Goal: Task Accomplishment & Management: Manage account settings

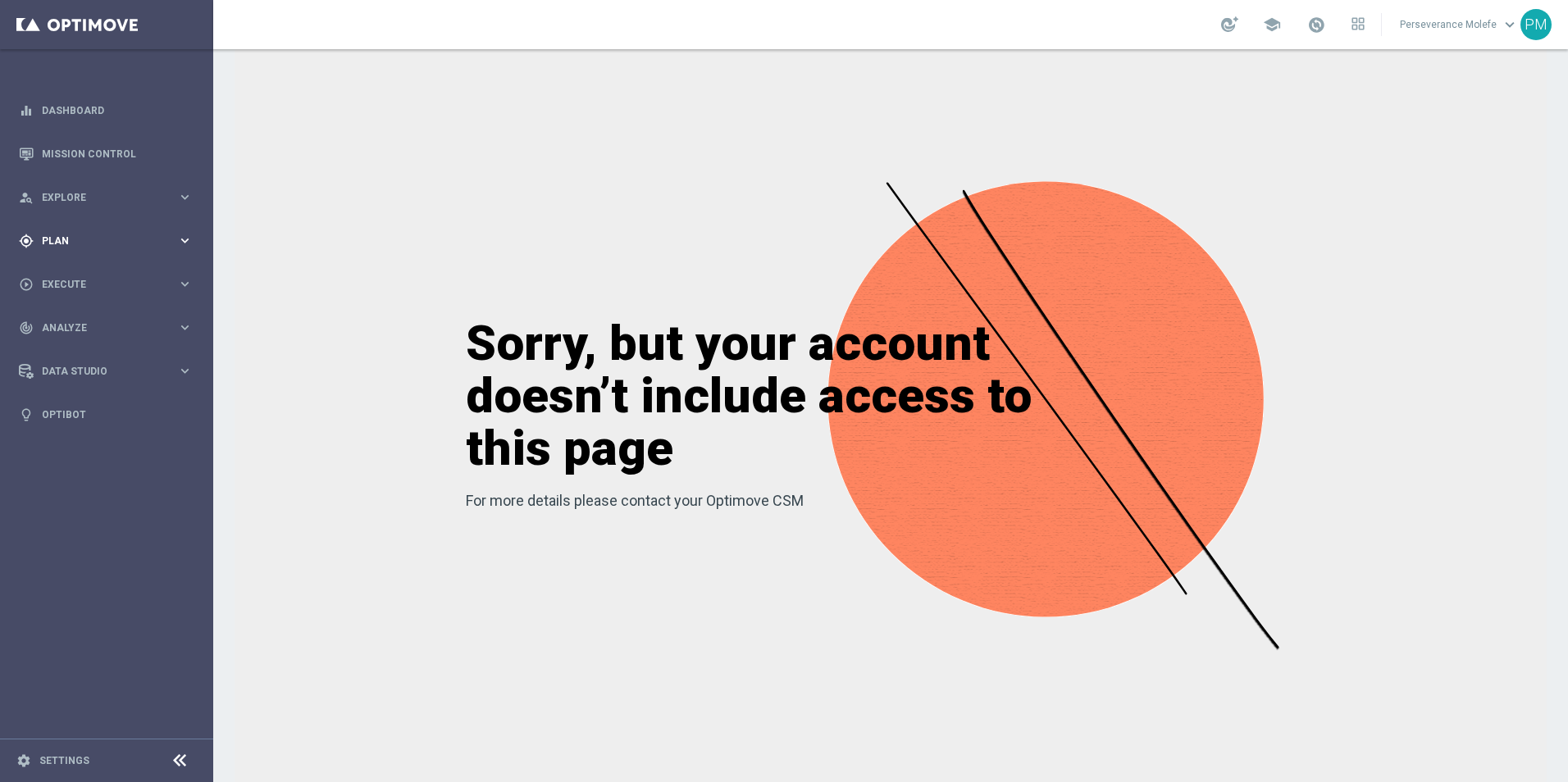
click at [67, 244] on span "Plan" at bounding box center [109, 241] width 135 height 10
click at [67, 326] on span "Templates" at bounding box center [102, 324] width 118 height 10
click at [73, 345] on link "Optimail" at bounding box center [110, 348] width 119 height 13
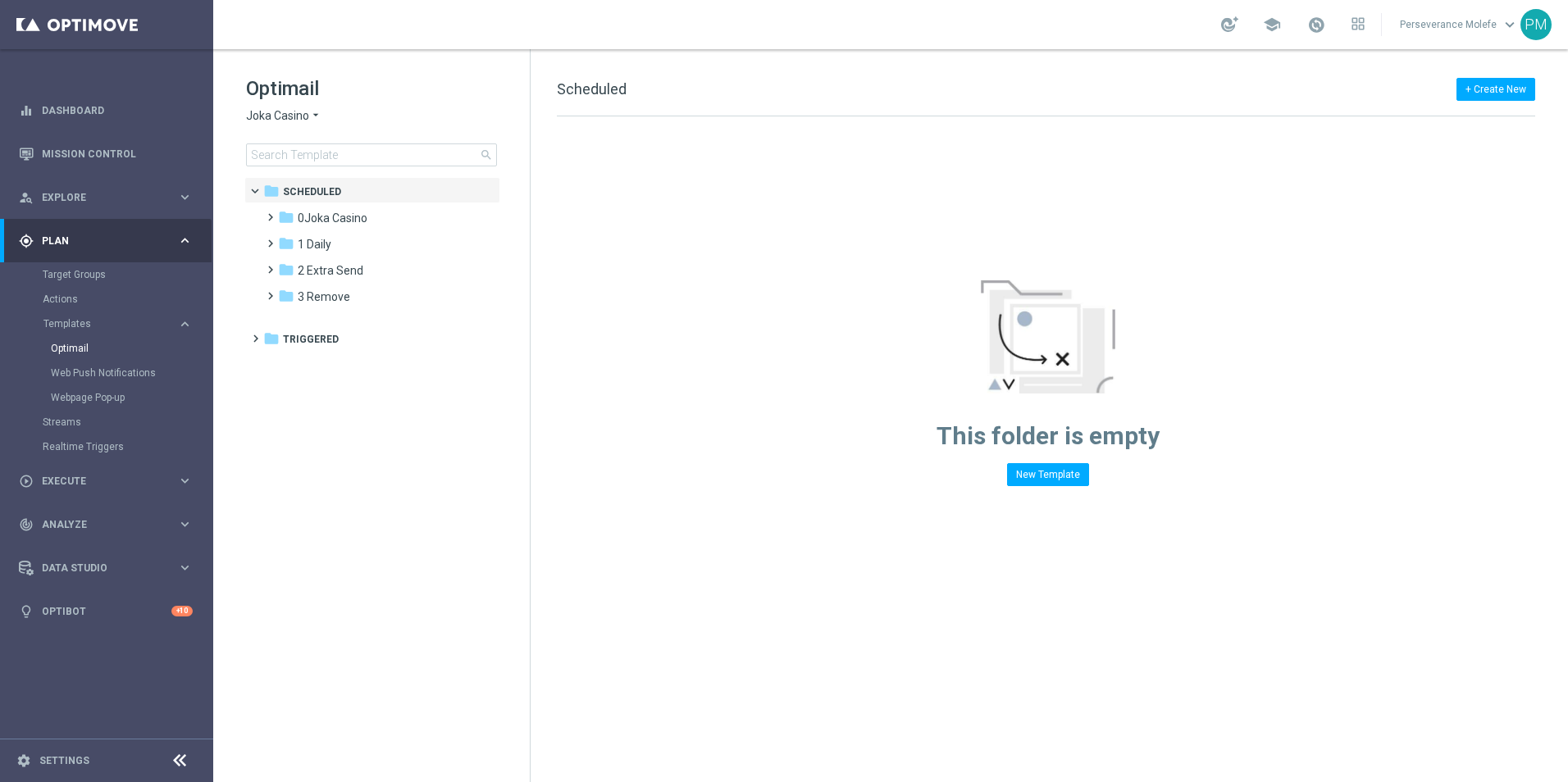
click at [296, 114] on span "Joka Casino" at bounding box center [277, 116] width 63 height 16
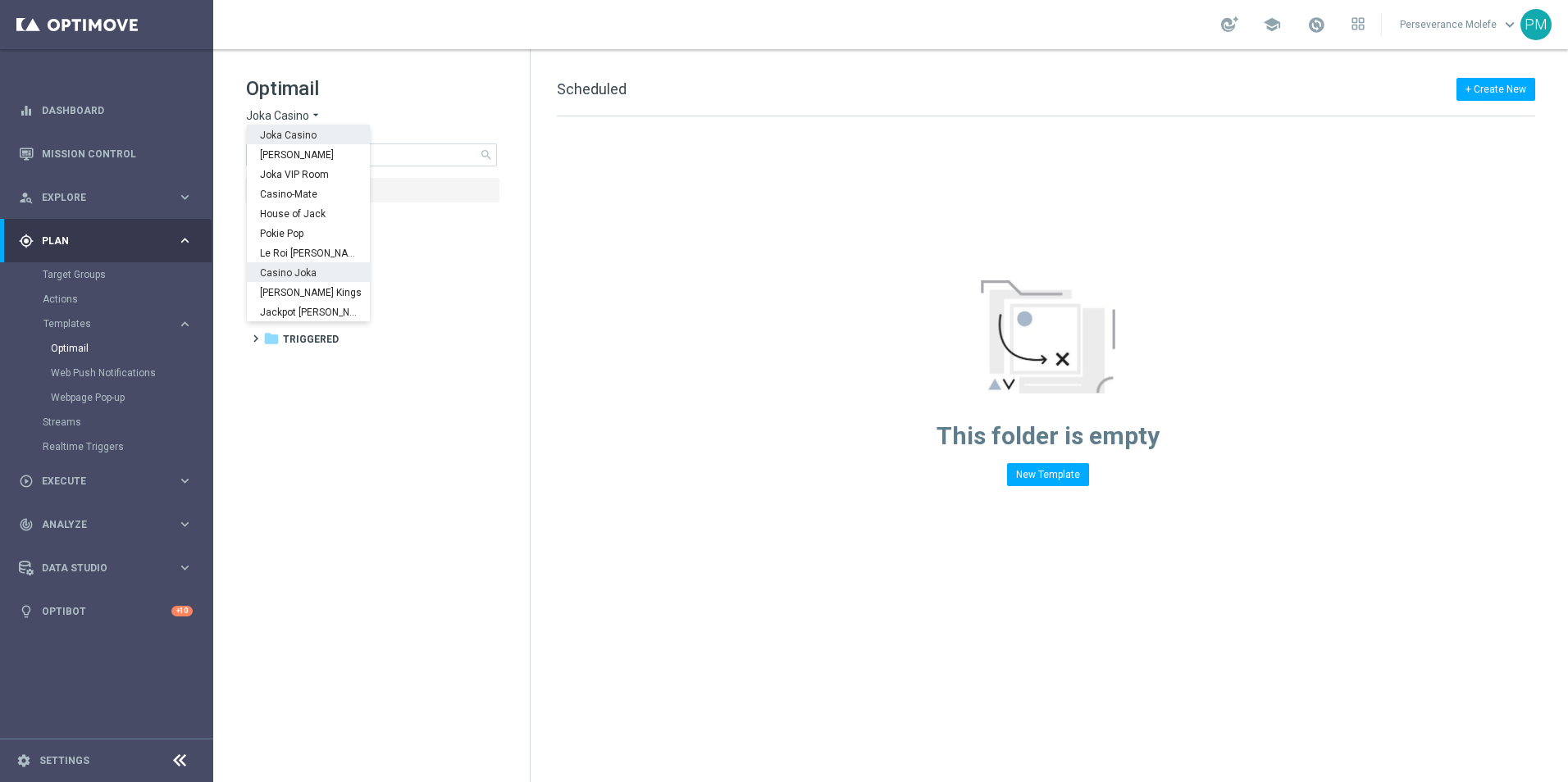
click at [0, 0] on span "Casino Joka" at bounding box center [0, 0] width 0 height 0
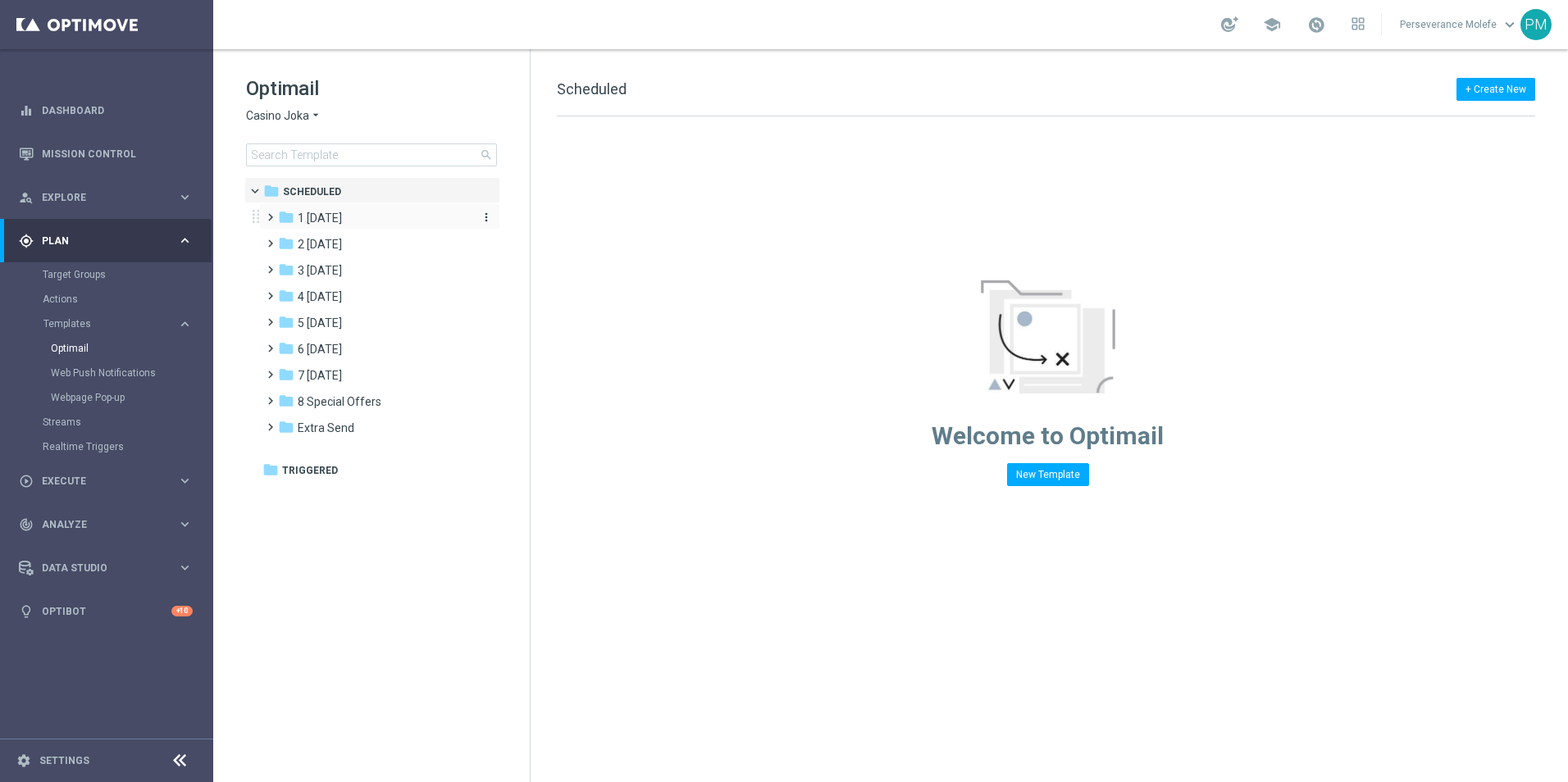
click at [344, 226] on div "folder 1 Tuesday" at bounding box center [372, 218] width 188 height 19
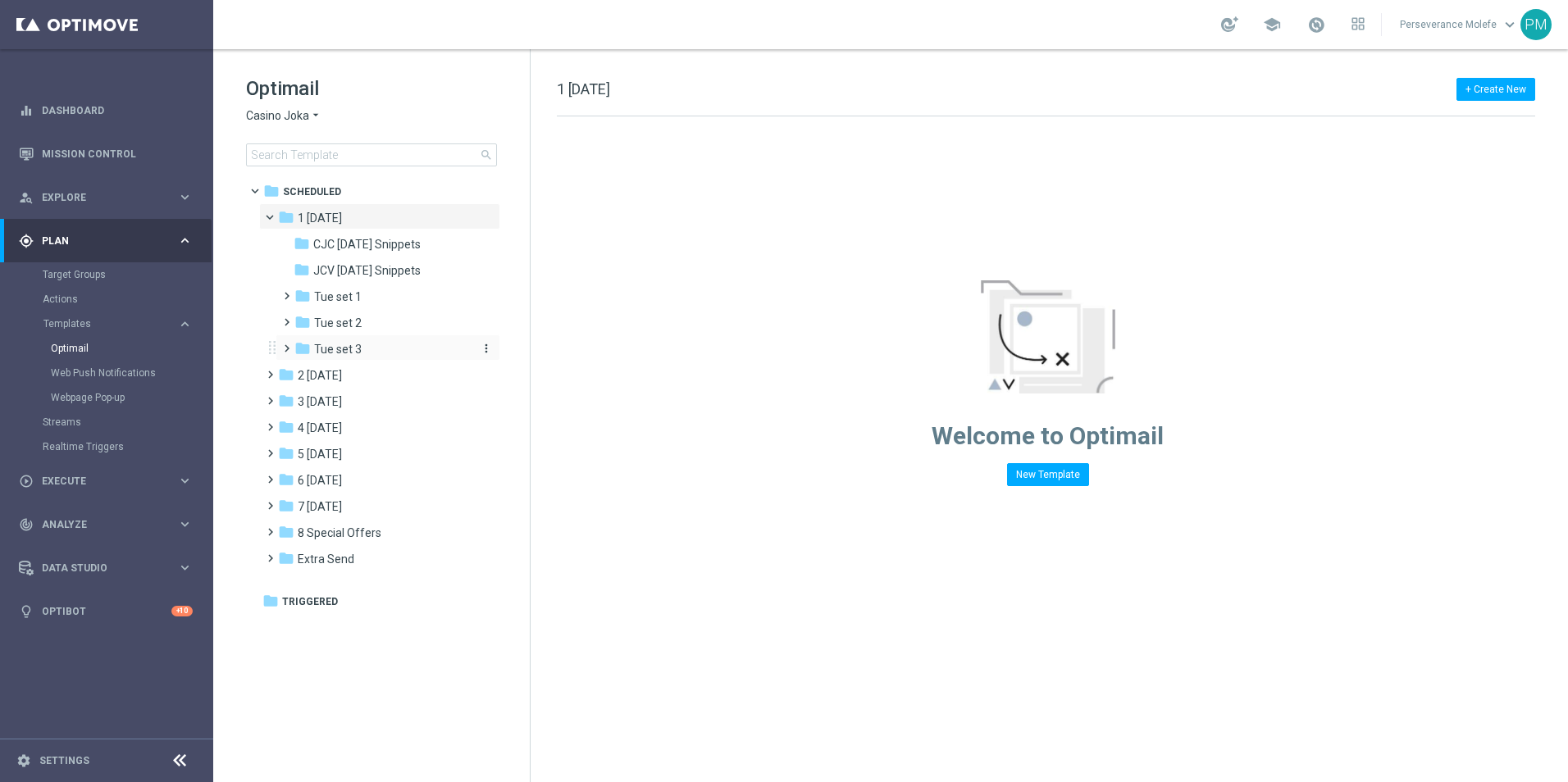
click at [386, 353] on div "folder Tue set 3" at bounding box center [381, 349] width 174 height 19
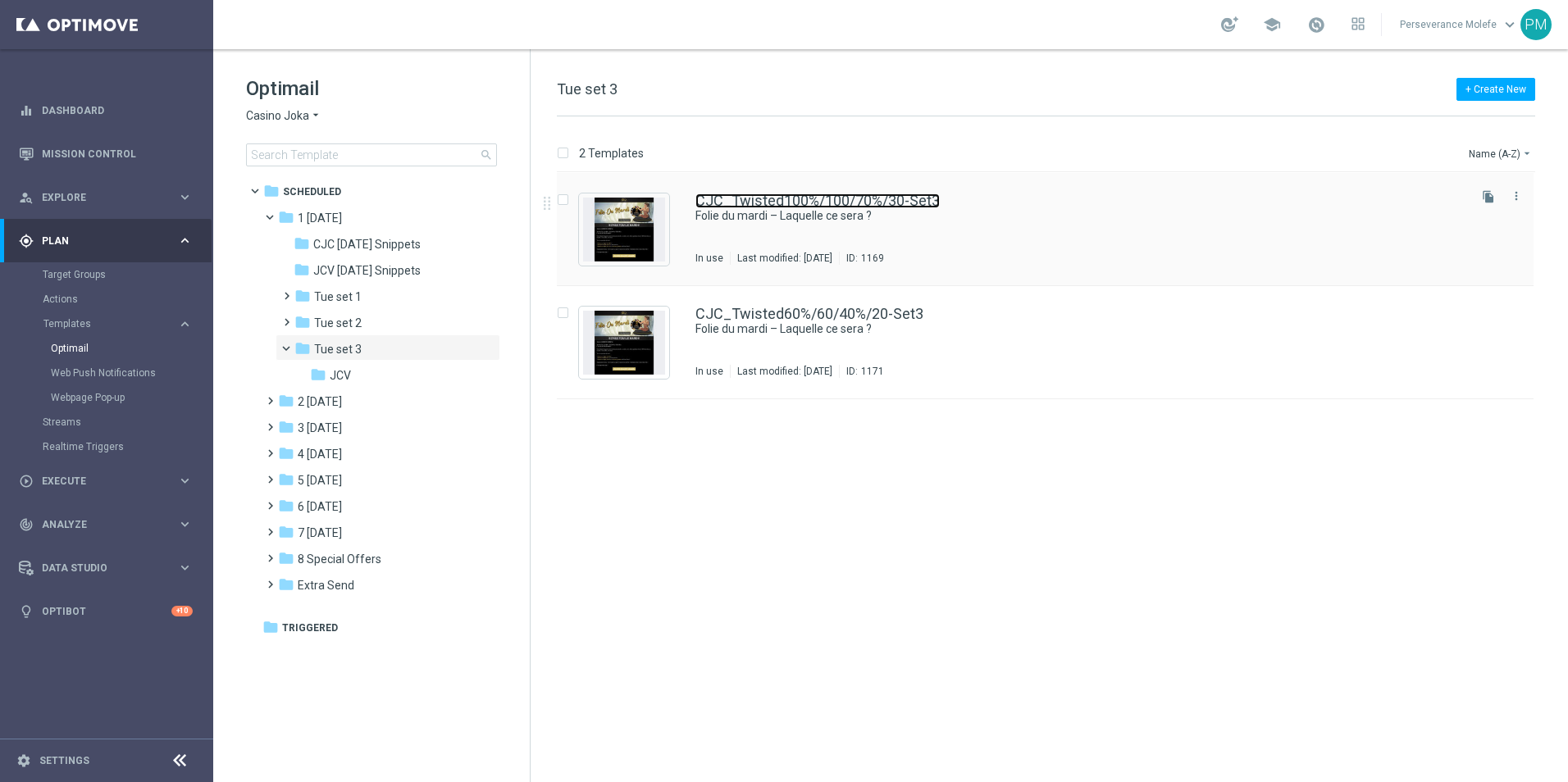
click at [790, 196] on link "CJC_Twisted100%/100/70%/30-Set3" at bounding box center [818, 201] width 244 height 15
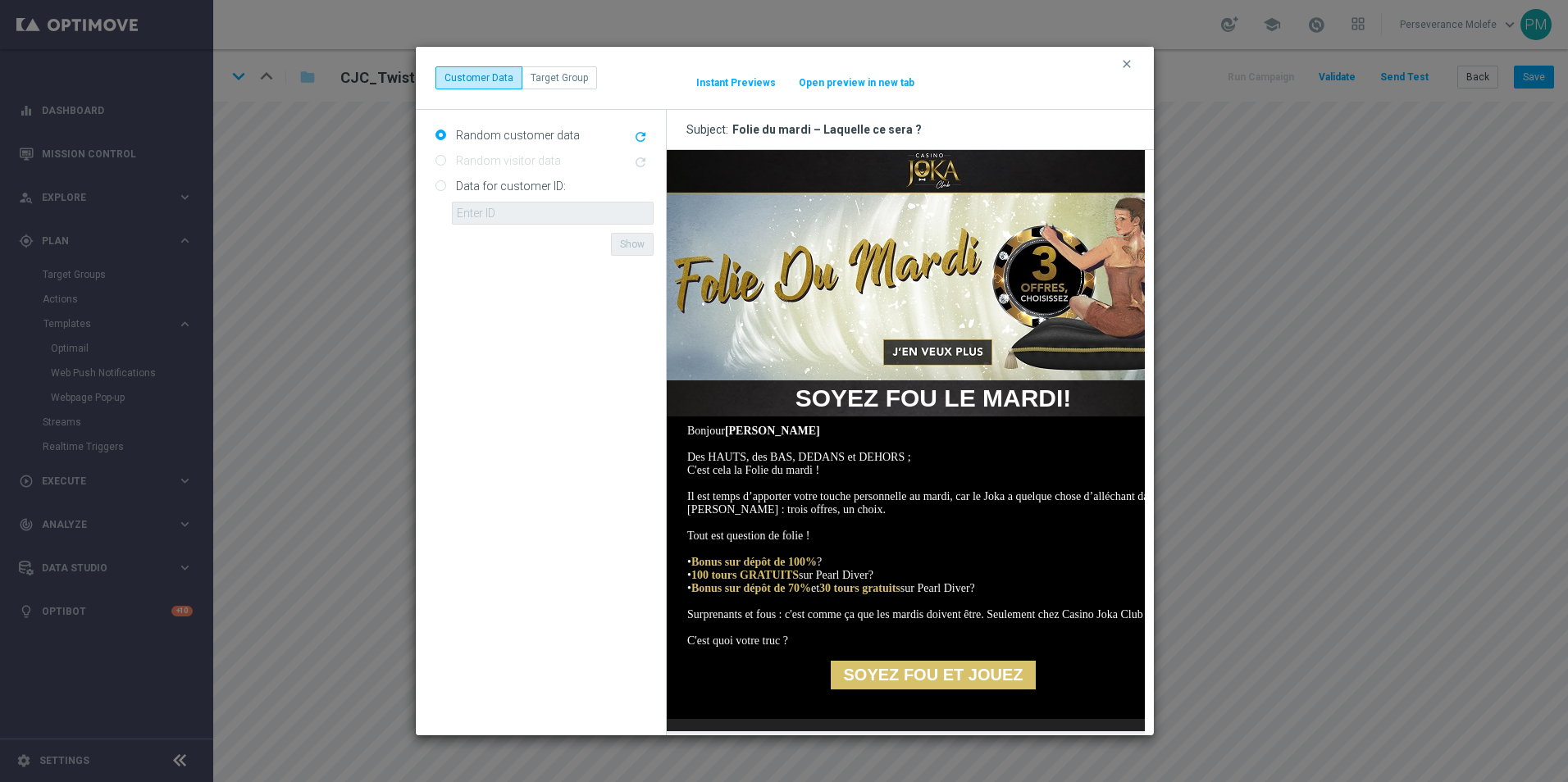
click at [856, 86] on button "Open preview in new tab" at bounding box center [857, 82] width 118 height 13
click at [1121, 58] on icon "clear" at bounding box center [1126, 64] width 13 height 13
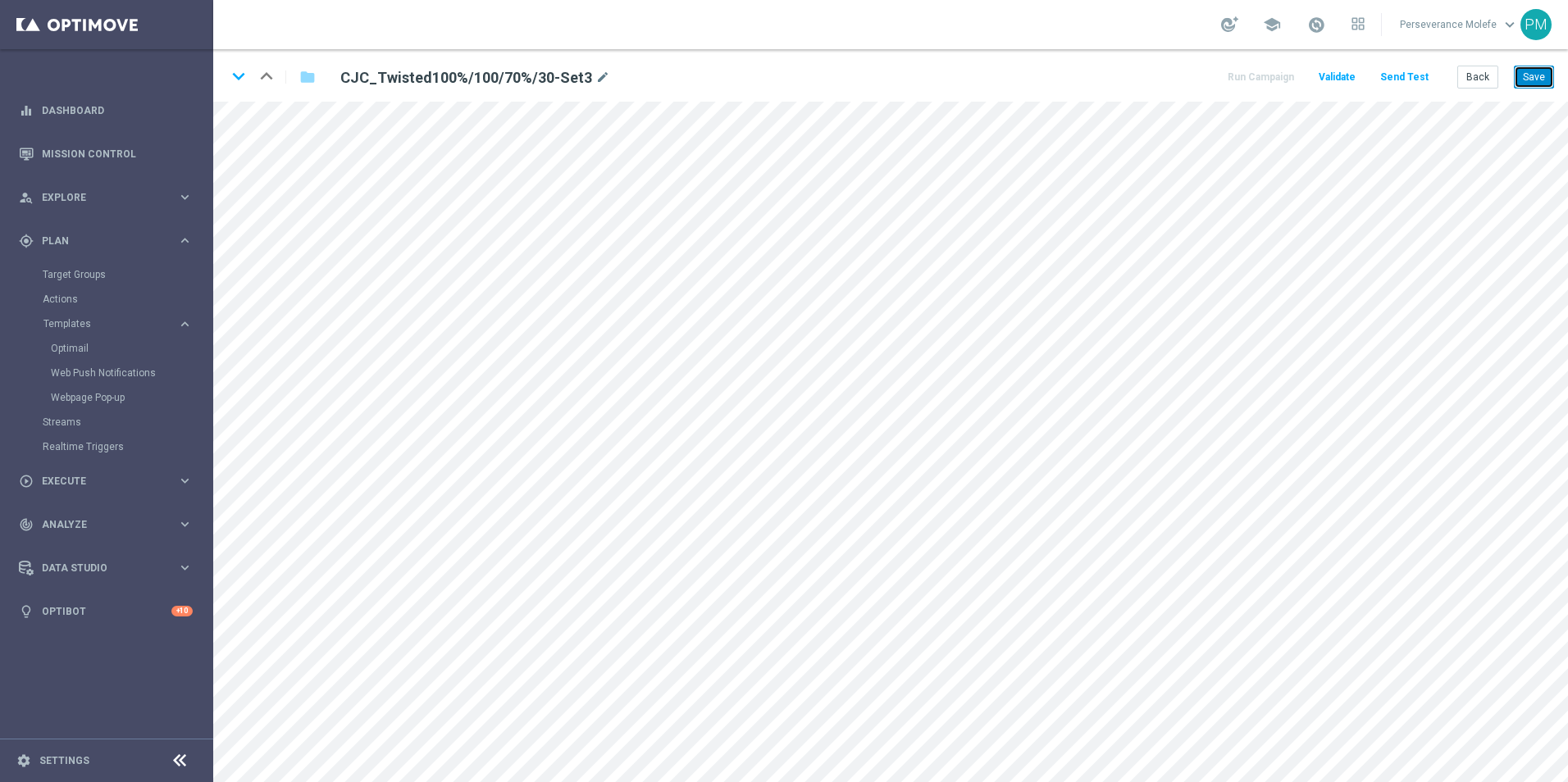
click at [1540, 81] on button "Save" at bounding box center [1533, 77] width 40 height 23
click at [1495, 84] on button "Back" at bounding box center [1478, 77] width 41 height 23
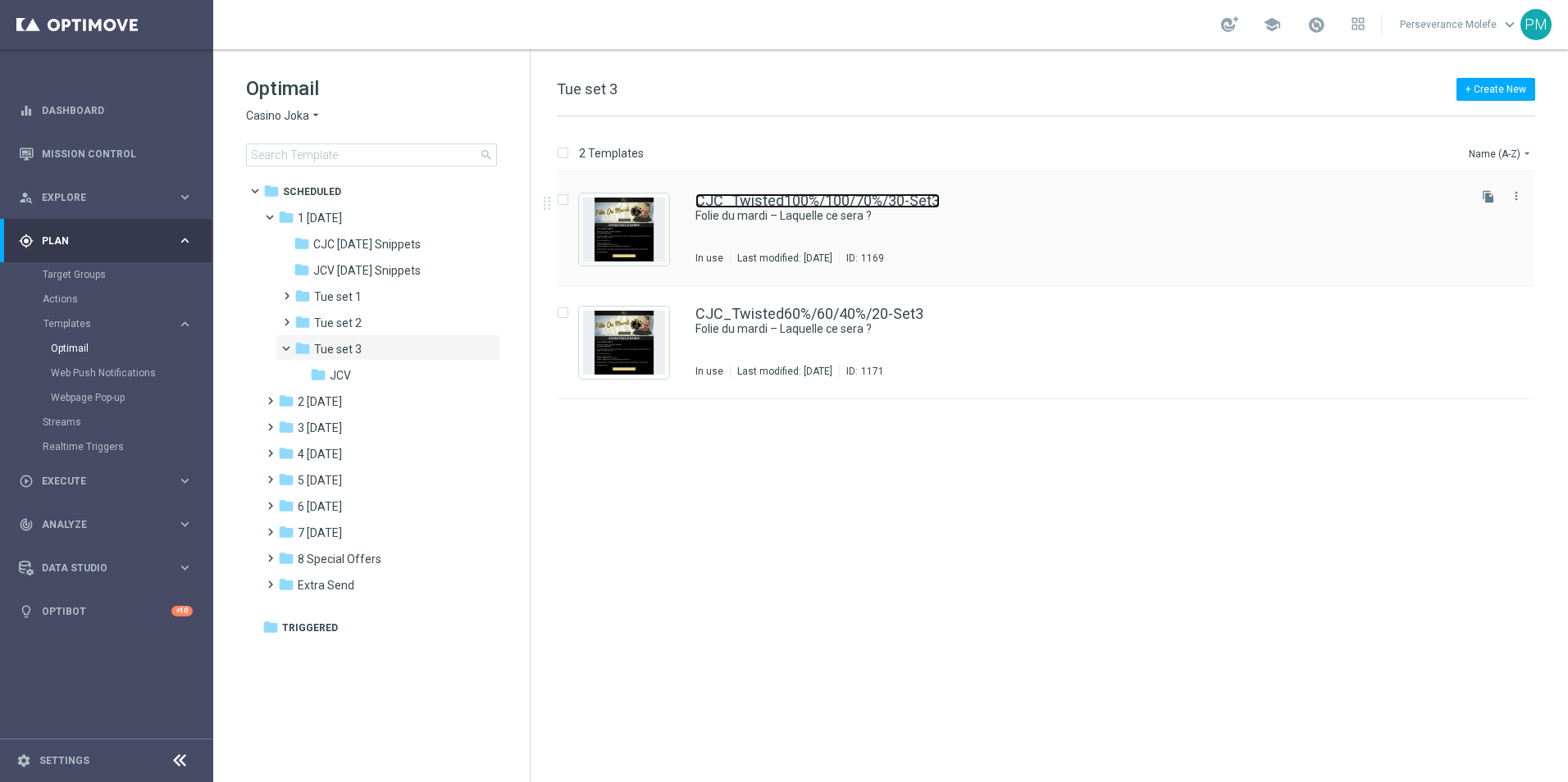
click at [819, 207] on link "CJC_Twisted100%/100/70%/30-Set3" at bounding box center [818, 201] width 244 height 15
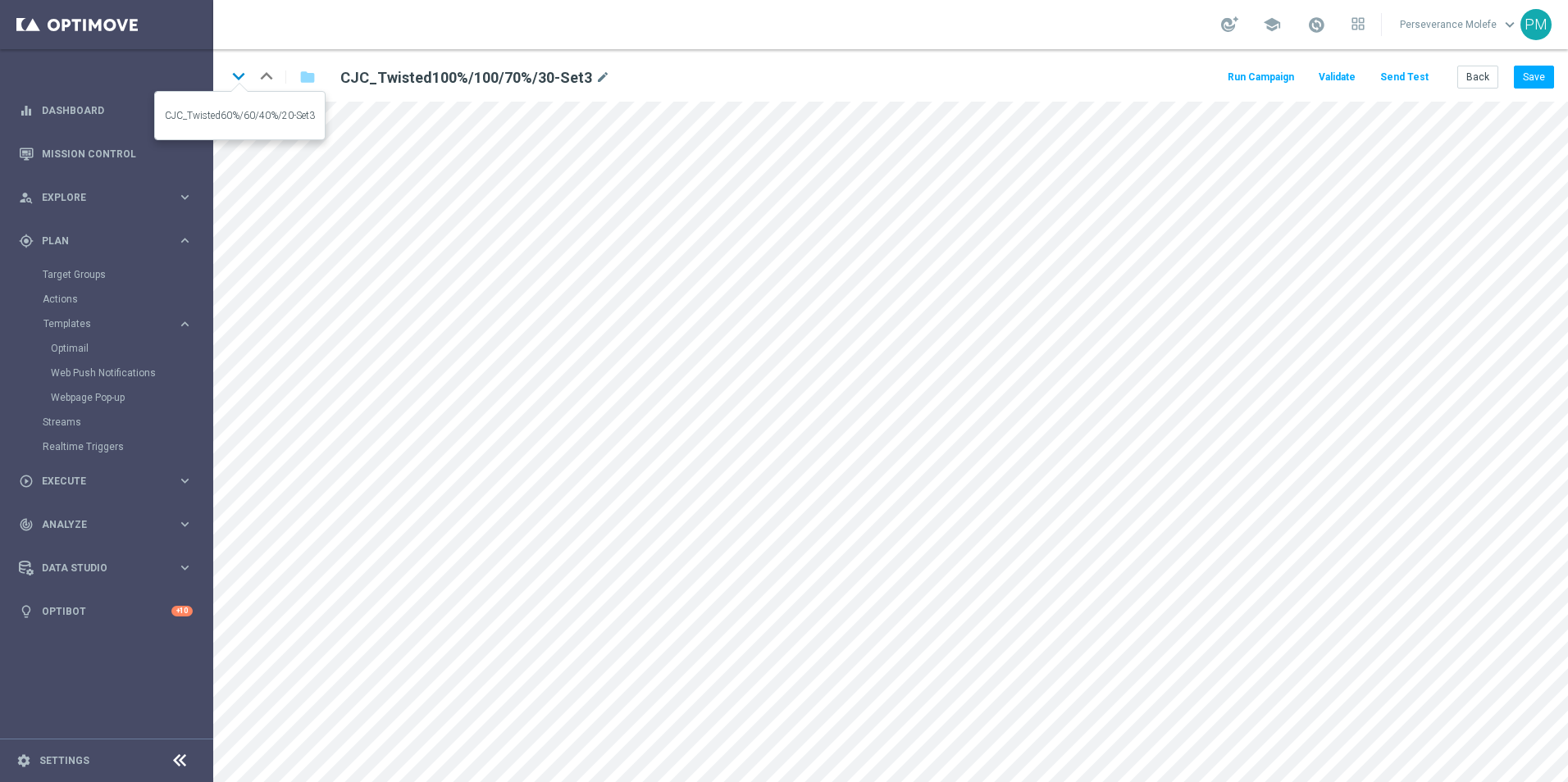
click at [231, 77] on icon "keyboard_arrow_down" at bounding box center [239, 76] width 25 height 25
click at [1525, 84] on button "Save" at bounding box center [1533, 77] width 40 height 23
click at [1493, 79] on button "Back" at bounding box center [1478, 77] width 41 height 23
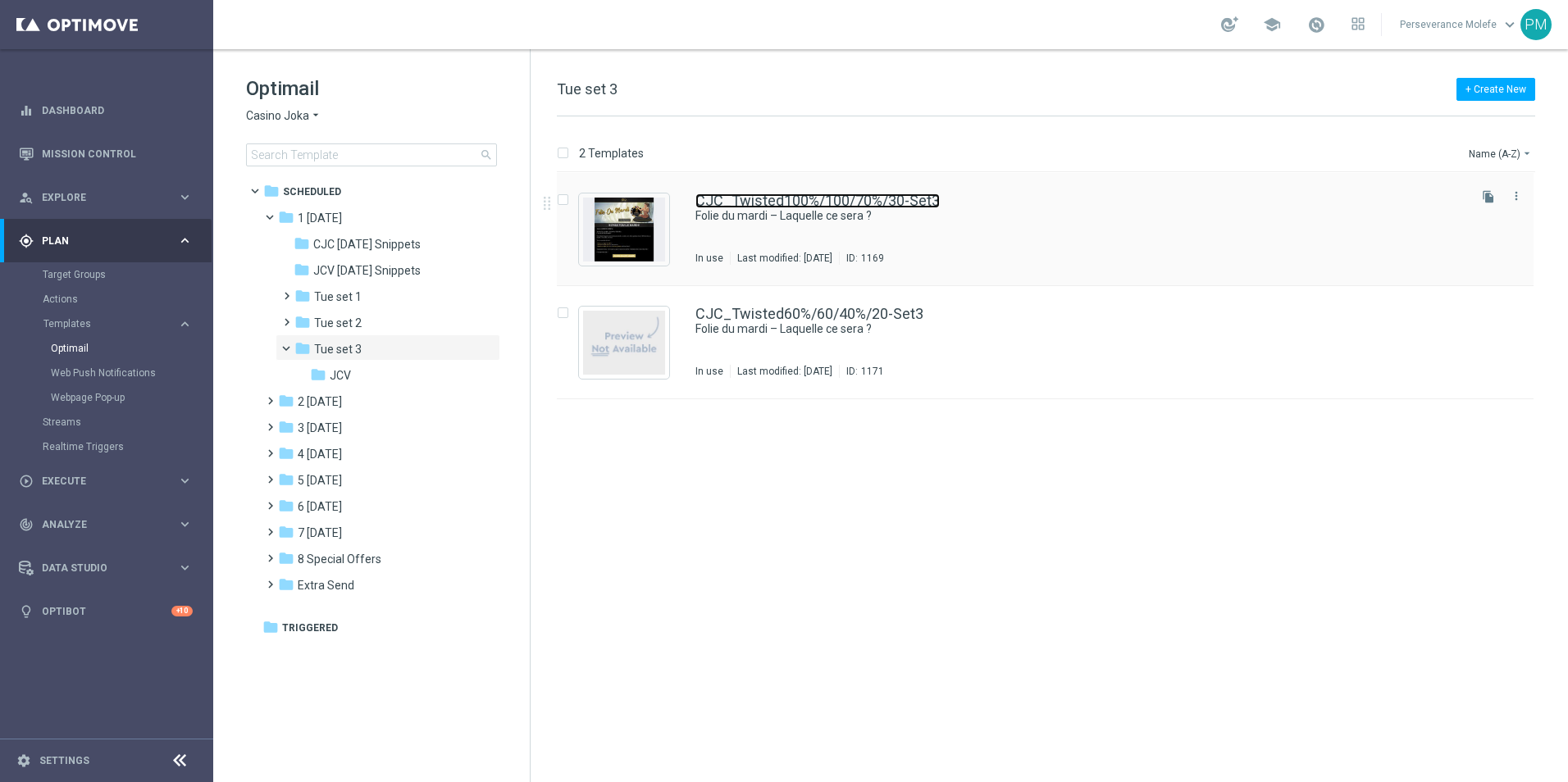
click at [785, 194] on link "CJC_Twisted100%/100/70%/30-Set3" at bounding box center [818, 201] width 244 height 15
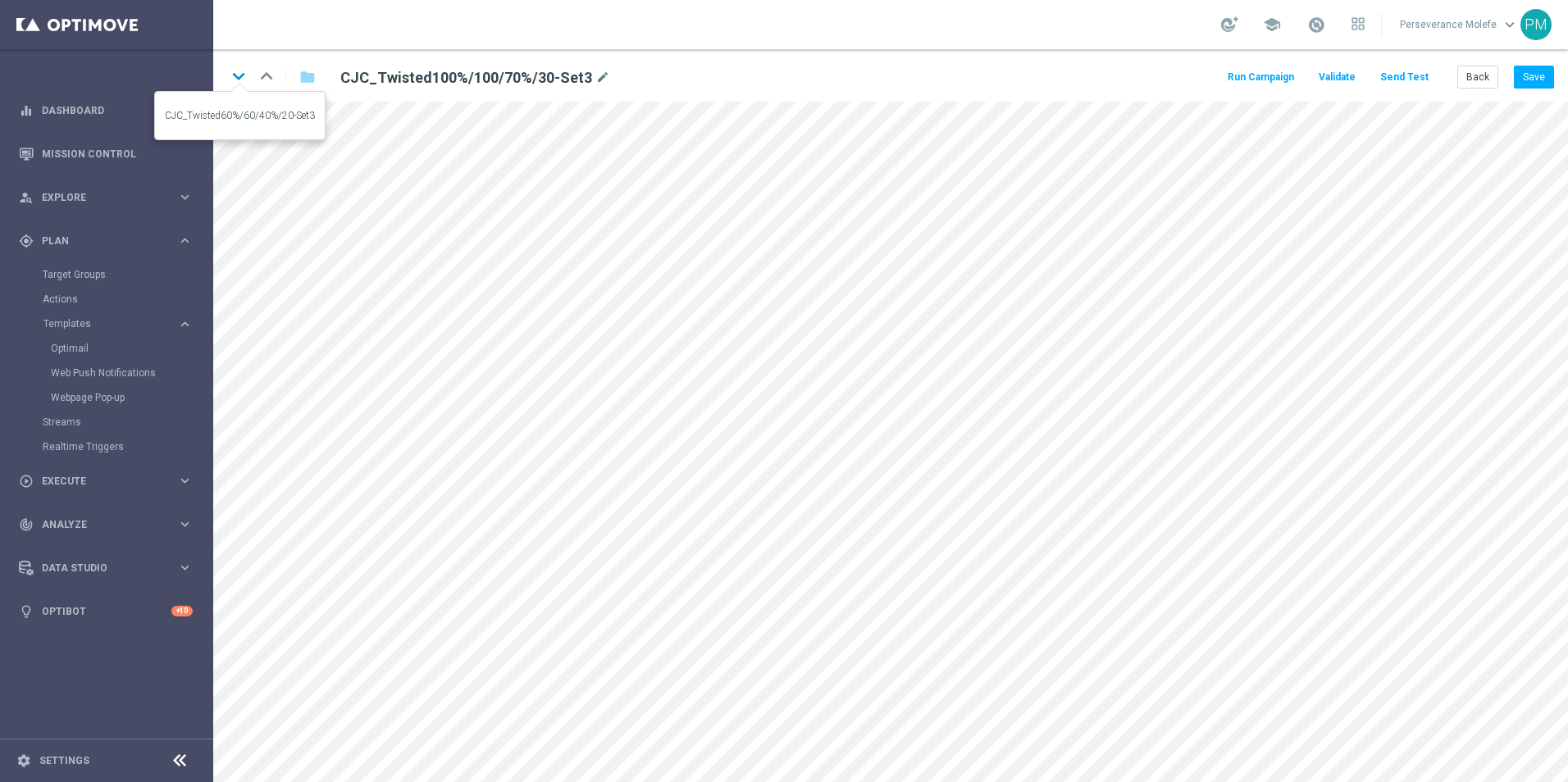
click at [238, 78] on icon "keyboard_arrow_down" at bounding box center [239, 76] width 25 height 25
click at [1475, 84] on button "Back" at bounding box center [1478, 77] width 41 height 23
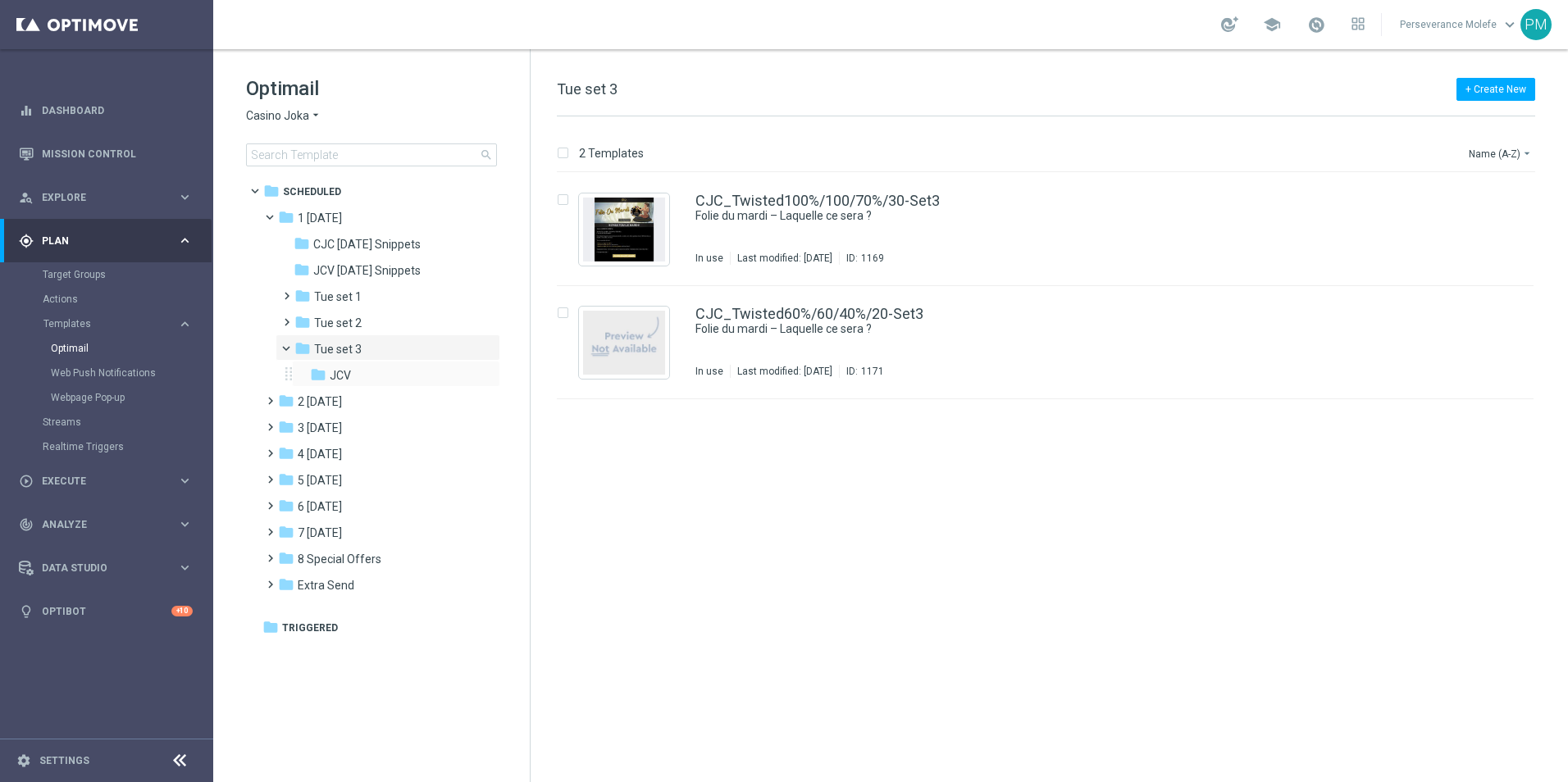
click at [360, 364] on div "folder JCV more_vert" at bounding box center [396, 374] width 208 height 27
click at [373, 374] on div "folder JCV" at bounding box center [390, 375] width 162 height 19
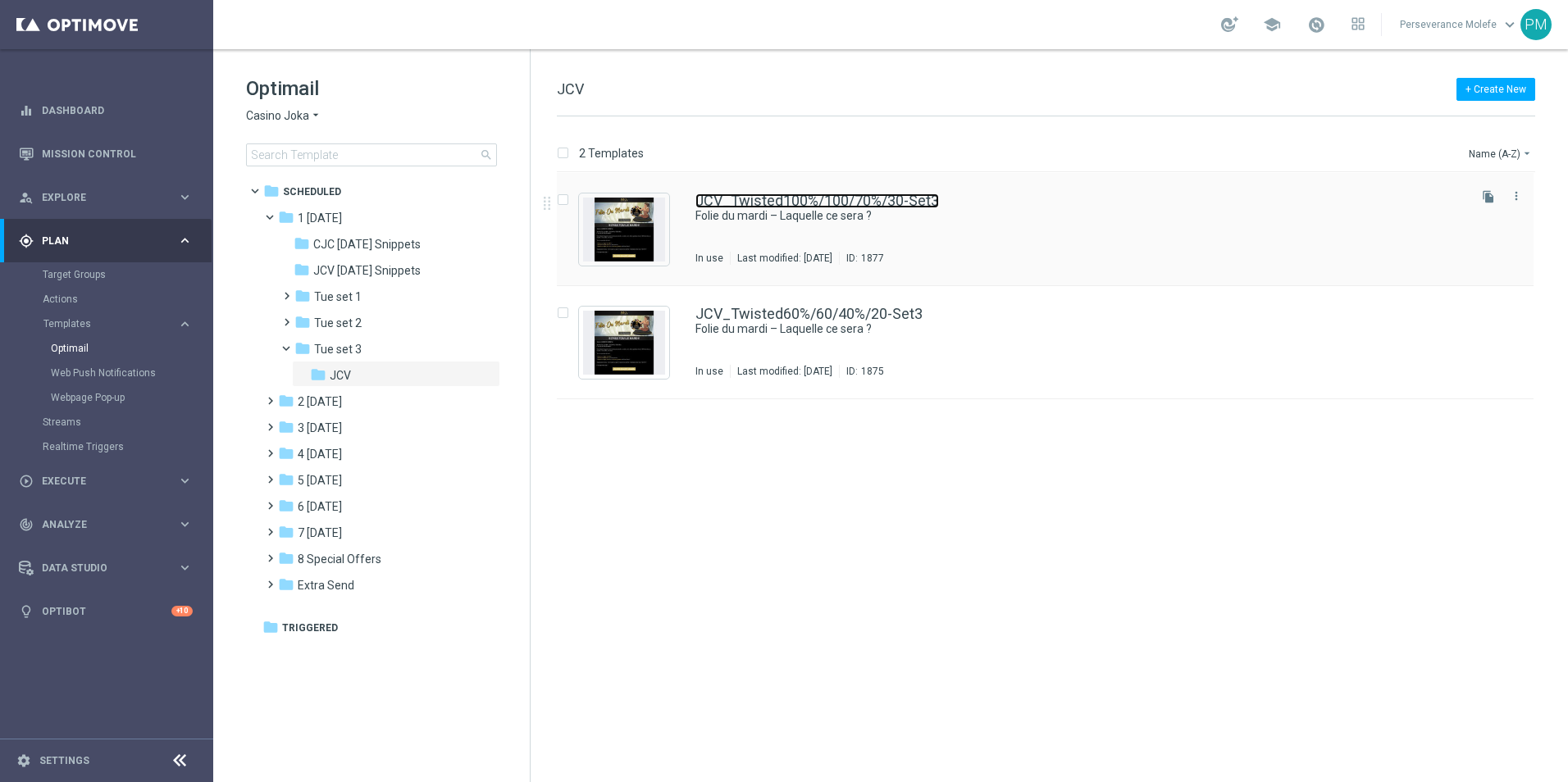
click at [785, 195] on link "JCV_Twisted100%/100/70%/30-Set3" at bounding box center [817, 201] width 243 height 15
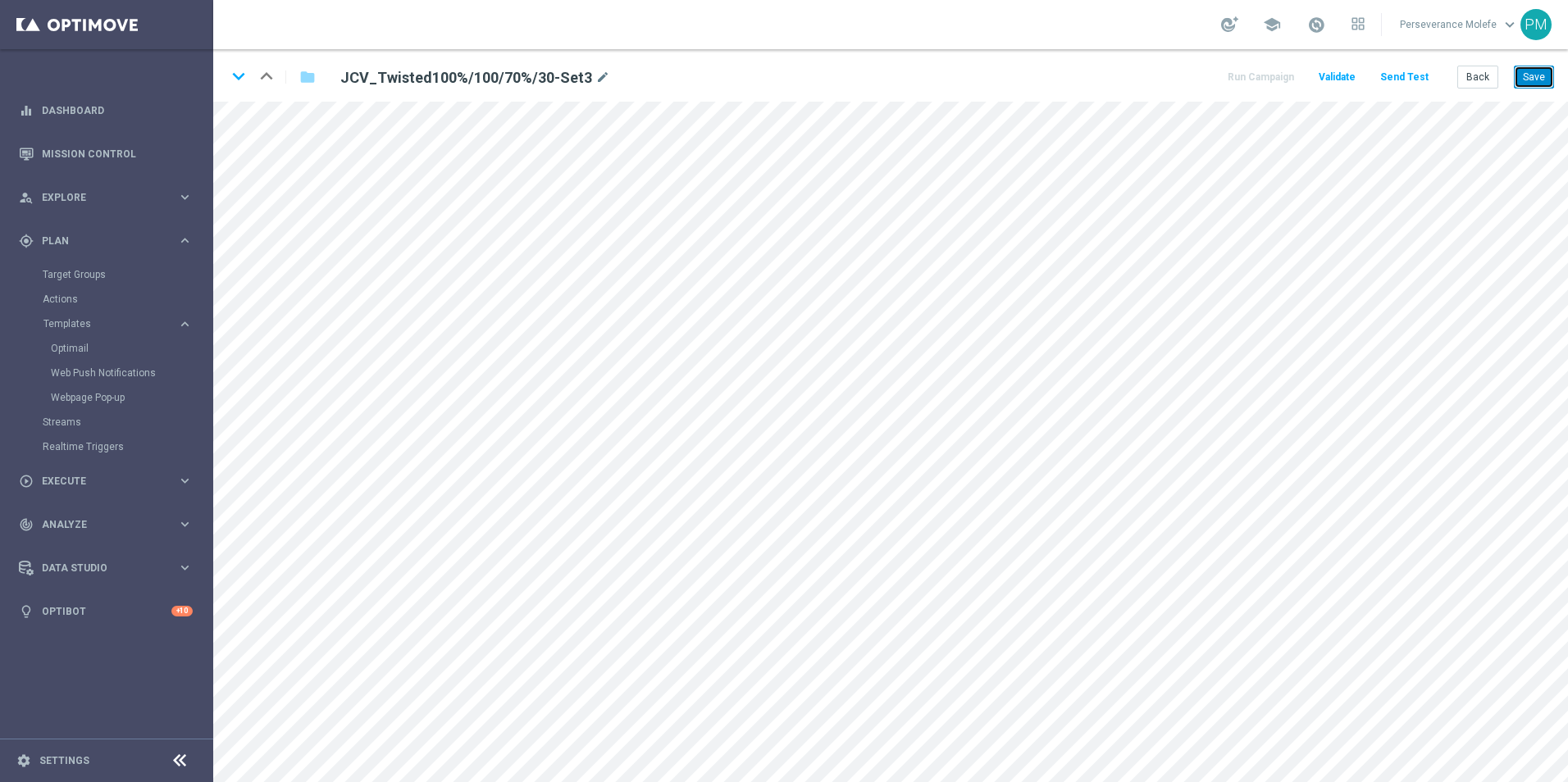
click at [1535, 87] on button "Save" at bounding box center [1533, 77] width 40 height 23
click at [1466, 79] on button "Back" at bounding box center [1478, 77] width 41 height 23
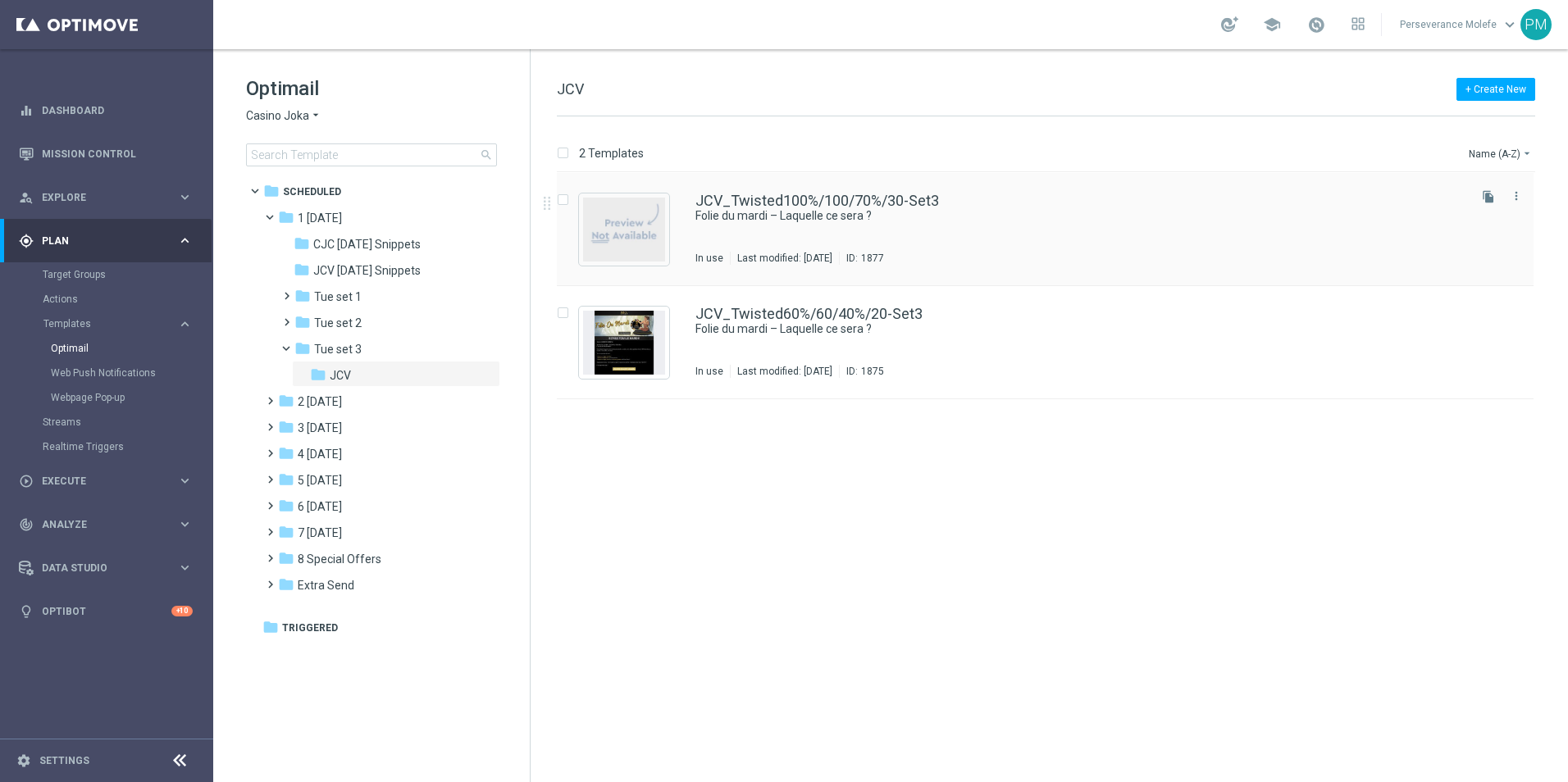
click at [775, 187] on div "JCV_Twisted100%/100/70%/30-Set3 Folie du mardi – Laquelle ce sera ? In use Last…" at bounding box center [1045, 230] width 977 height 113
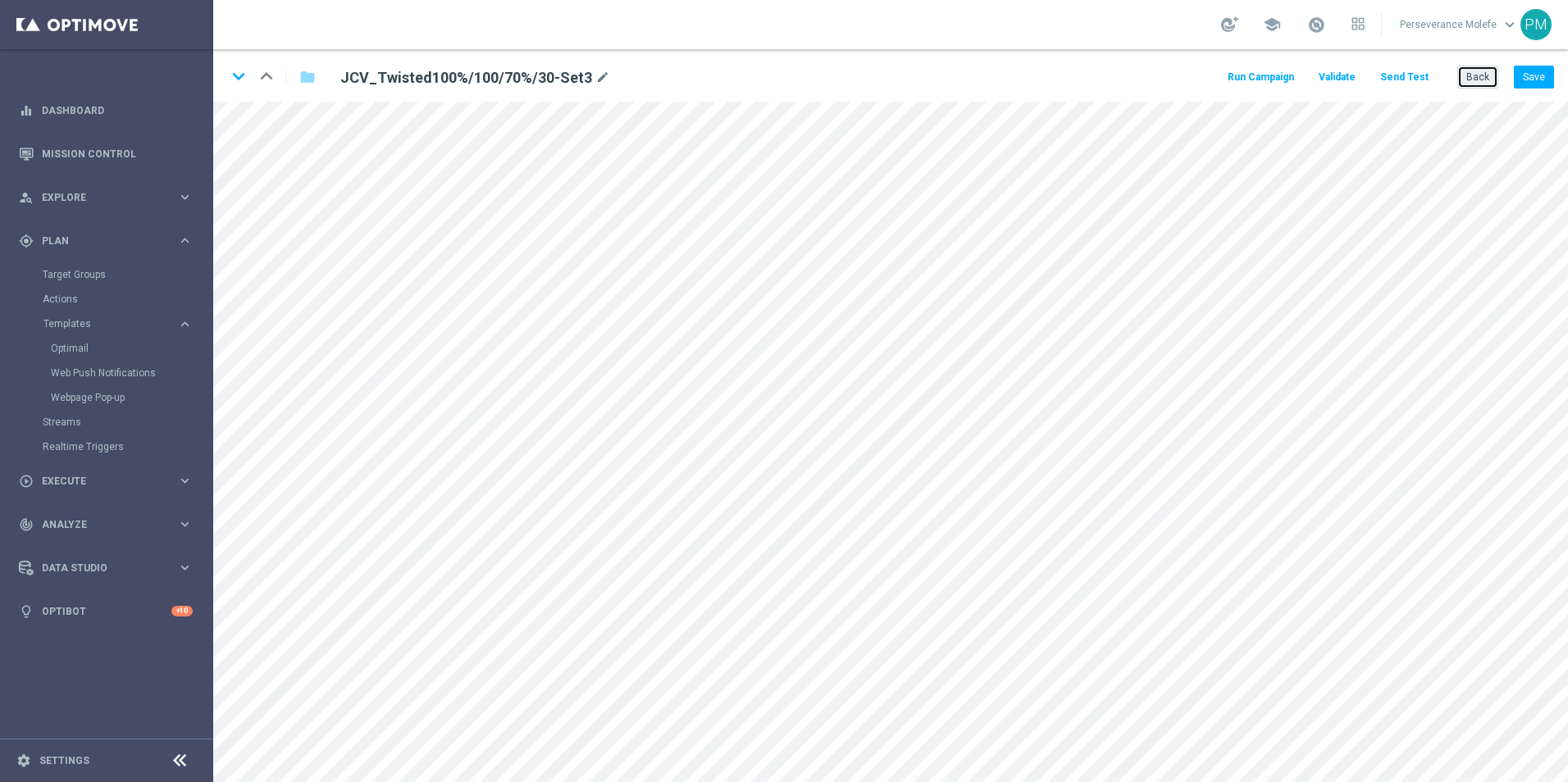
click at [1475, 77] on button "Back" at bounding box center [1478, 77] width 41 height 23
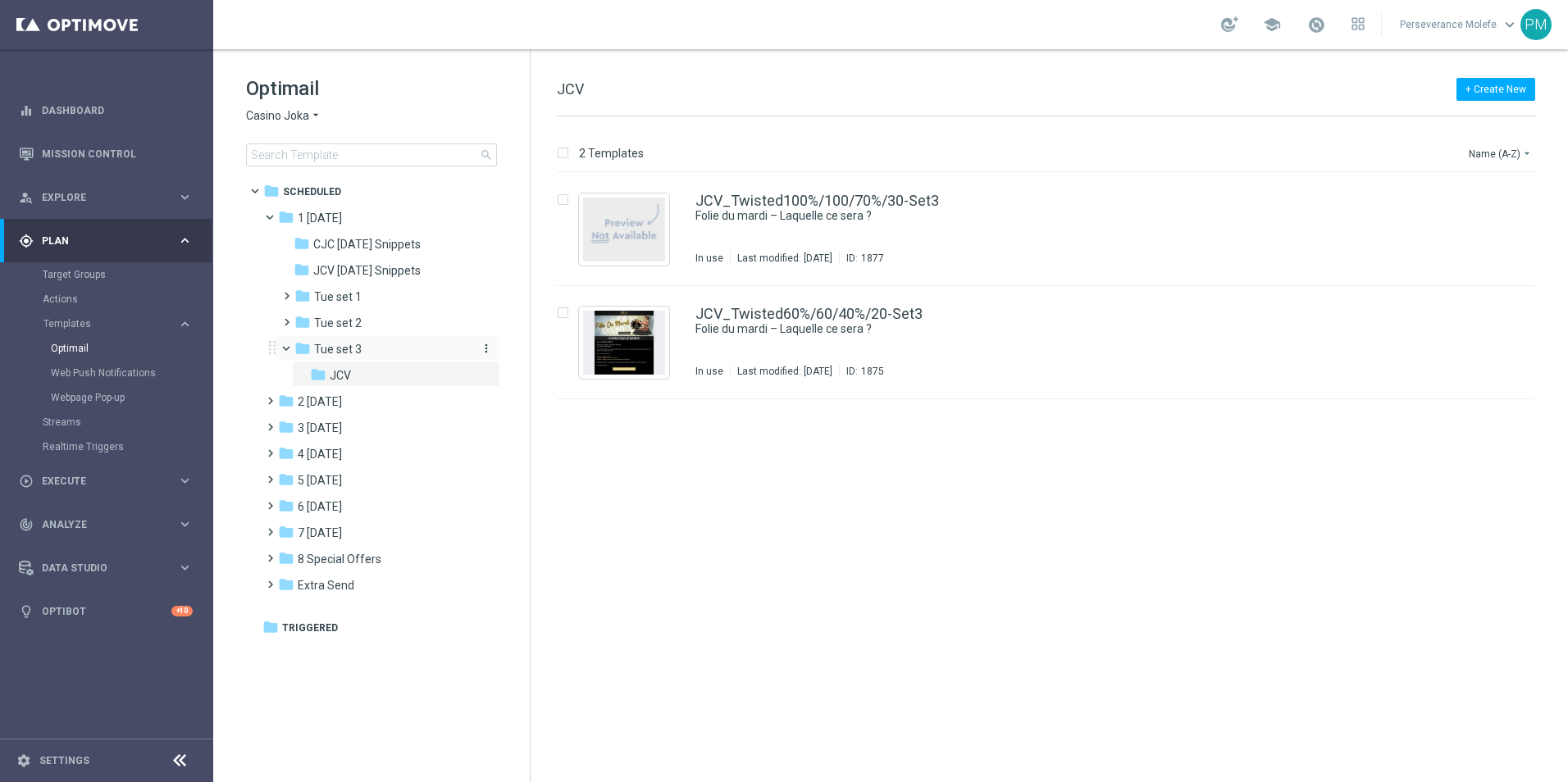
click at [363, 349] on div "folder Tue set 3" at bounding box center [381, 349] width 174 height 19
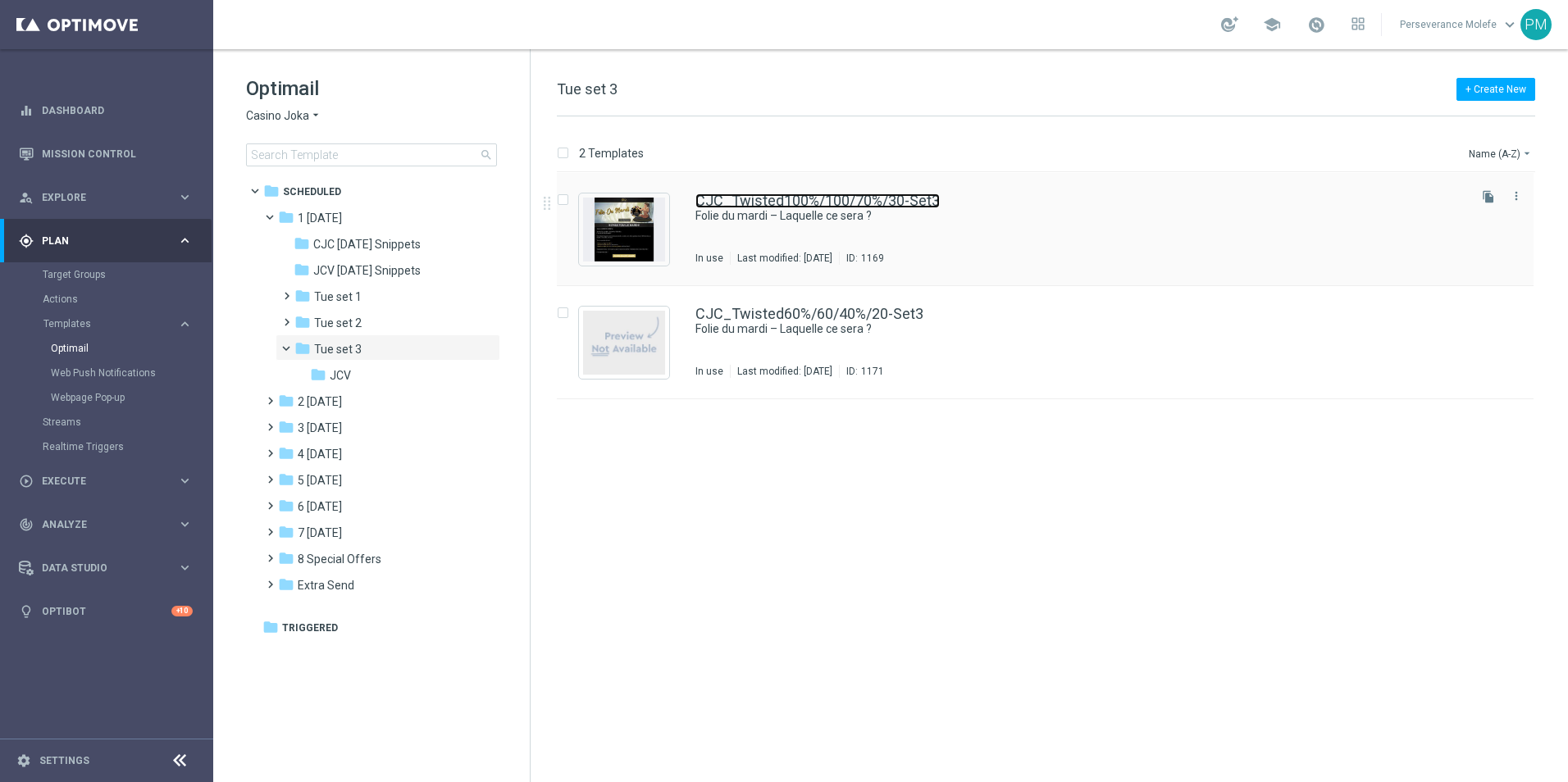
click at [749, 198] on link "CJC_Twisted100%/100/70%/30-Set3" at bounding box center [818, 201] width 244 height 15
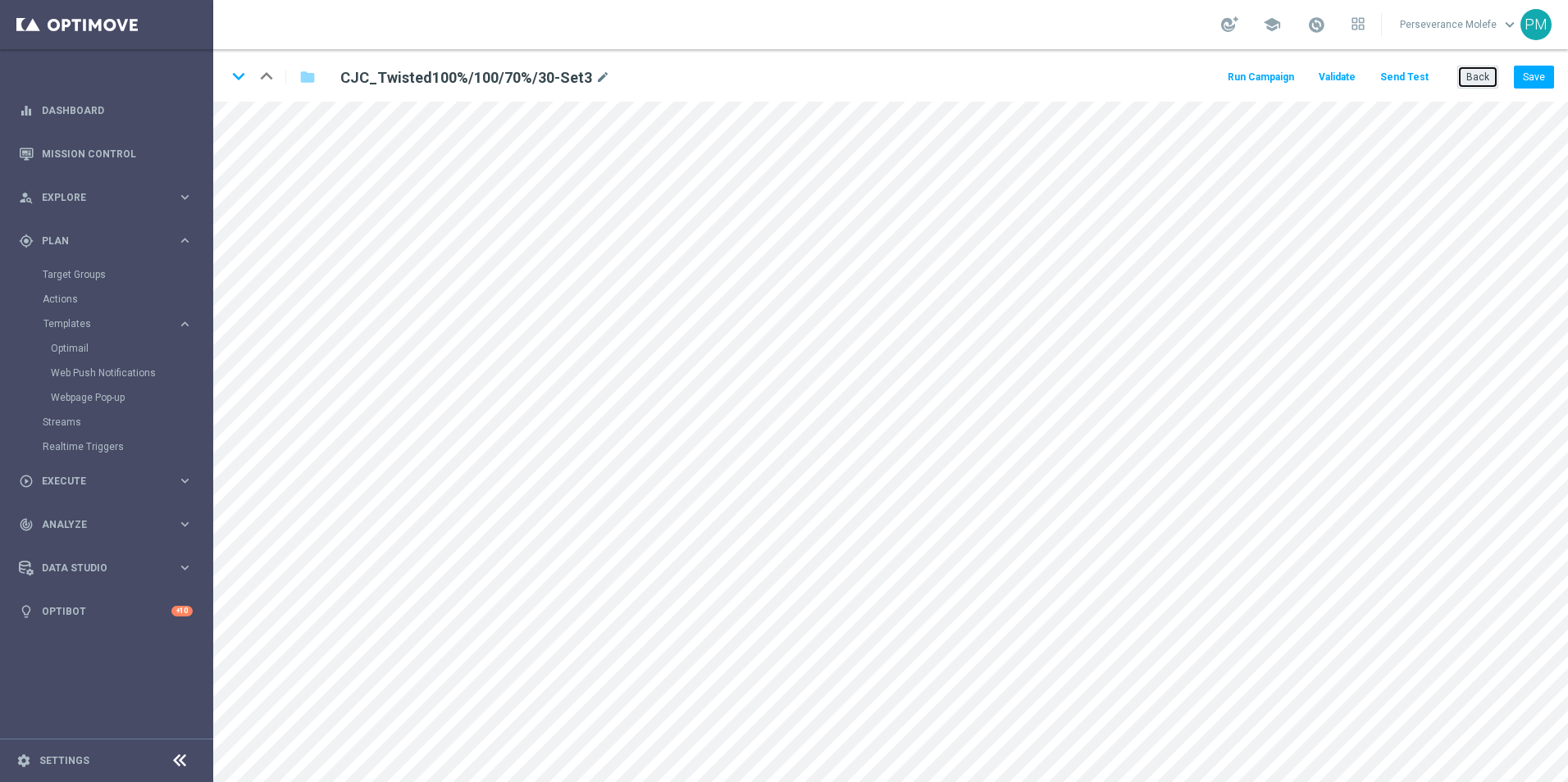
click at [1492, 79] on button "Back" at bounding box center [1478, 77] width 41 height 23
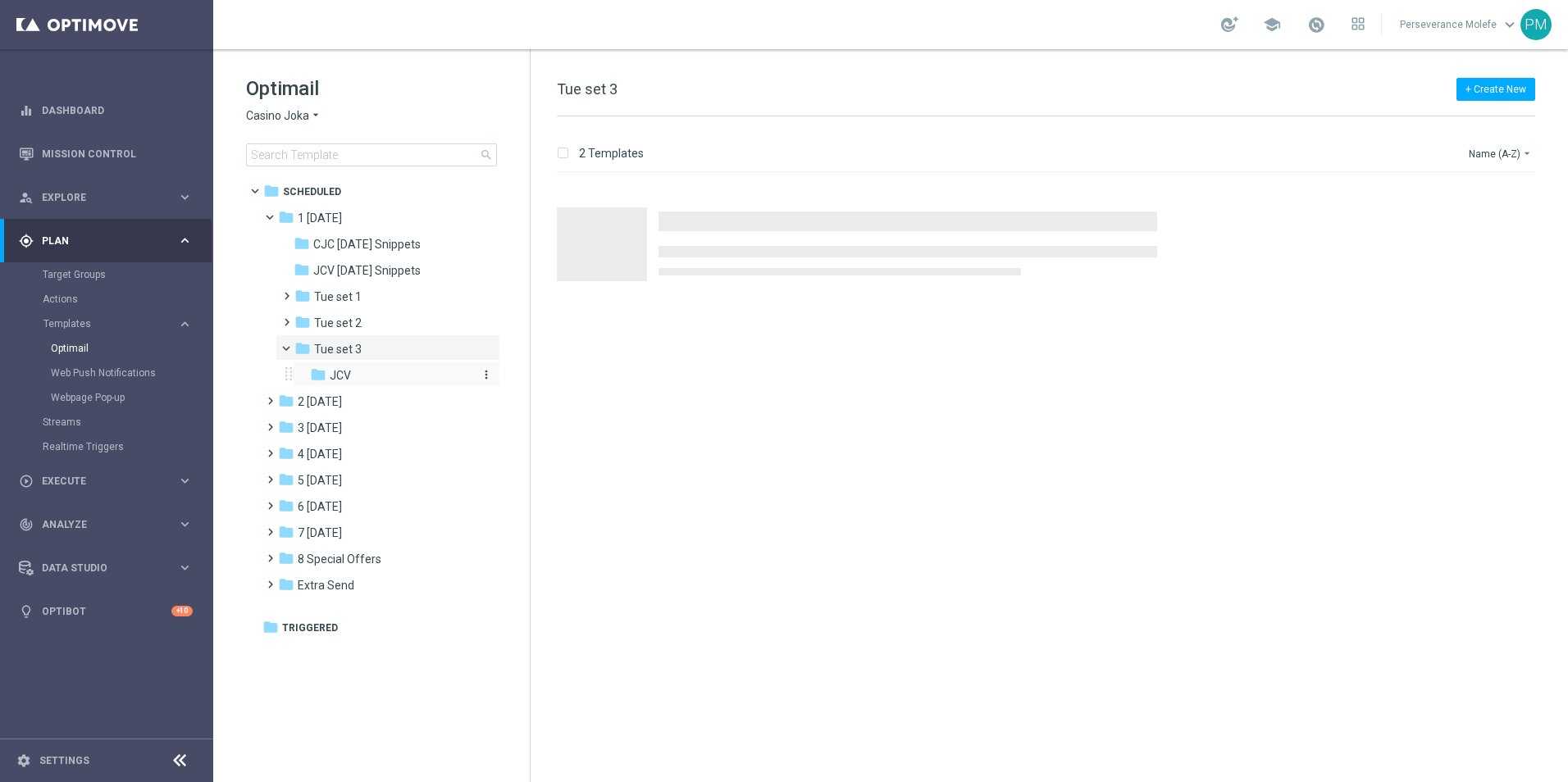
click at [376, 369] on div "folder JCV" at bounding box center [390, 375] width 162 height 19
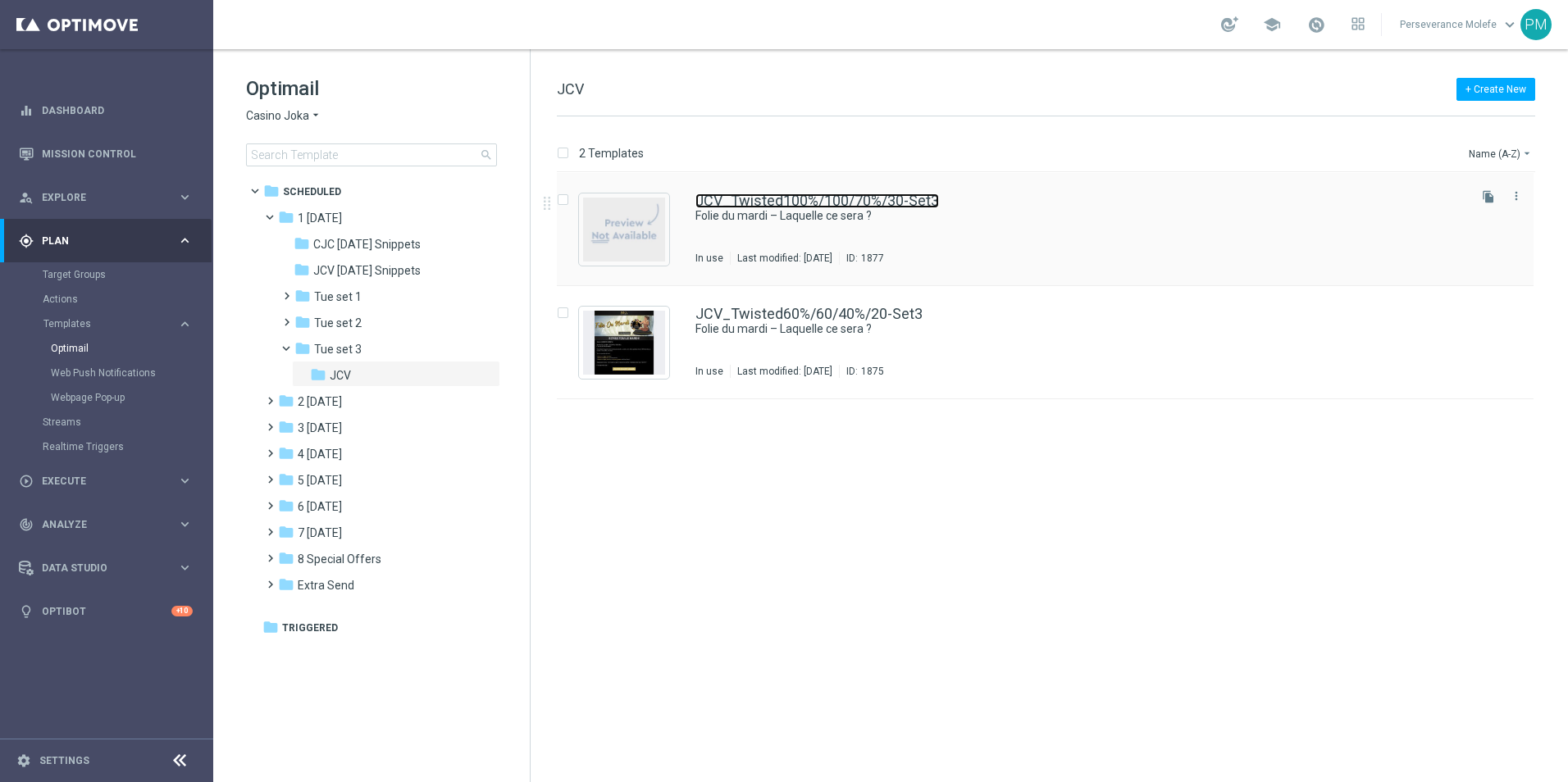
click at [772, 201] on link "JCV_Twisted100%/100/70%/30-Set3" at bounding box center [817, 201] width 243 height 15
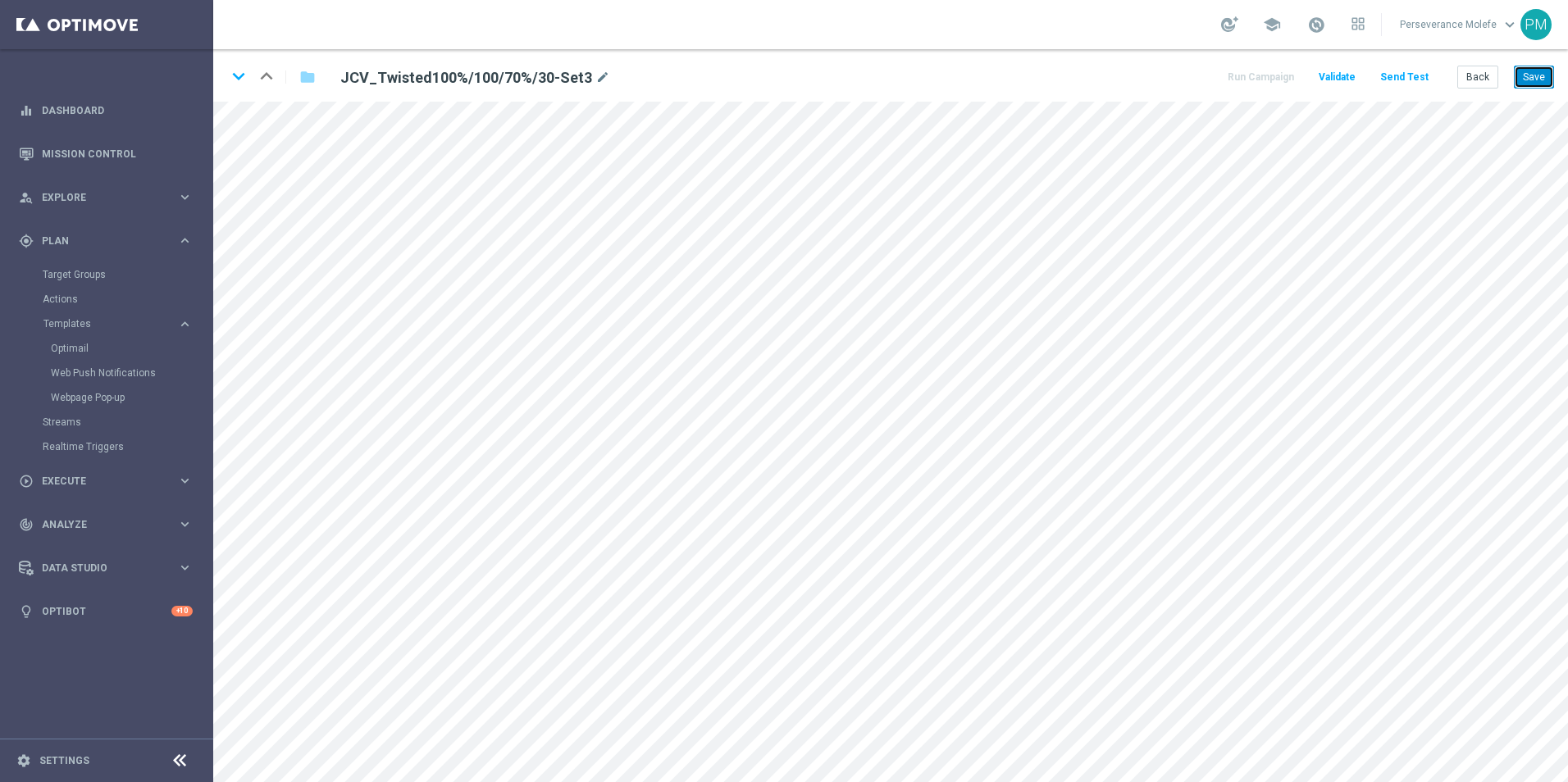
click at [1549, 77] on button "Save" at bounding box center [1533, 77] width 40 height 23
click at [1460, 75] on button "Back" at bounding box center [1478, 77] width 41 height 23
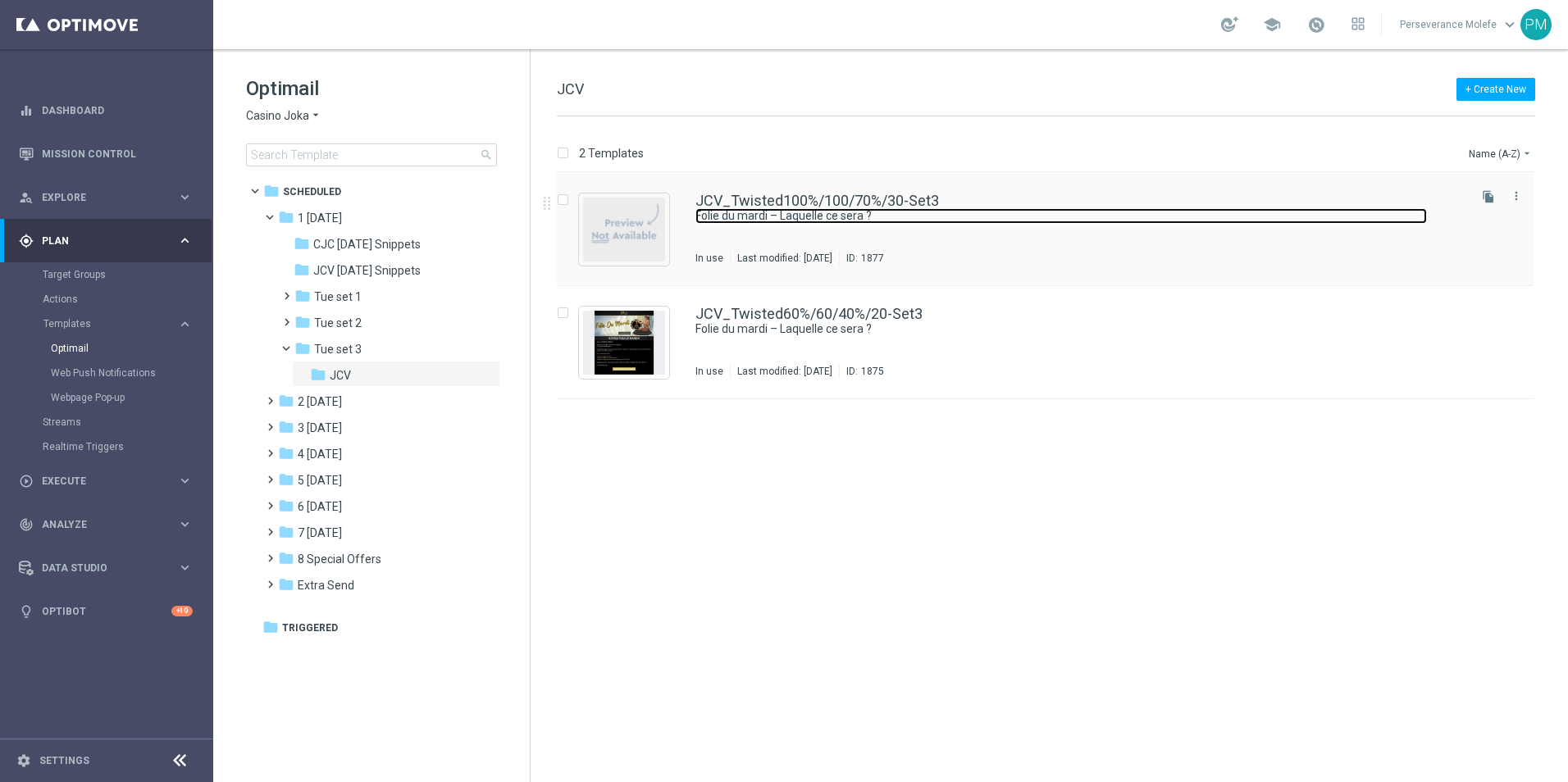
click at [734, 218] on link "Folie du mardi – Laquelle ce sera ?" at bounding box center [1061, 216] width 732 height 16
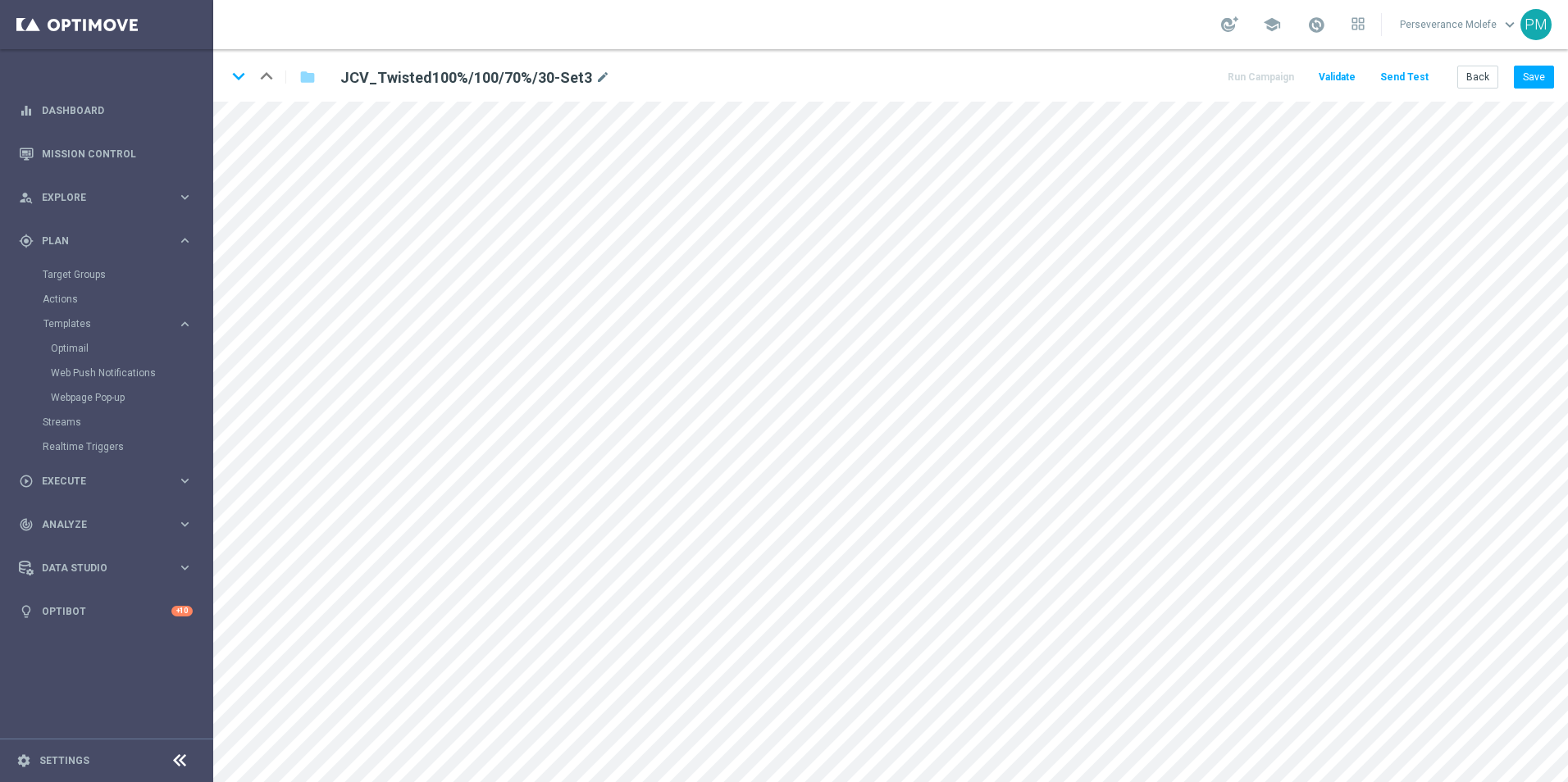
click at [1522, 90] on div "keyboard_arrow_down keyboard_arrow_up folder JCV_Twisted100%/100/70%/30-Set3 mo…" at bounding box center [890, 75] width 1355 height 52
click at [1530, 83] on button "Save" at bounding box center [1533, 77] width 40 height 23
click at [1474, 81] on button "Back" at bounding box center [1478, 77] width 41 height 23
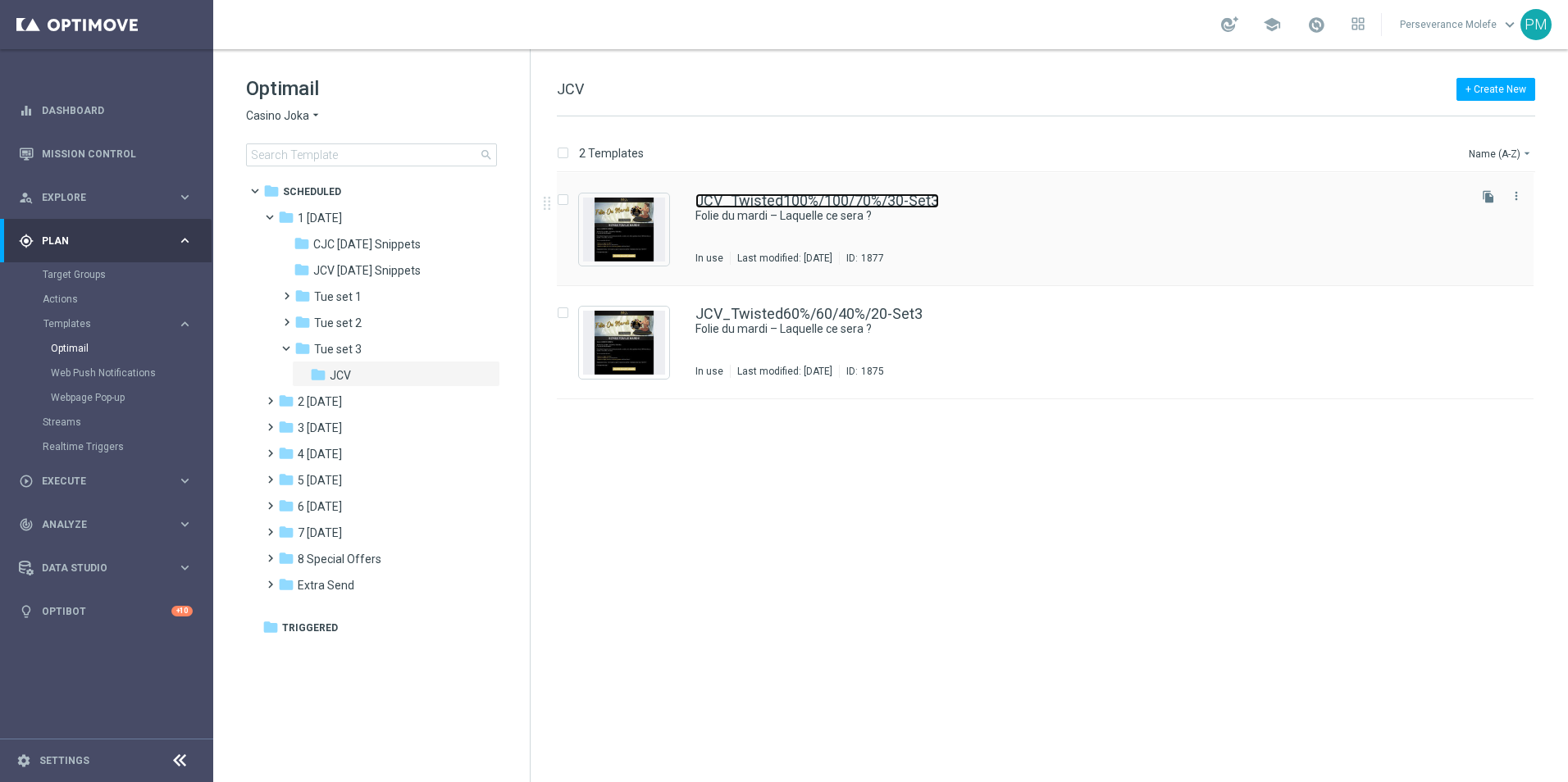
click at [757, 203] on link "JCV_Twisted100%/100/70%/30-Set3" at bounding box center [817, 201] width 243 height 15
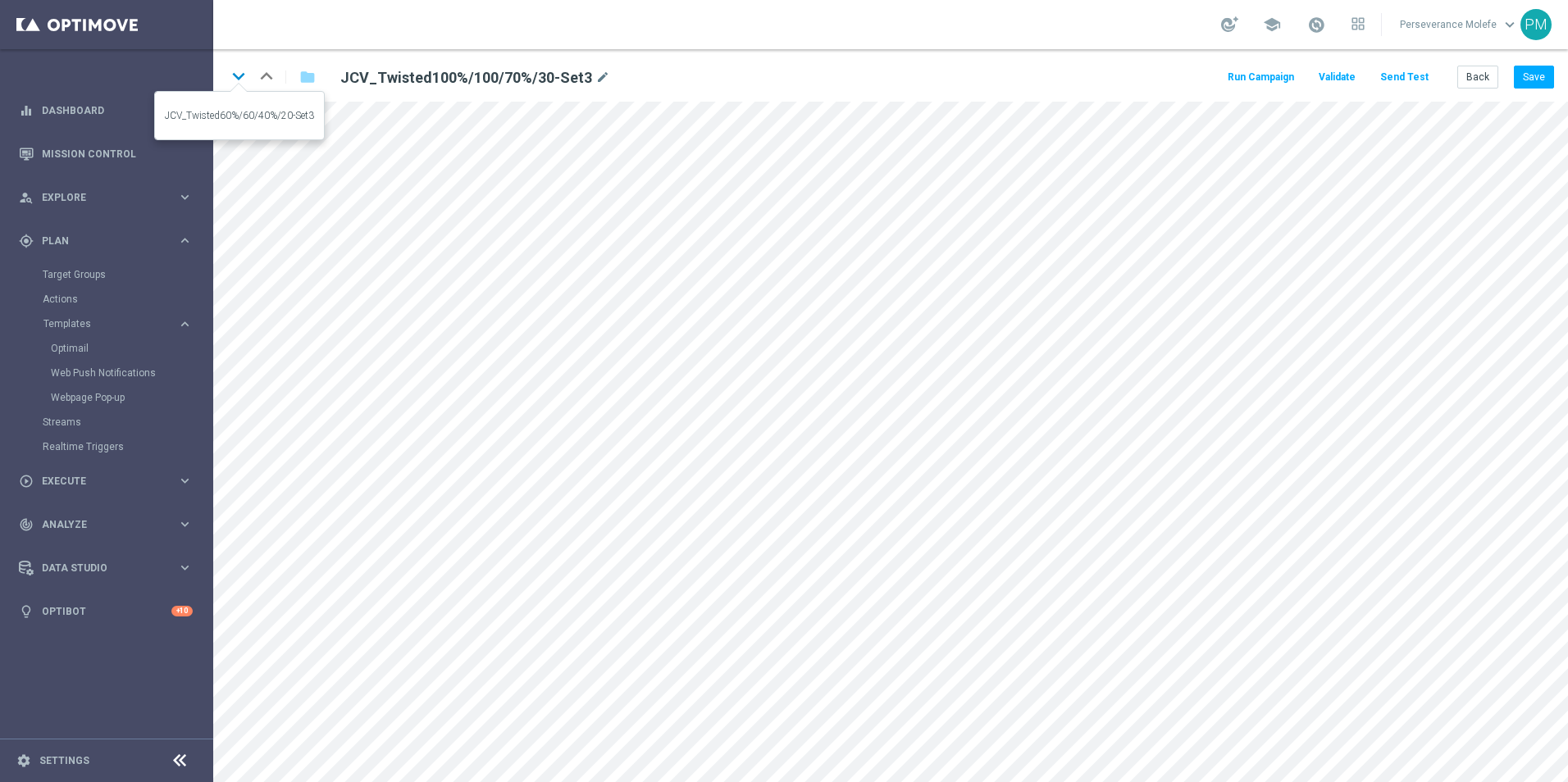
click at [236, 81] on icon "keyboard_arrow_down" at bounding box center [239, 76] width 25 height 25
drag, startPoint x: 1531, startPoint y: 65, endPoint x: 1534, endPoint y: 77, distance: 12.4
click at [1534, 76] on div "keyboard_arrow_down keyboard_arrow_up folder JCV_Twisted60%/60/40%/20-Set3 mode…" at bounding box center [890, 75] width 1355 height 52
click at [1534, 77] on button "Save" at bounding box center [1533, 77] width 40 height 23
click at [1472, 77] on button "Back" at bounding box center [1478, 77] width 41 height 23
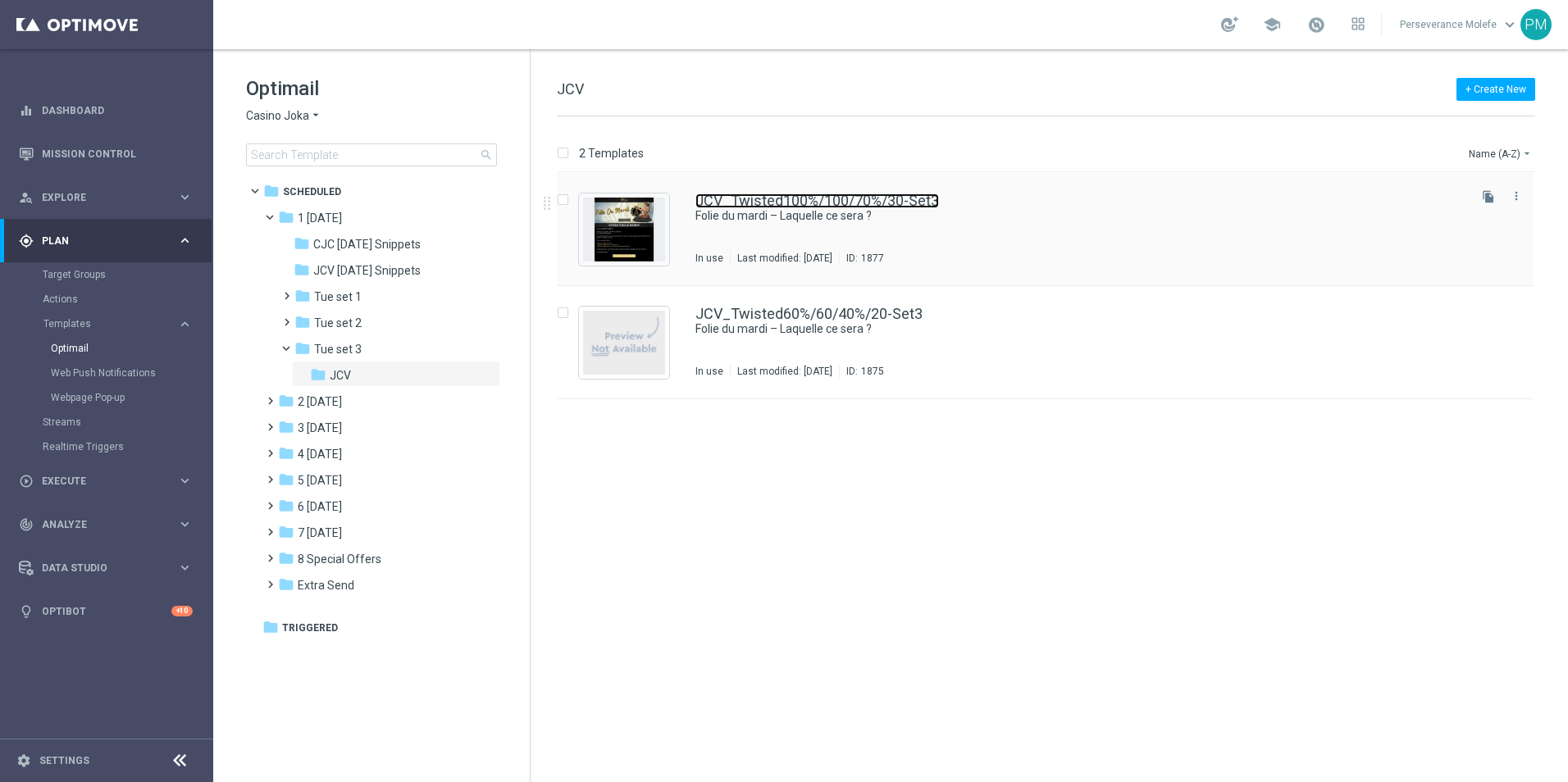
click at [820, 198] on link "JCV_Twisted100%/100/70%/30-Set3" at bounding box center [817, 201] width 243 height 15
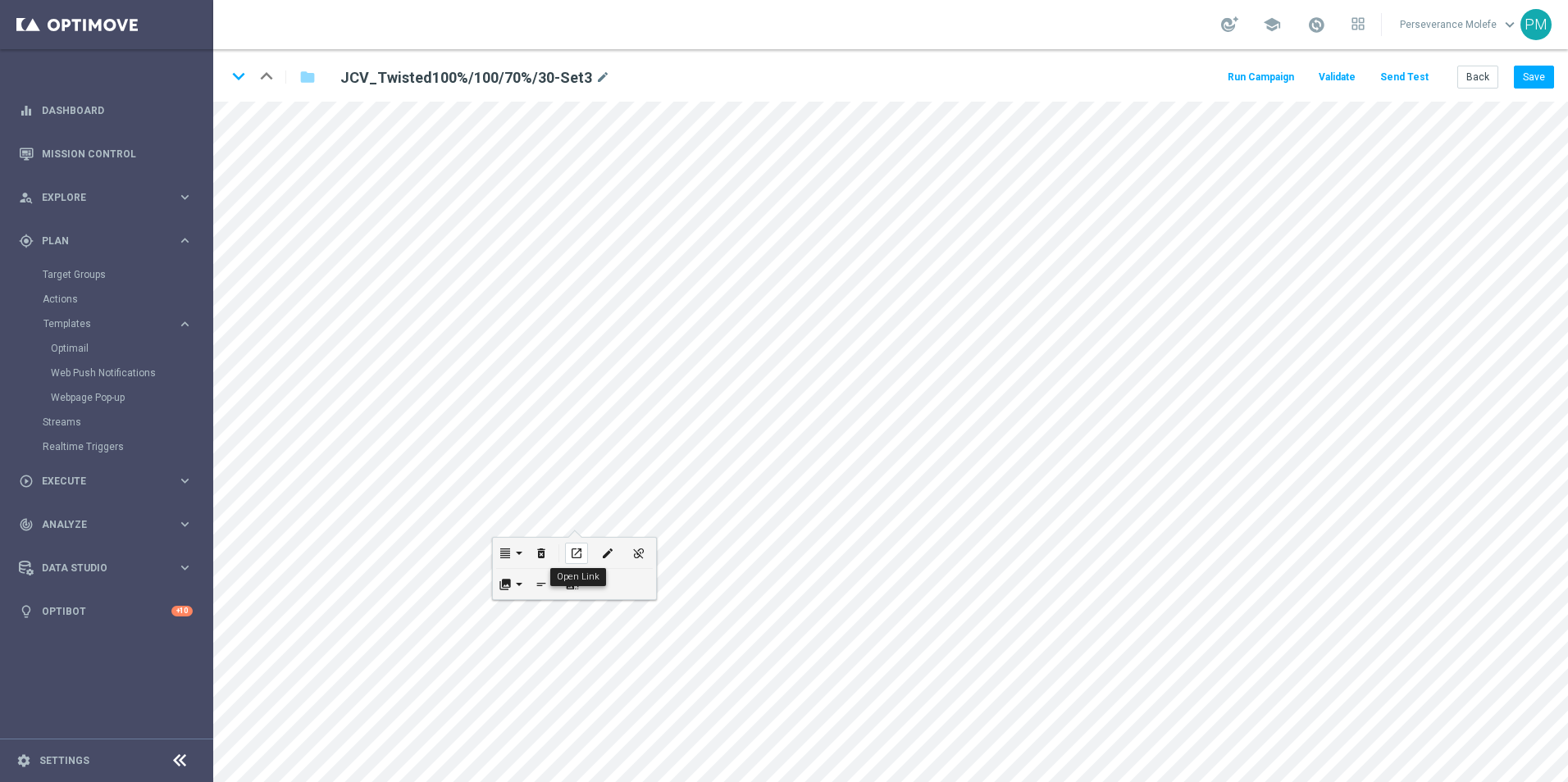
click at [573, 552] on icon "open_in_new" at bounding box center [576, 553] width 12 height 13
click at [1412, 77] on button "Send Test" at bounding box center [1404, 77] width 53 height 22
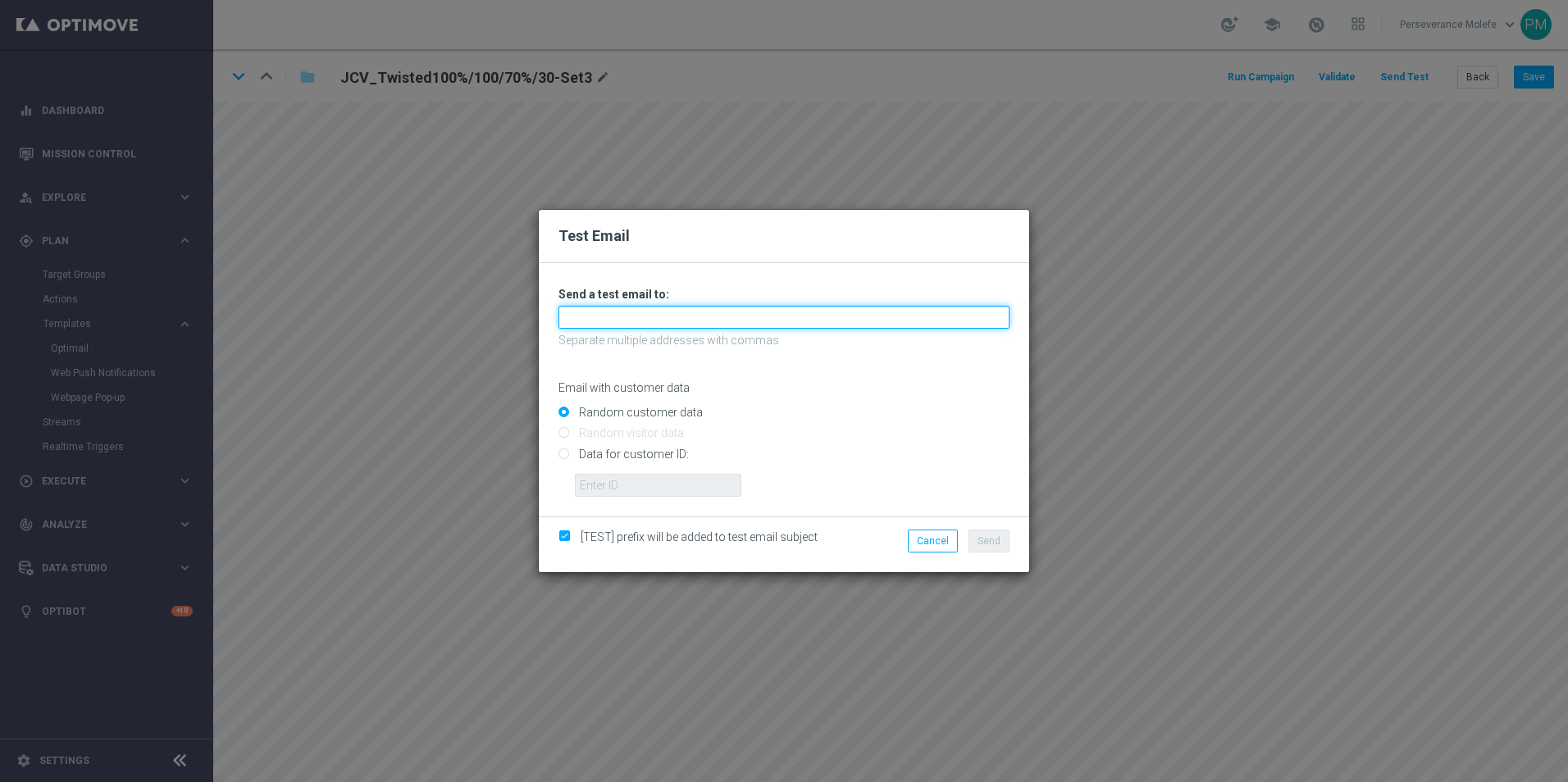
click at [642, 308] on input "text" at bounding box center [784, 318] width 451 height 23
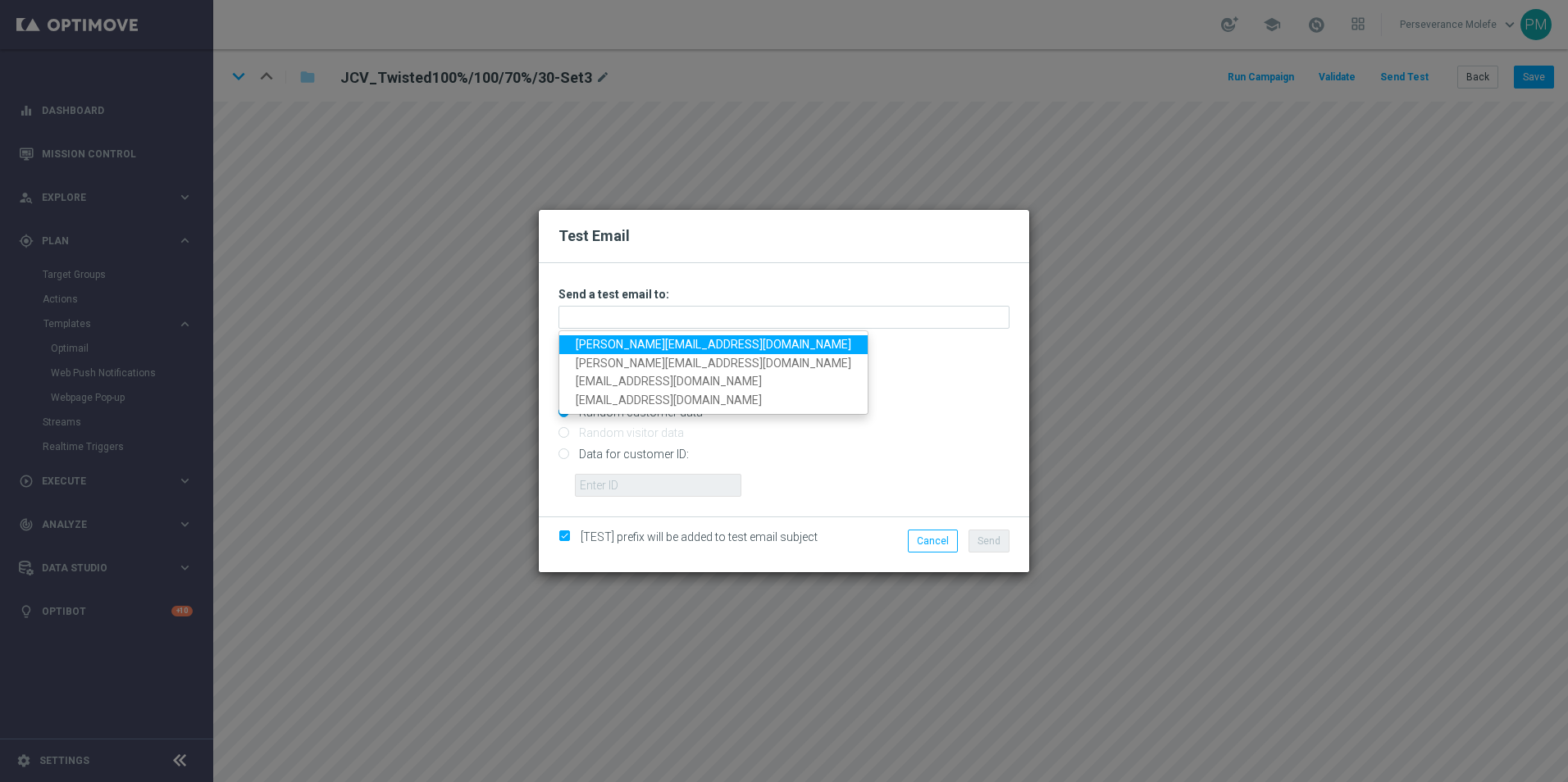
click at [634, 344] on link "[PERSON_NAME][EMAIL_ADDRESS][DOMAIN_NAME]" at bounding box center [713, 344] width 308 height 19
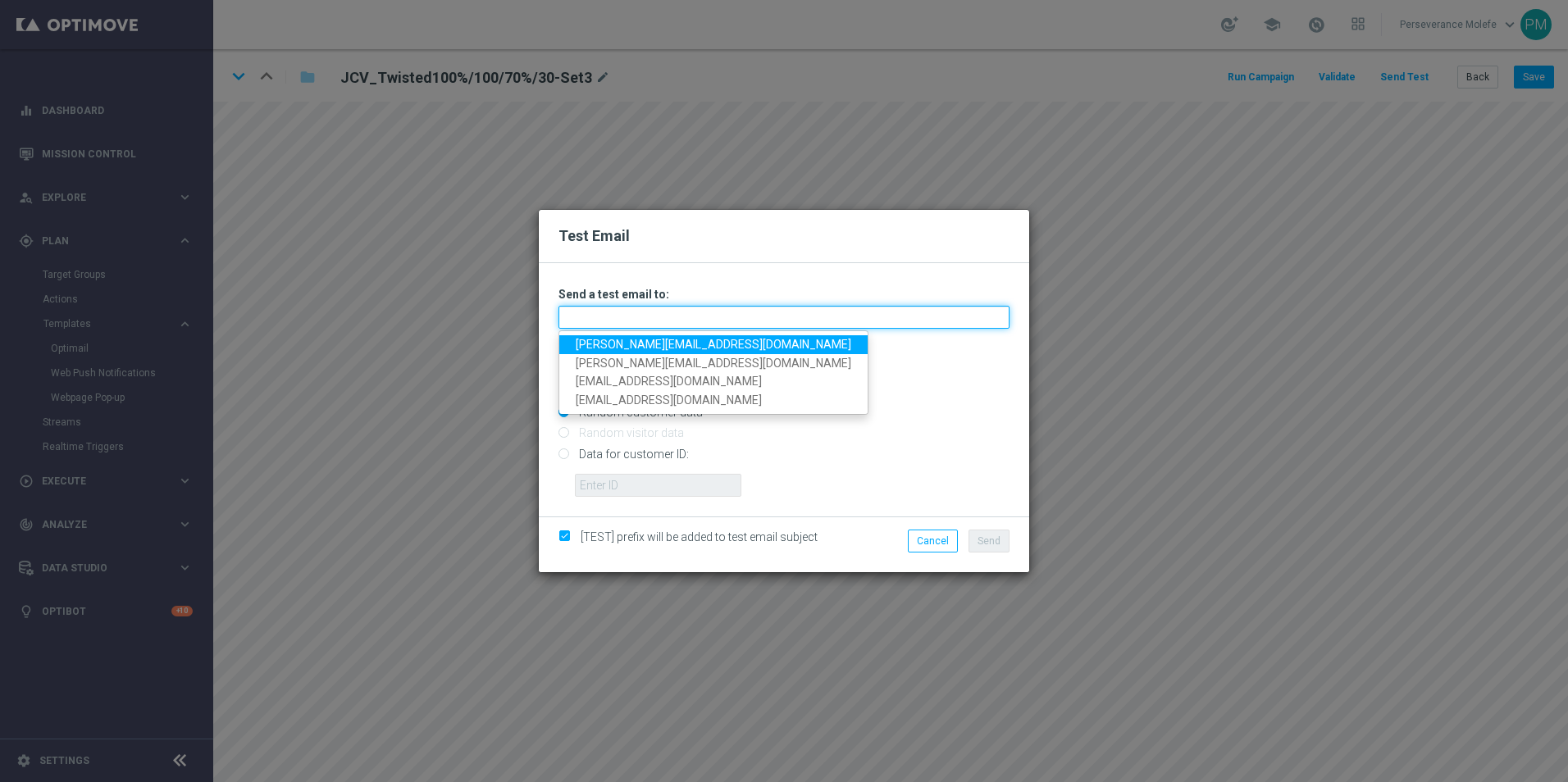
type input "[PERSON_NAME][EMAIL_ADDRESS][DOMAIN_NAME]"
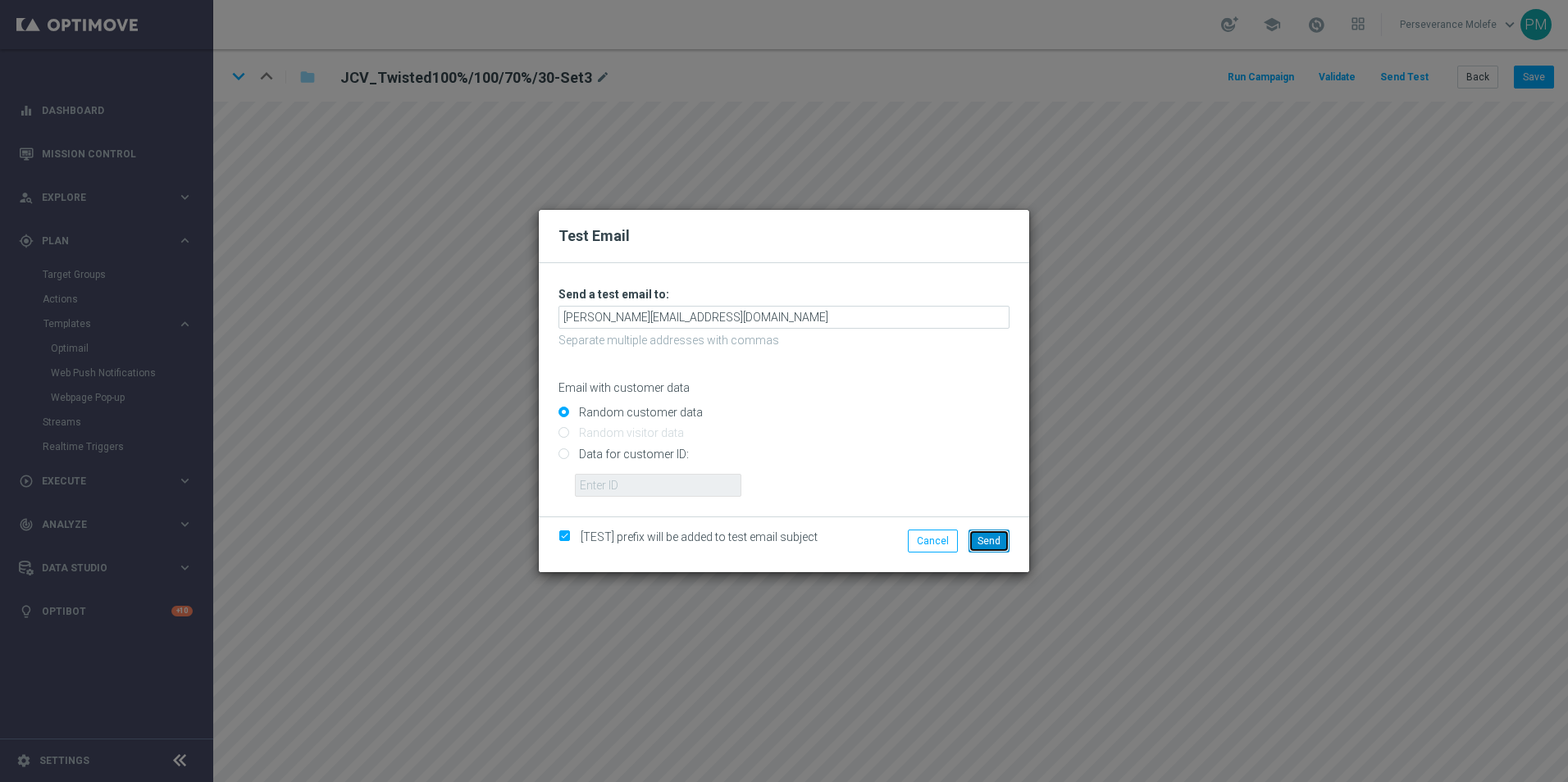
click at [979, 539] on span "Send" at bounding box center [989, 540] width 23 height 12
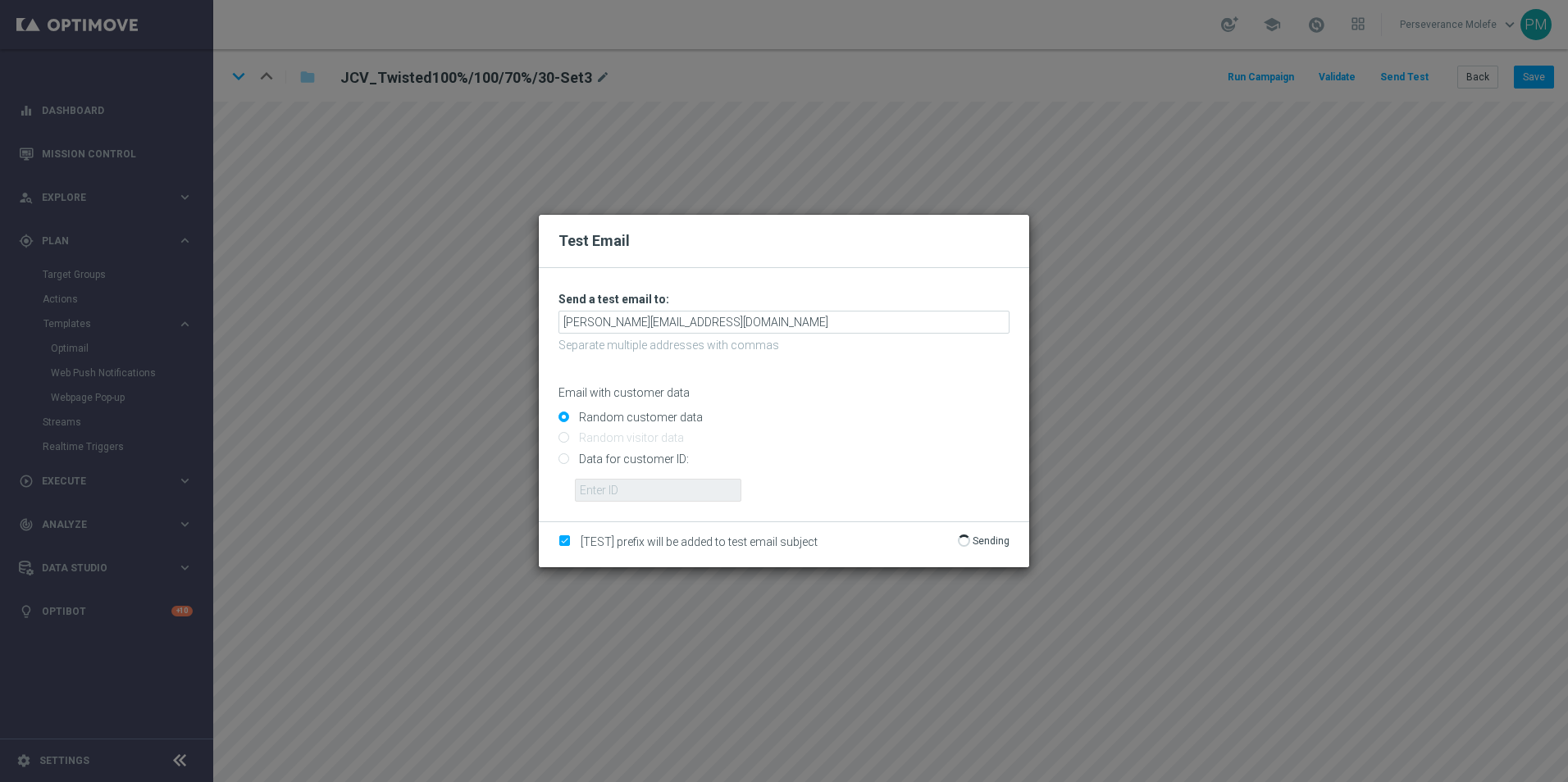
click at [977, 539] on p "Sending" at bounding box center [991, 540] width 37 height 13
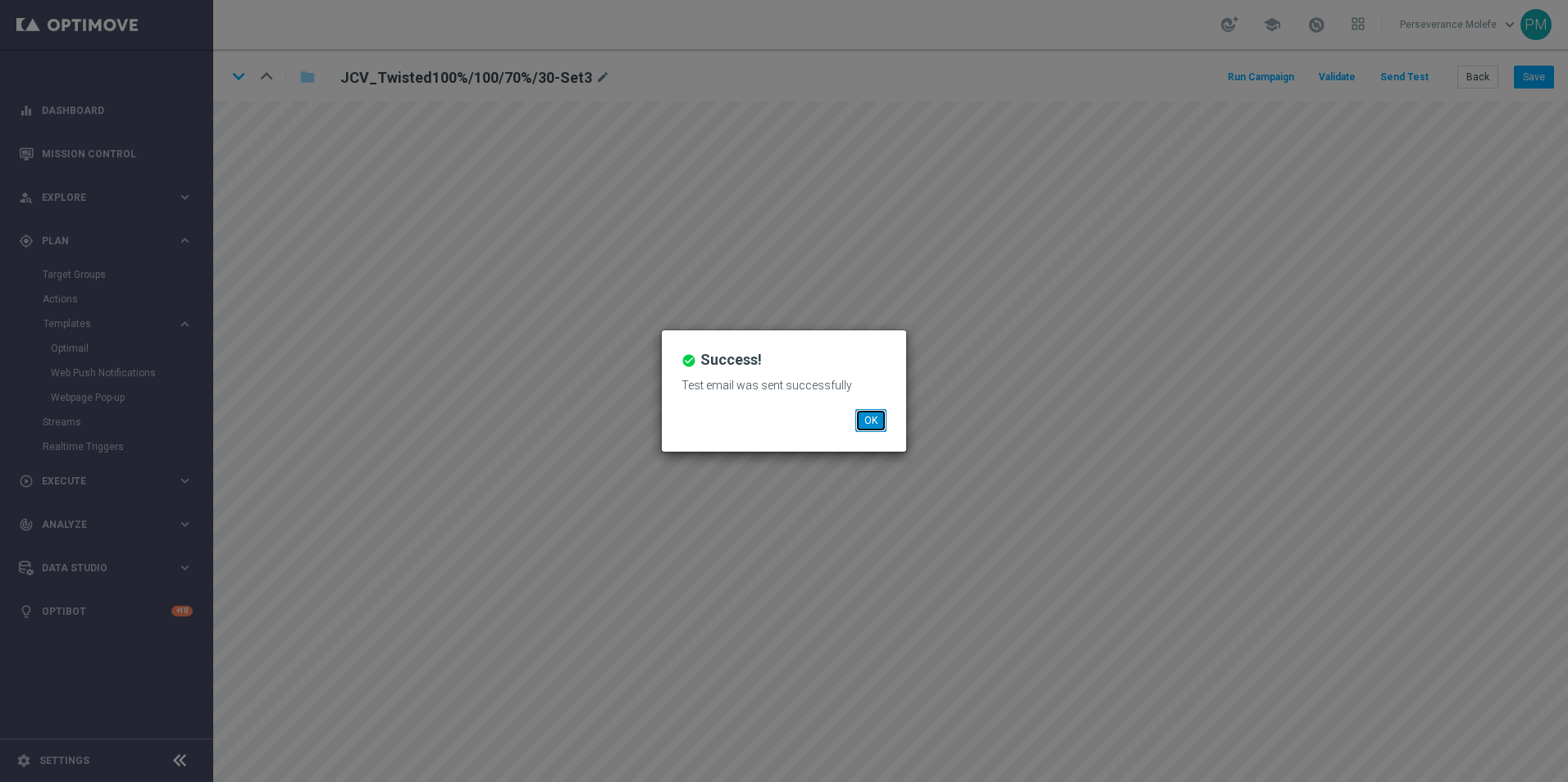
click at [883, 420] on button "OK" at bounding box center [871, 420] width 31 height 23
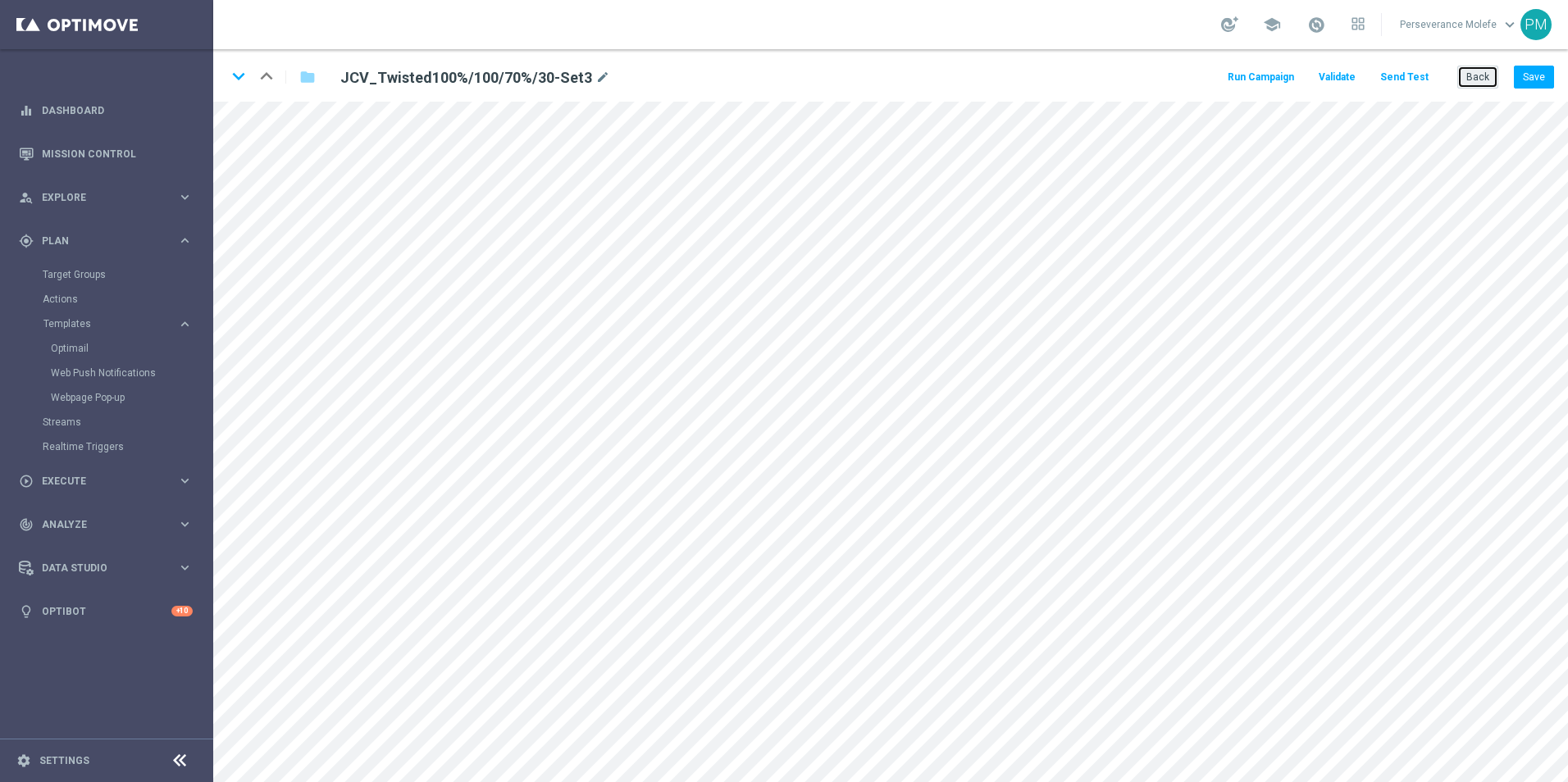
click at [1467, 84] on button "Back" at bounding box center [1478, 77] width 41 height 23
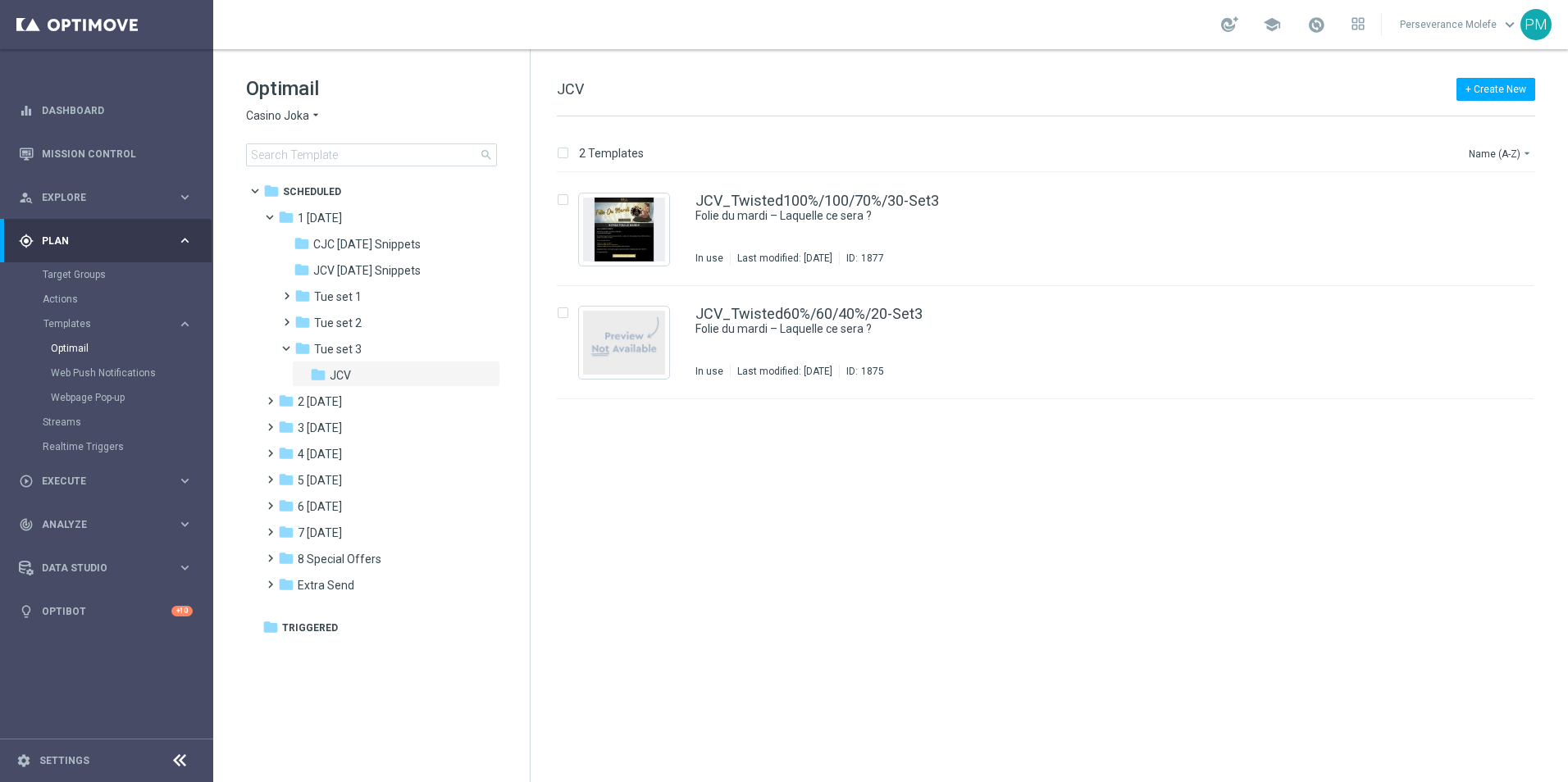
click at [302, 119] on span "Casino Joka" at bounding box center [277, 116] width 63 height 16
click at [0, 0] on span "Le Roi [PERSON_NAME]" at bounding box center [0, 0] width 0 height 0
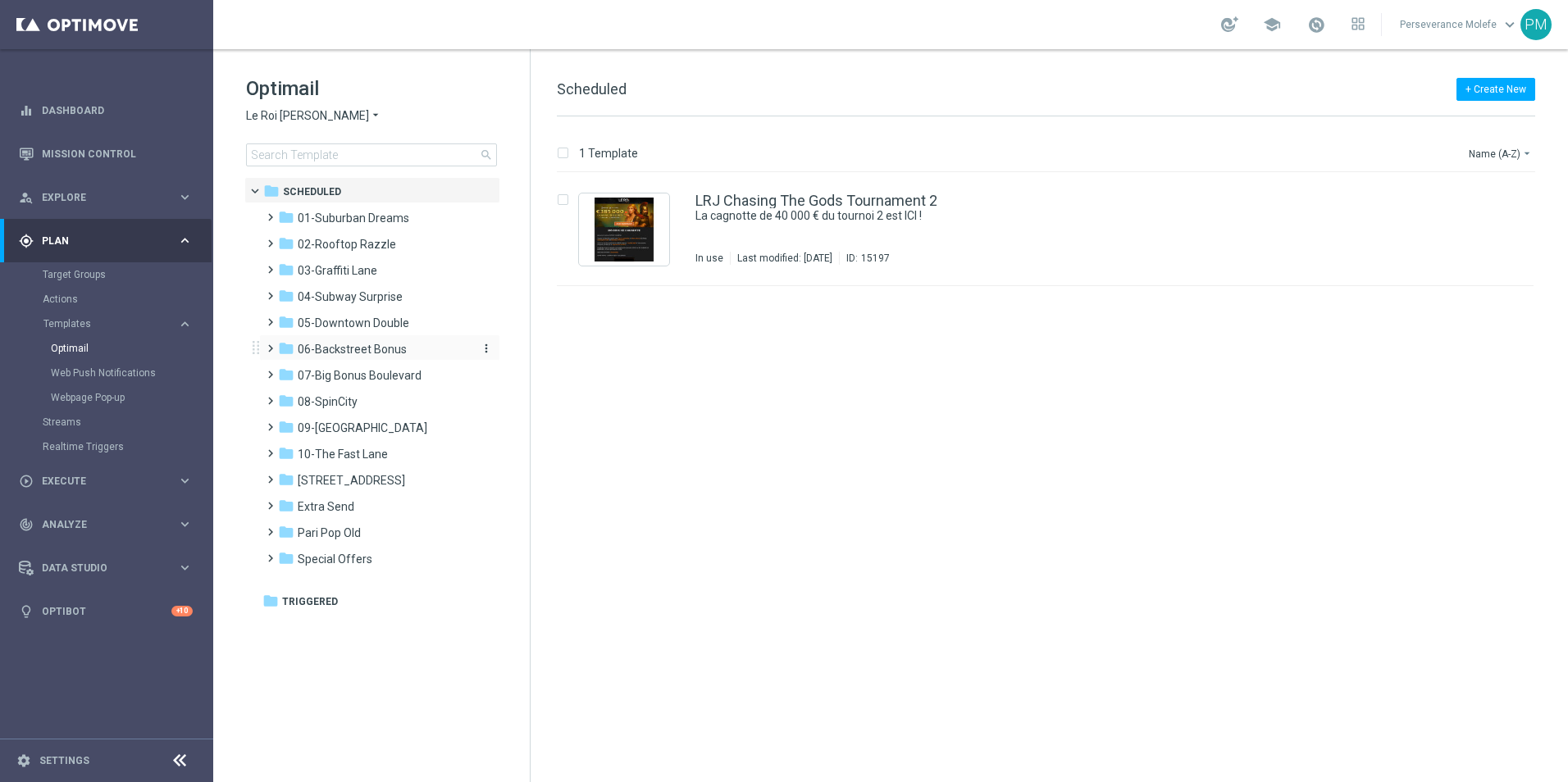
click at [356, 351] on span "06-Backstreet Bonus" at bounding box center [351, 349] width 109 height 15
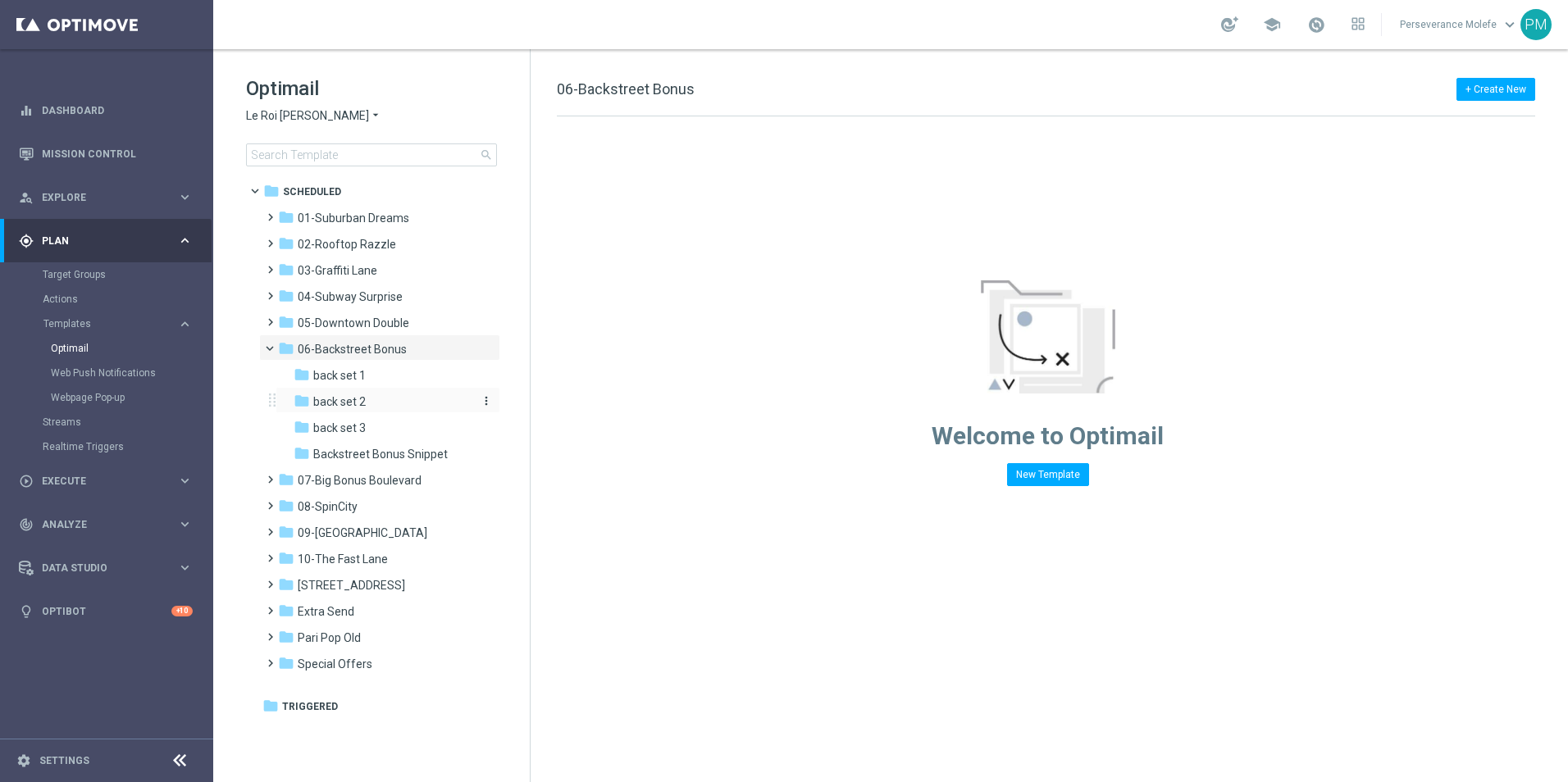
click at [364, 400] on span "back set 2" at bounding box center [339, 402] width 52 height 15
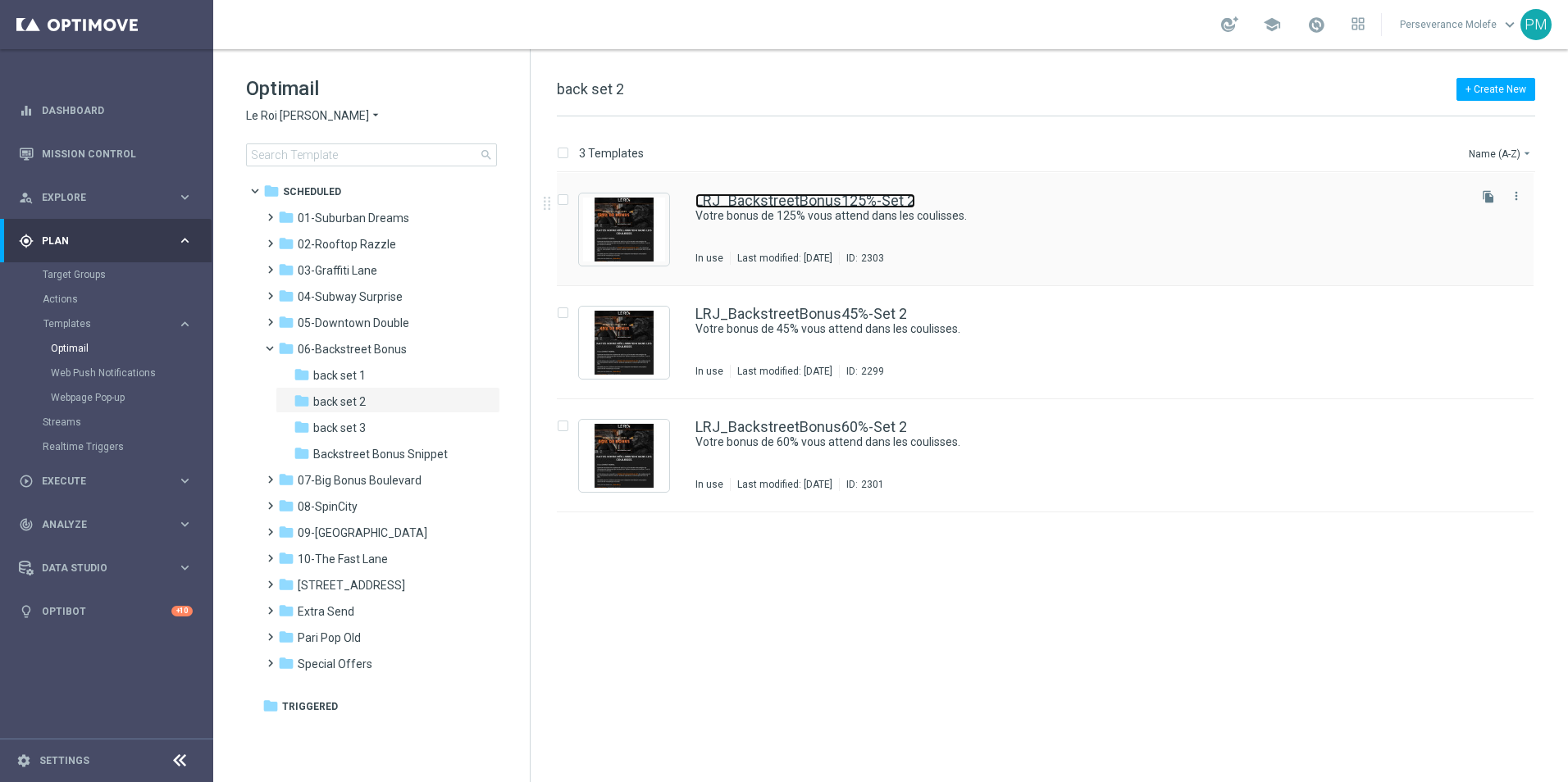
click at [745, 204] on link "LRJ_BackstreetBonus125%-Set 2" at bounding box center [805, 201] width 219 height 15
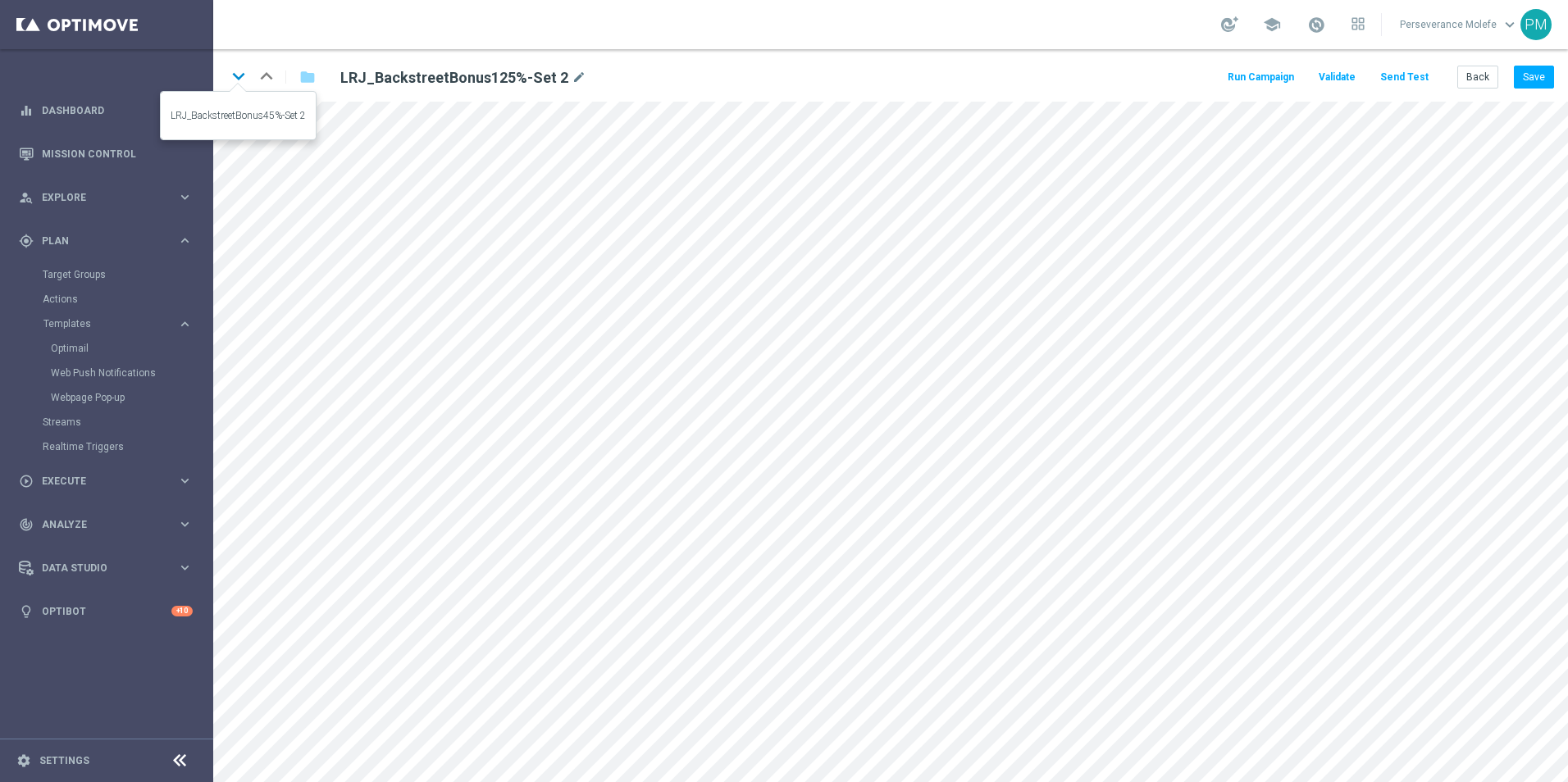
click at [242, 82] on icon "keyboard_arrow_down" at bounding box center [239, 76] width 25 height 25
click at [1467, 83] on button "Back" at bounding box center [1478, 77] width 41 height 23
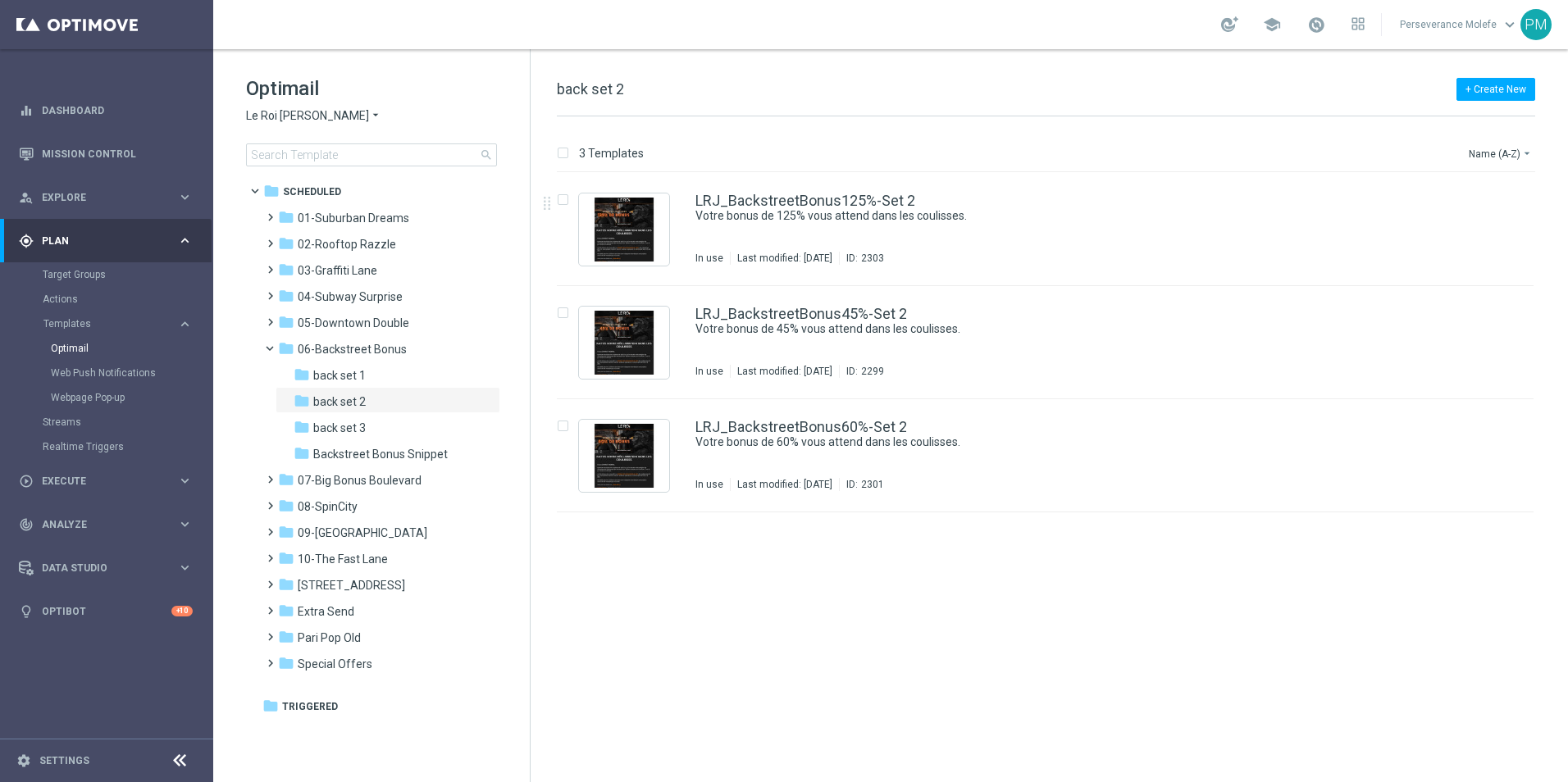
click at [302, 122] on span "Le Roi [PERSON_NAME]" at bounding box center [307, 116] width 123 height 16
click at [0, 0] on span "Casino Joka" at bounding box center [0, 0] width 0 height 0
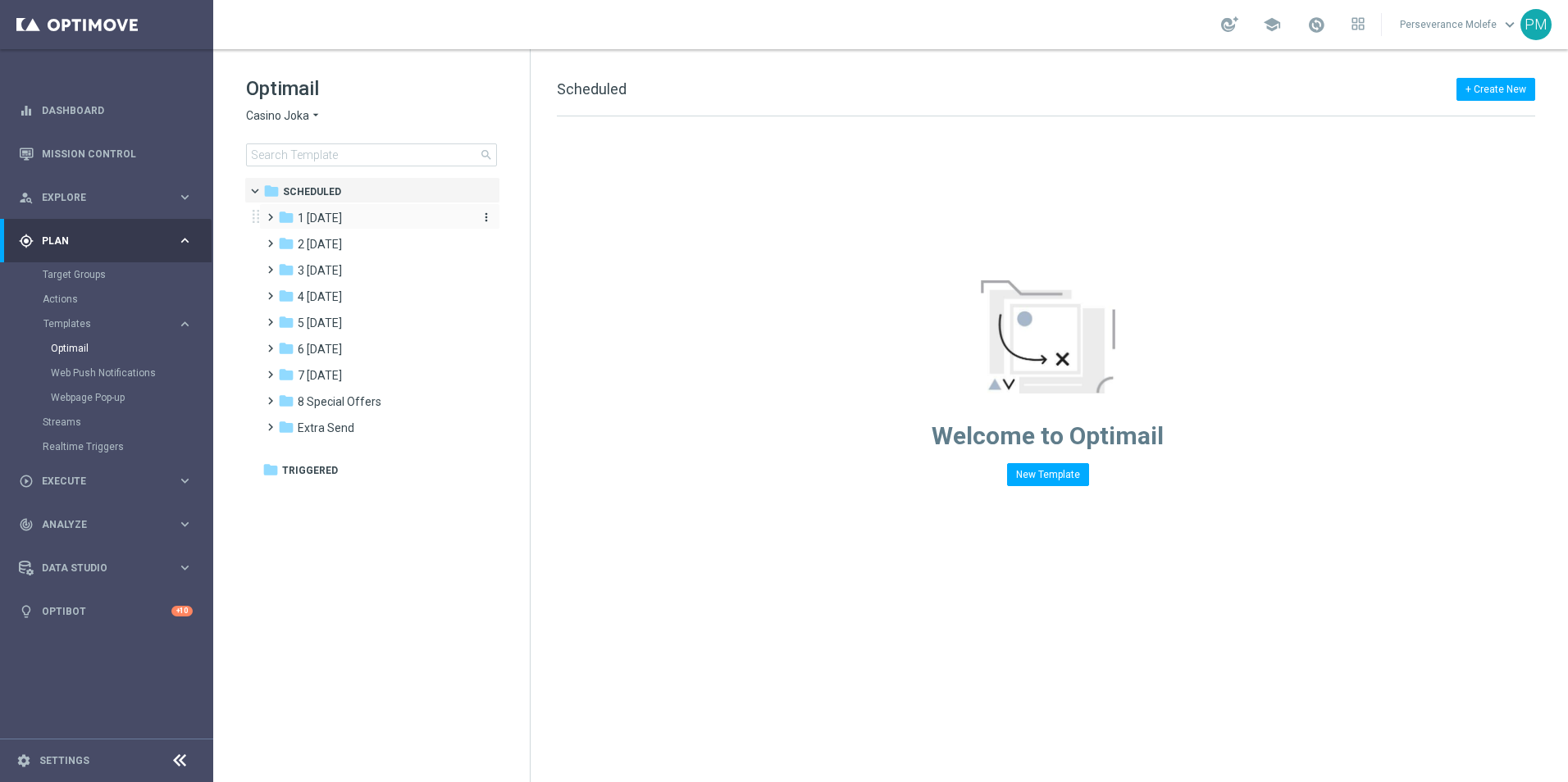
click at [323, 222] on span "1 [DATE]" at bounding box center [319, 218] width 44 height 15
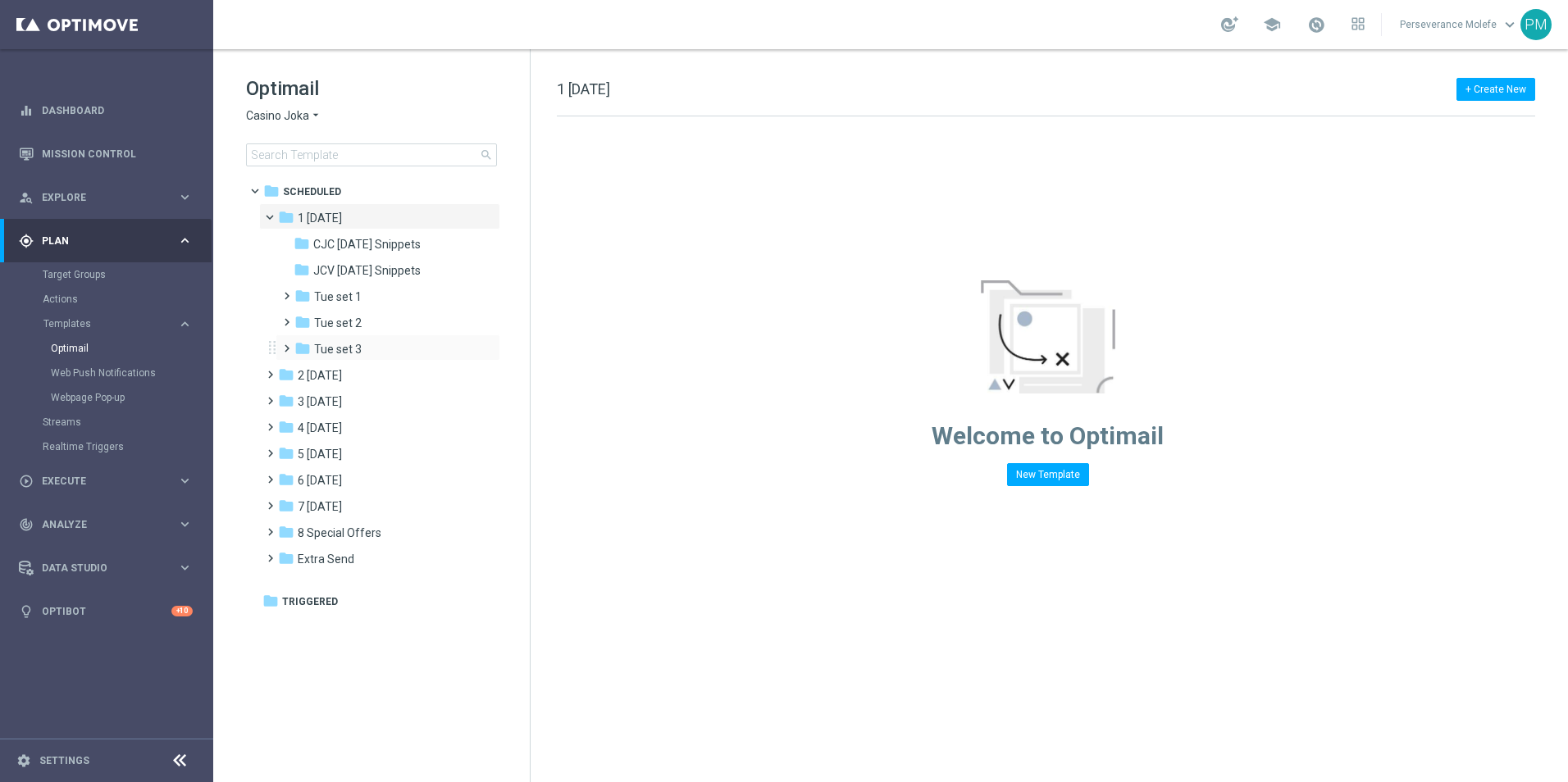
click at [351, 340] on div "folder Tue set 3 more_vert" at bounding box center [388, 348] width 225 height 27
click at [360, 352] on span "Tue set 3" at bounding box center [338, 349] width 48 height 15
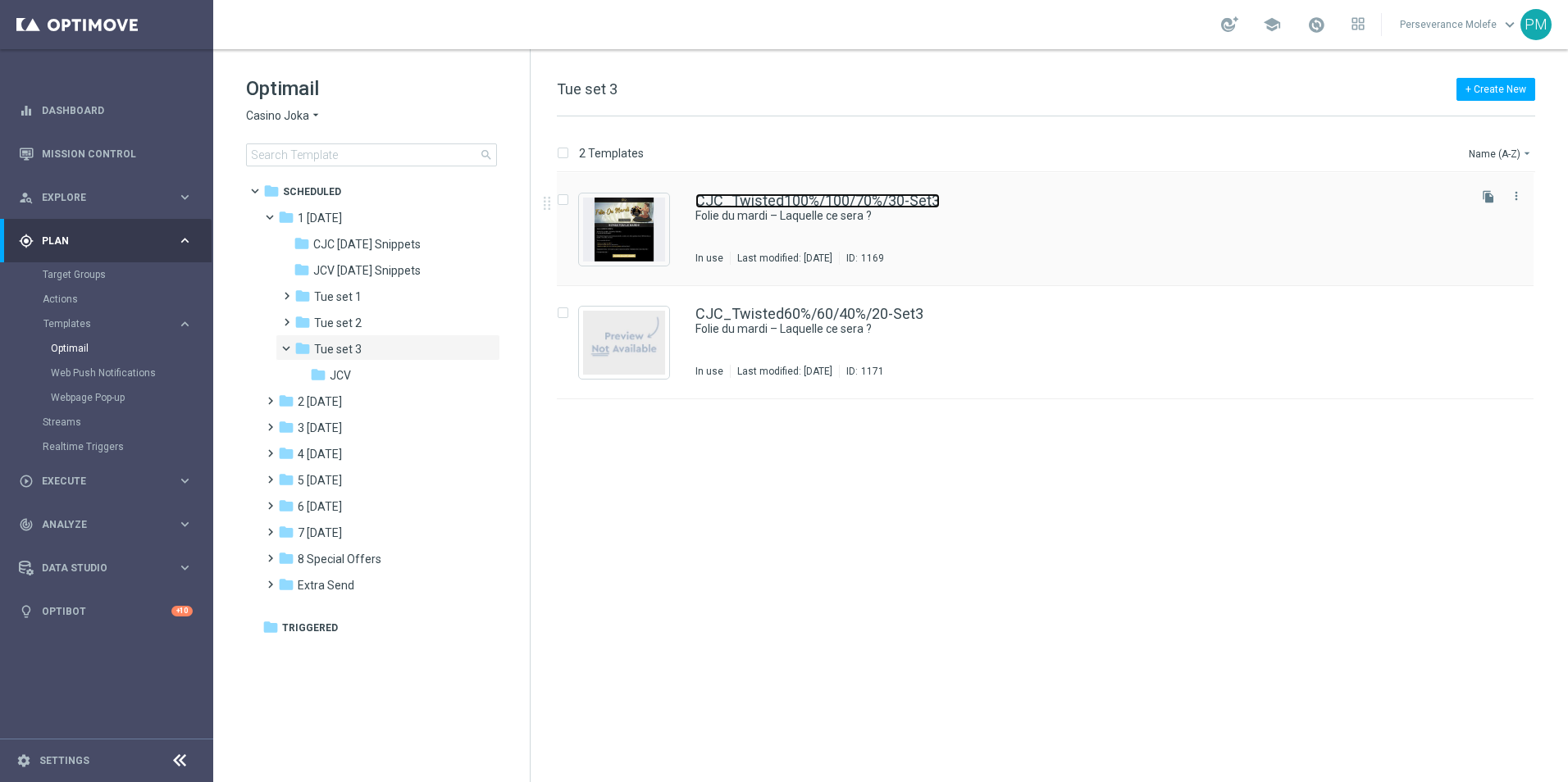
click at [756, 207] on link "CJC_Twisted100%/100/70%/30-Set3" at bounding box center [818, 201] width 244 height 15
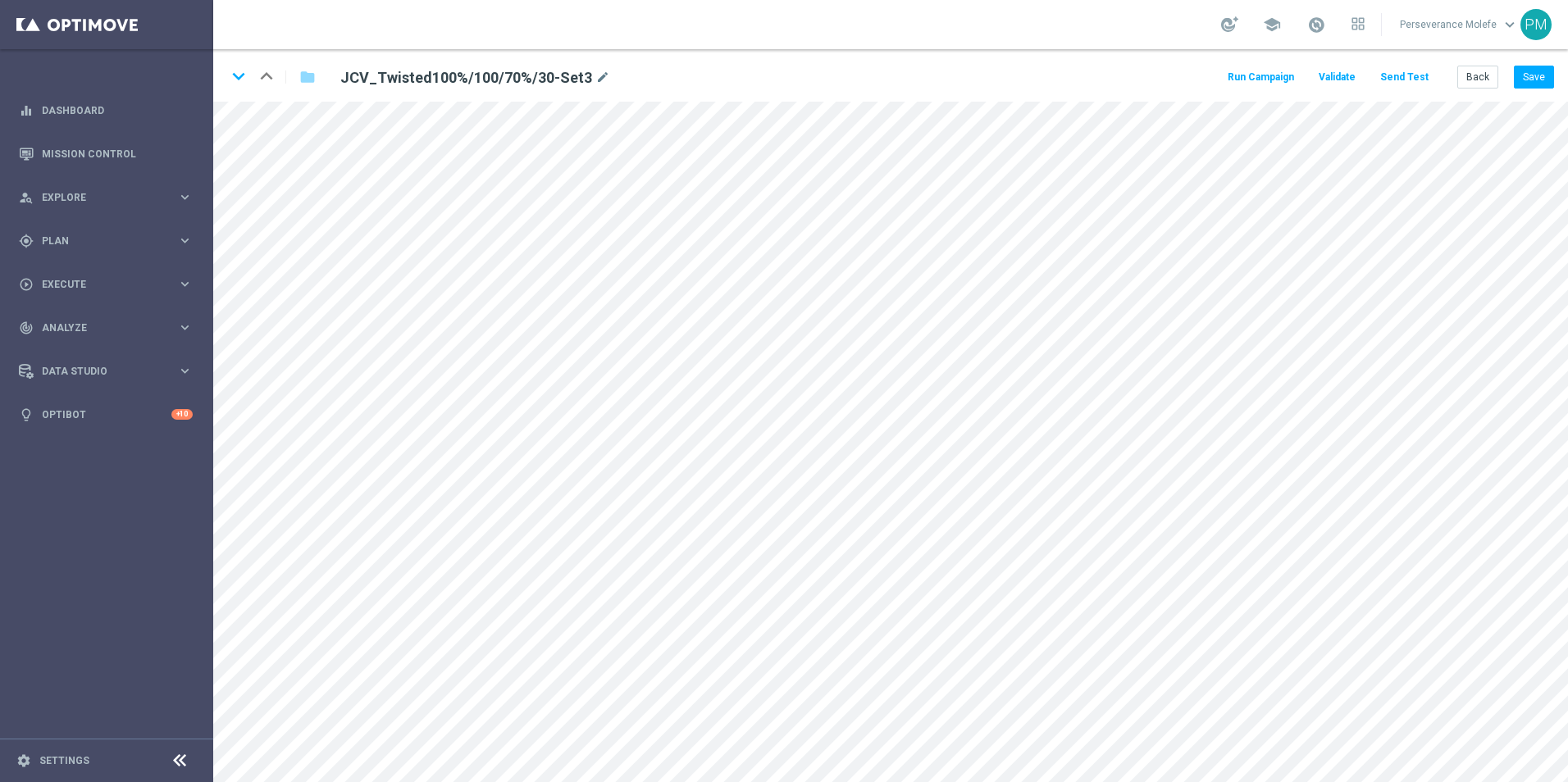
click at [1474, 62] on div "keyboard_arrow_down keyboard_arrow_up folder JCV_Twisted100%/100/70%/30-Set3 mo…" at bounding box center [890, 75] width 1355 height 52
click at [1474, 76] on button "Back" at bounding box center [1478, 77] width 41 height 23
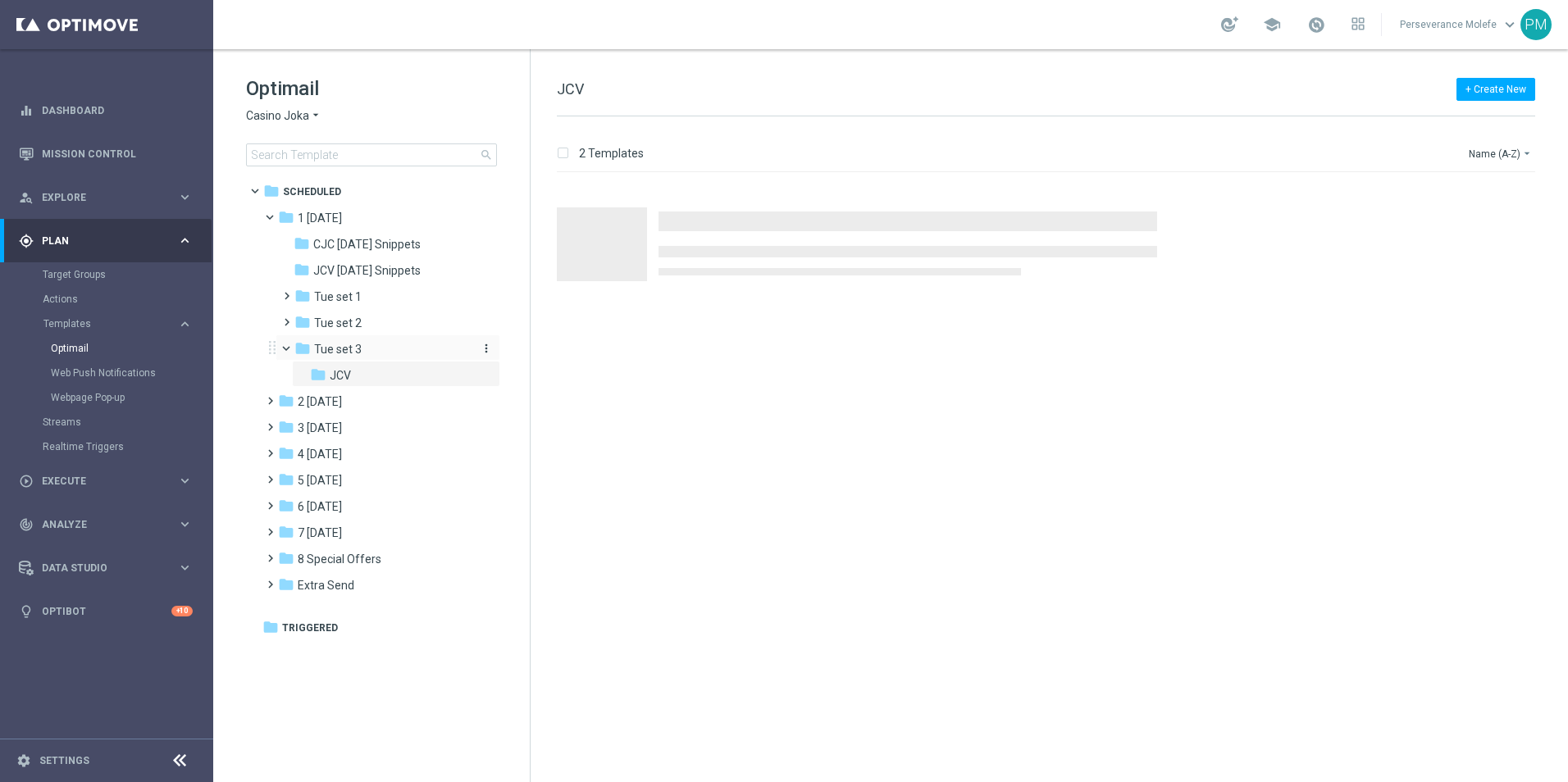
click at [359, 358] on div "folder Tue set 3" at bounding box center [381, 349] width 174 height 19
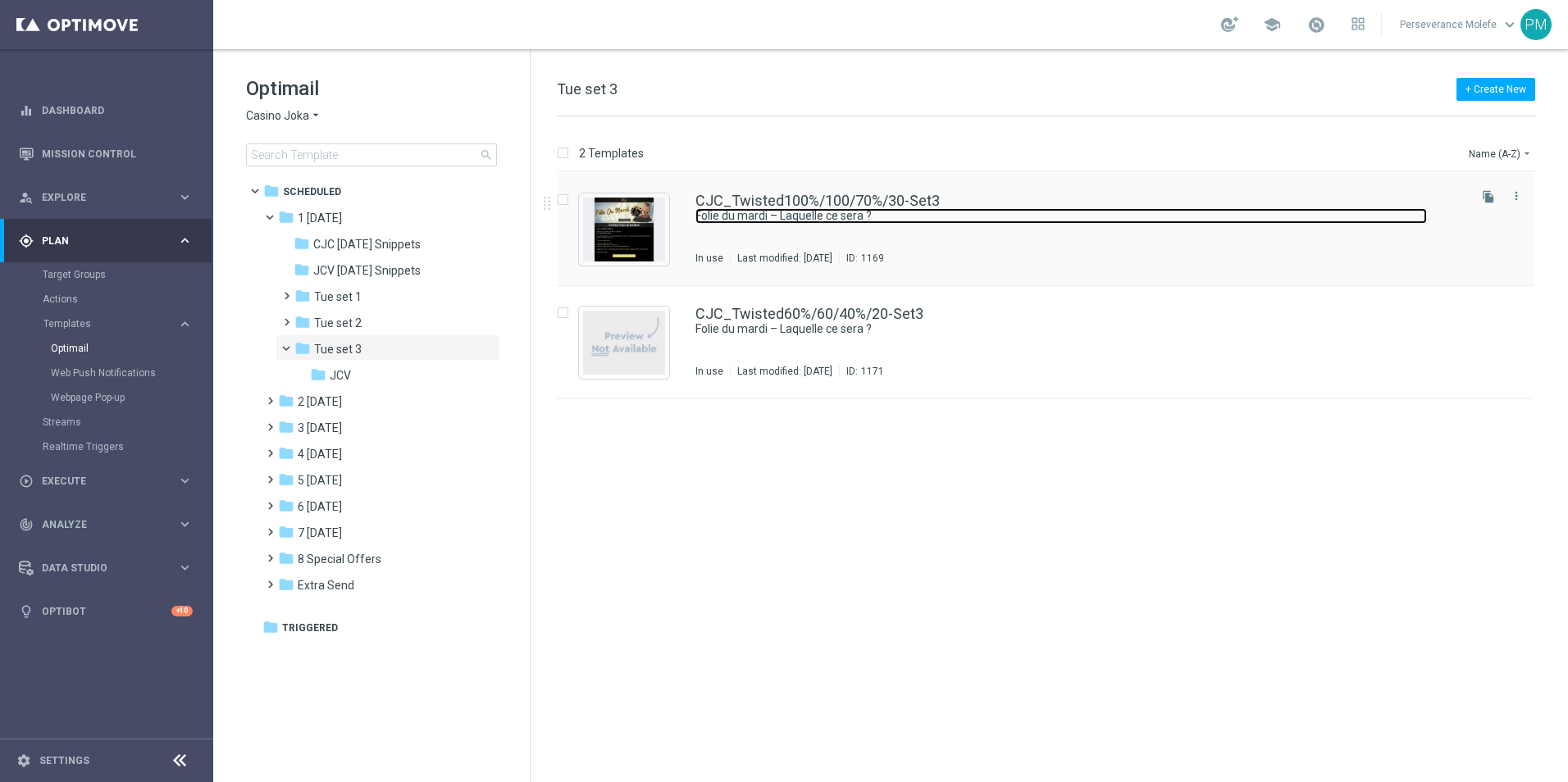
click at [827, 208] on link "Folie du mardi – Laquelle ce sera ?" at bounding box center [1061, 216] width 732 height 16
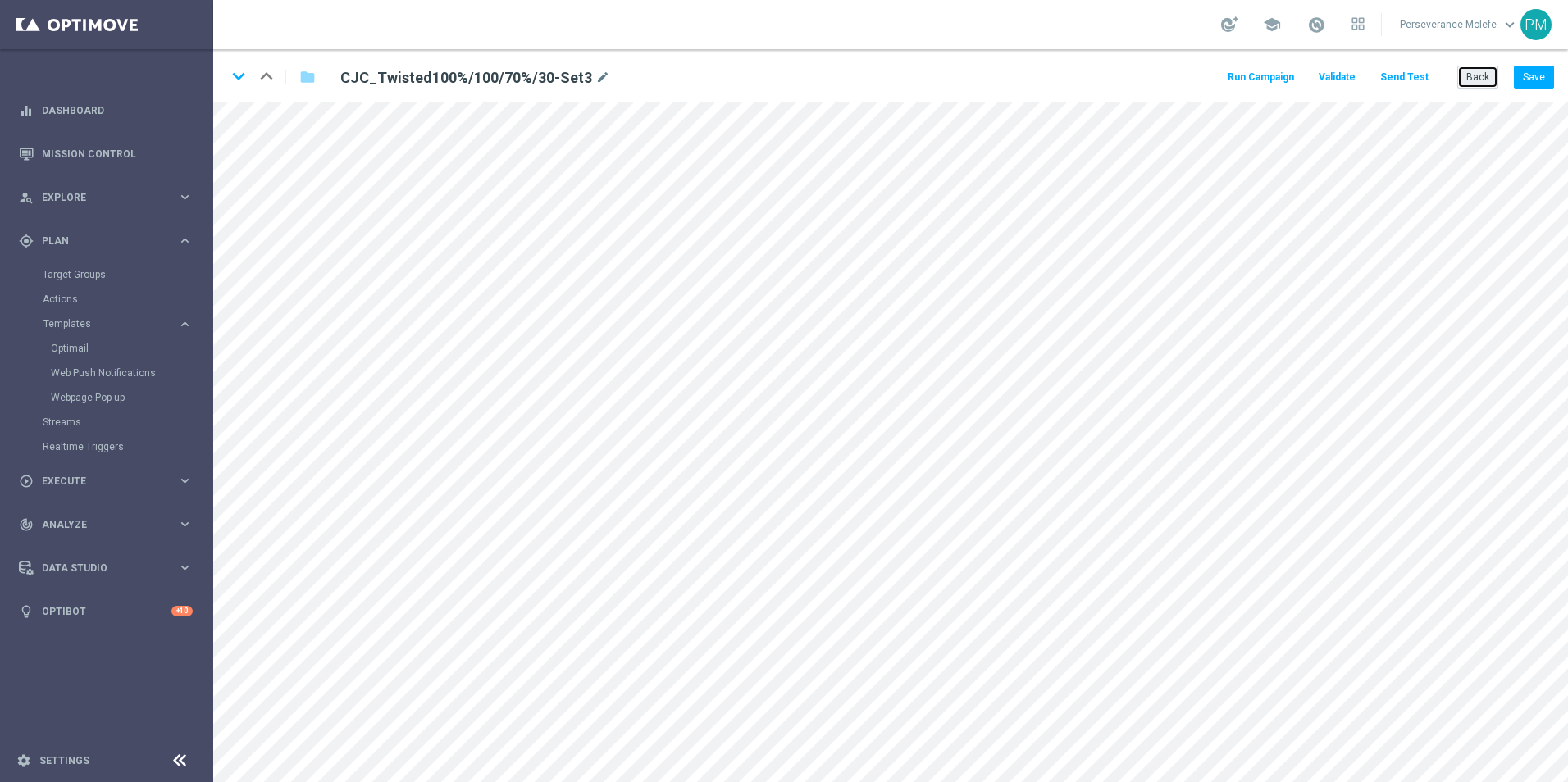
click at [1464, 73] on button "Back" at bounding box center [1478, 77] width 41 height 23
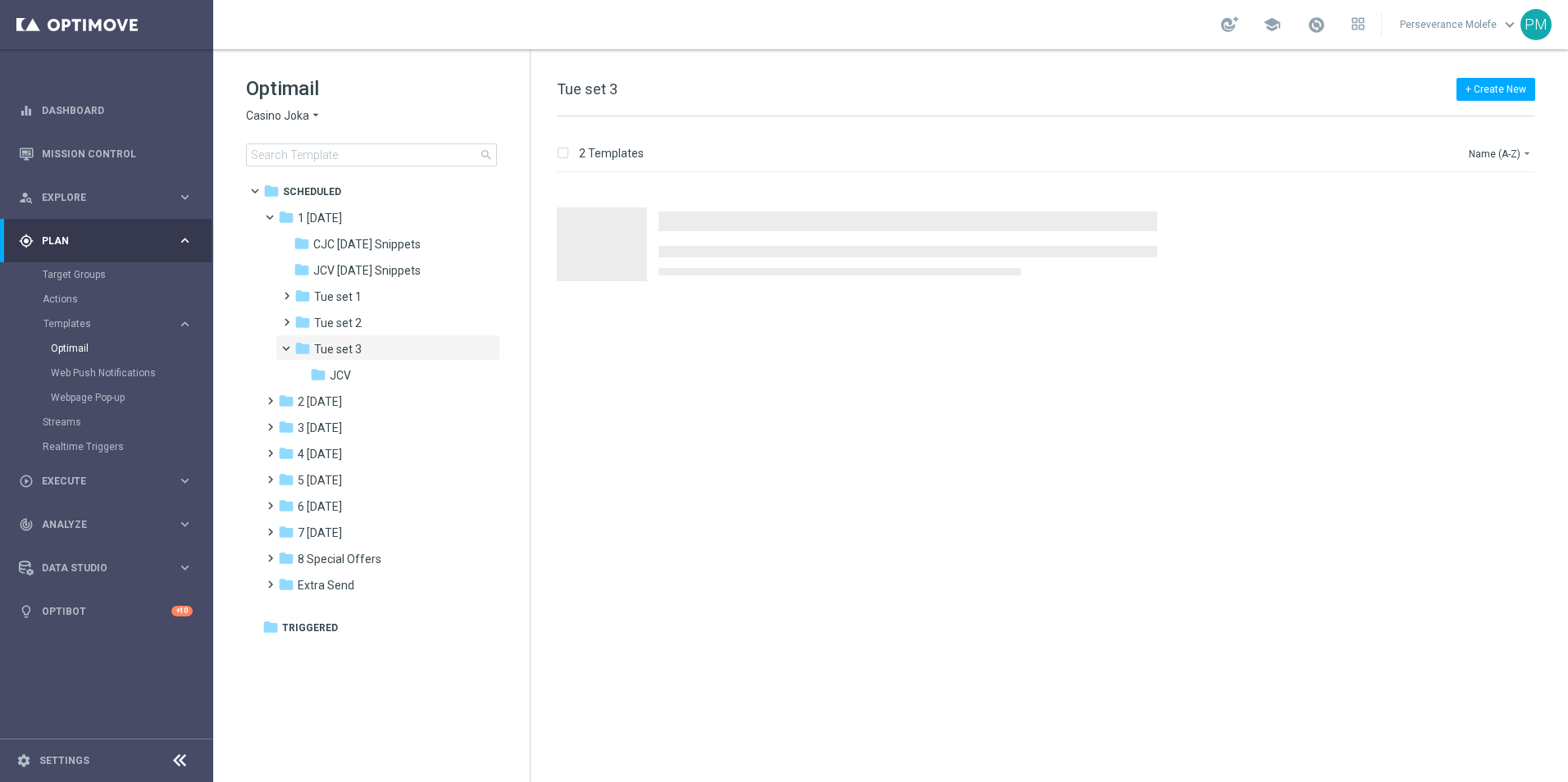
click at [284, 119] on span "Casino Joka" at bounding box center [277, 116] width 63 height 16
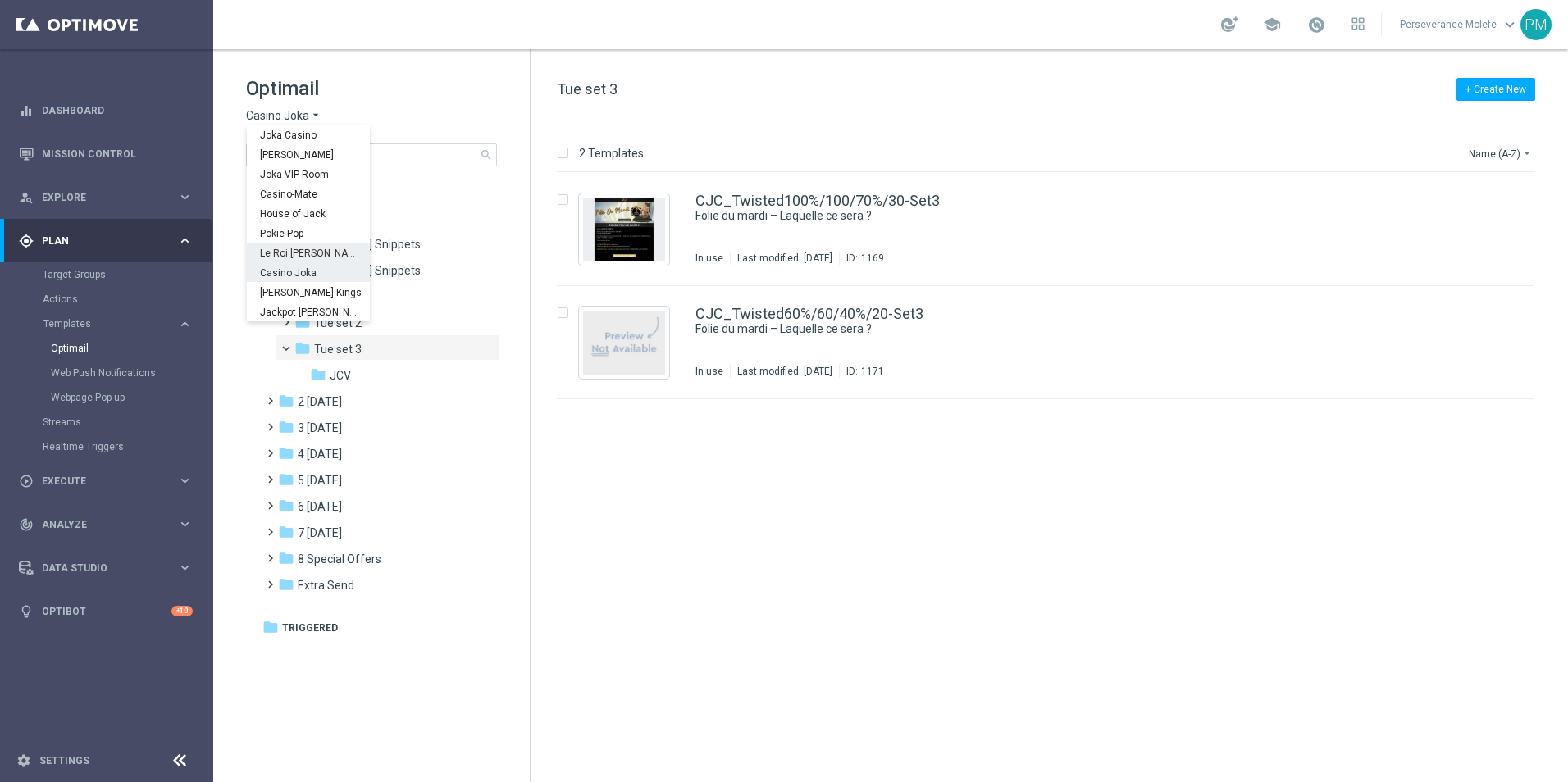
click at [0, 0] on span "Le Roi [PERSON_NAME]" at bounding box center [0, 0] width 0 height 0
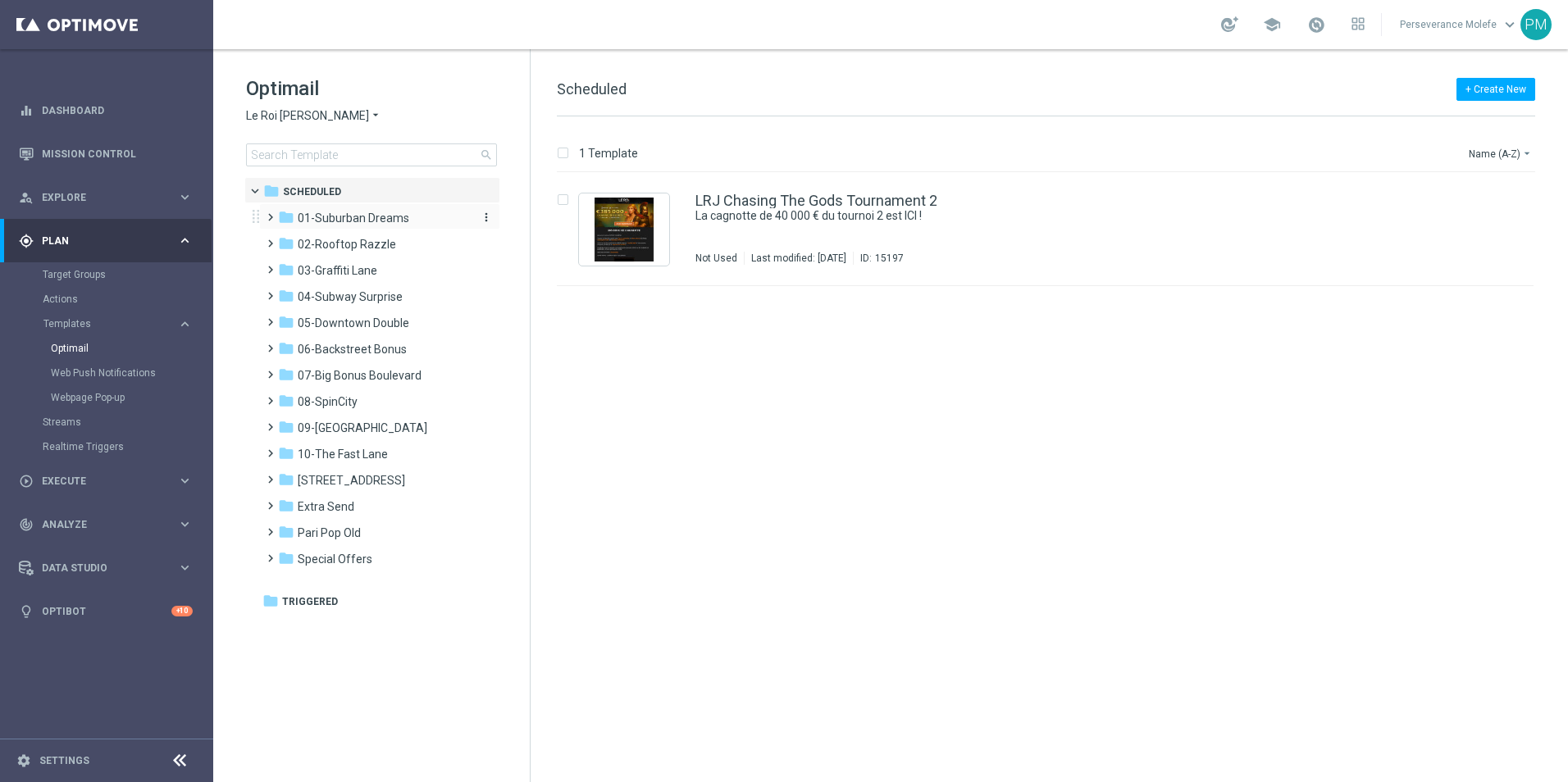
click at [309, 213] on span "01-Suburban Dreams" at bounding box center [353, 218] width 111 height 15
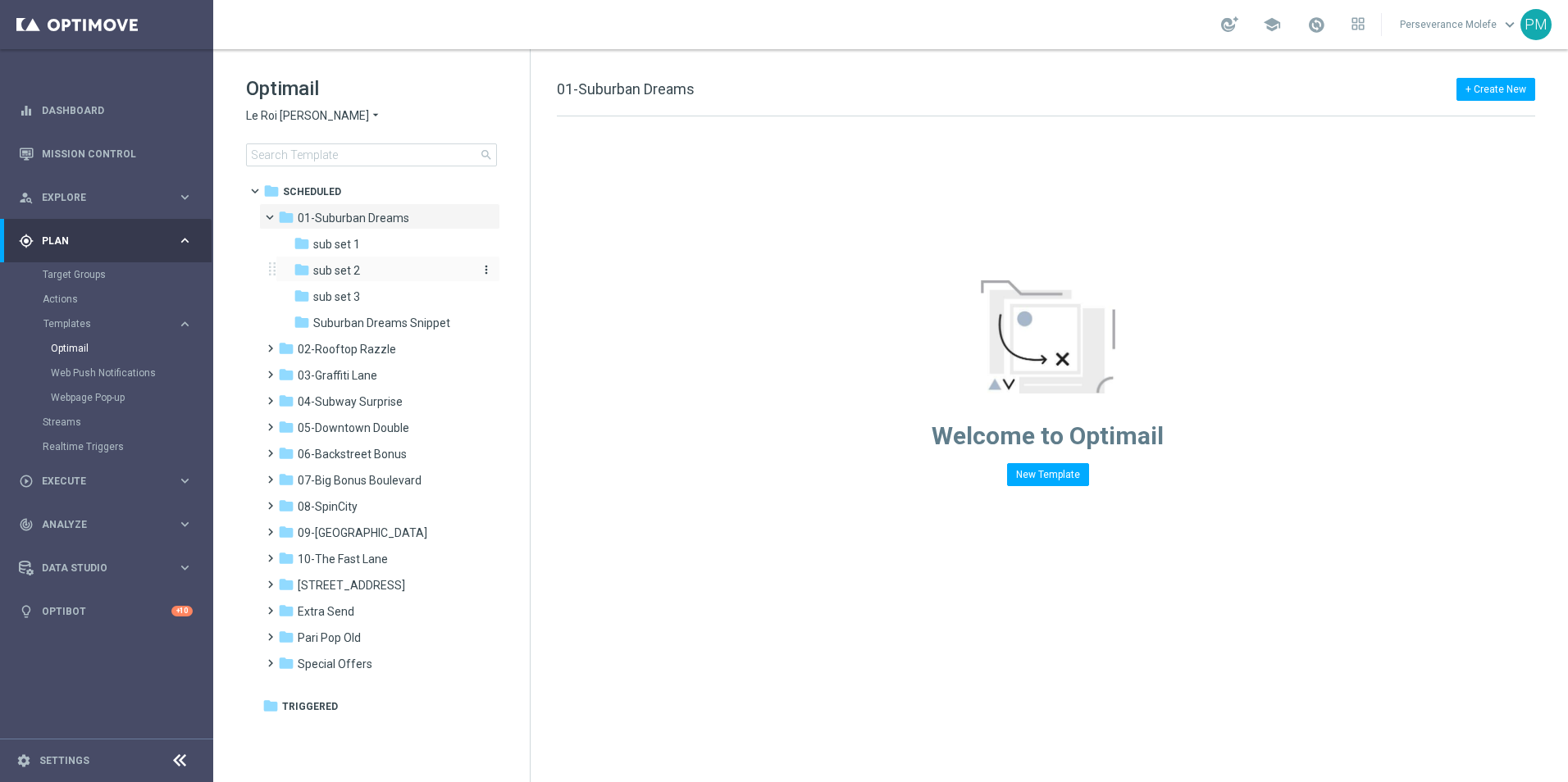
click at [336, 269] on span "sub set 2" at bounding box center [336, 271] width 47 height 15
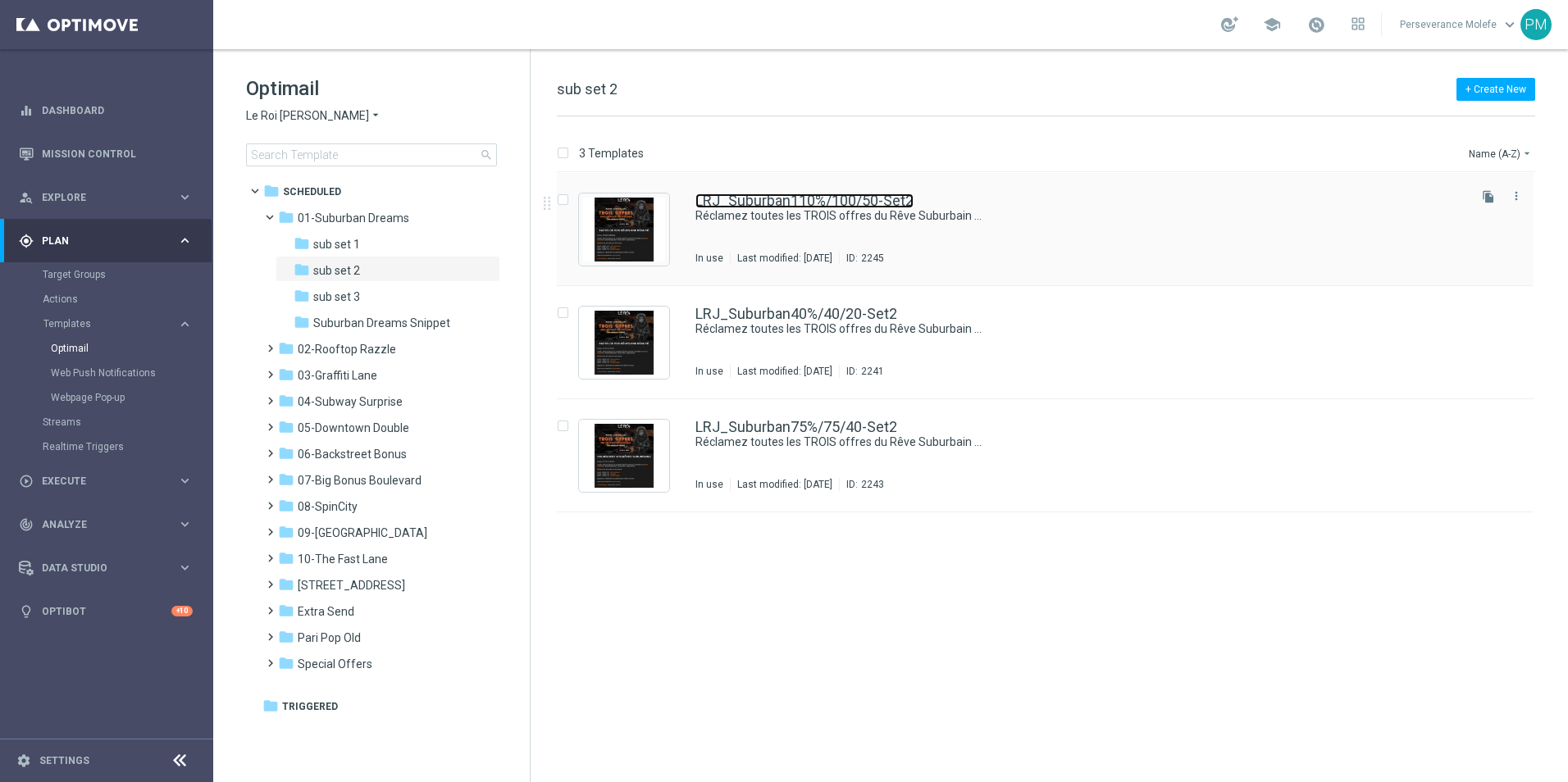
click at [820, 203] on link "LRJ_Suburban110%/100/50-Set2" at bounding box center [804, 201] width 219 height 15
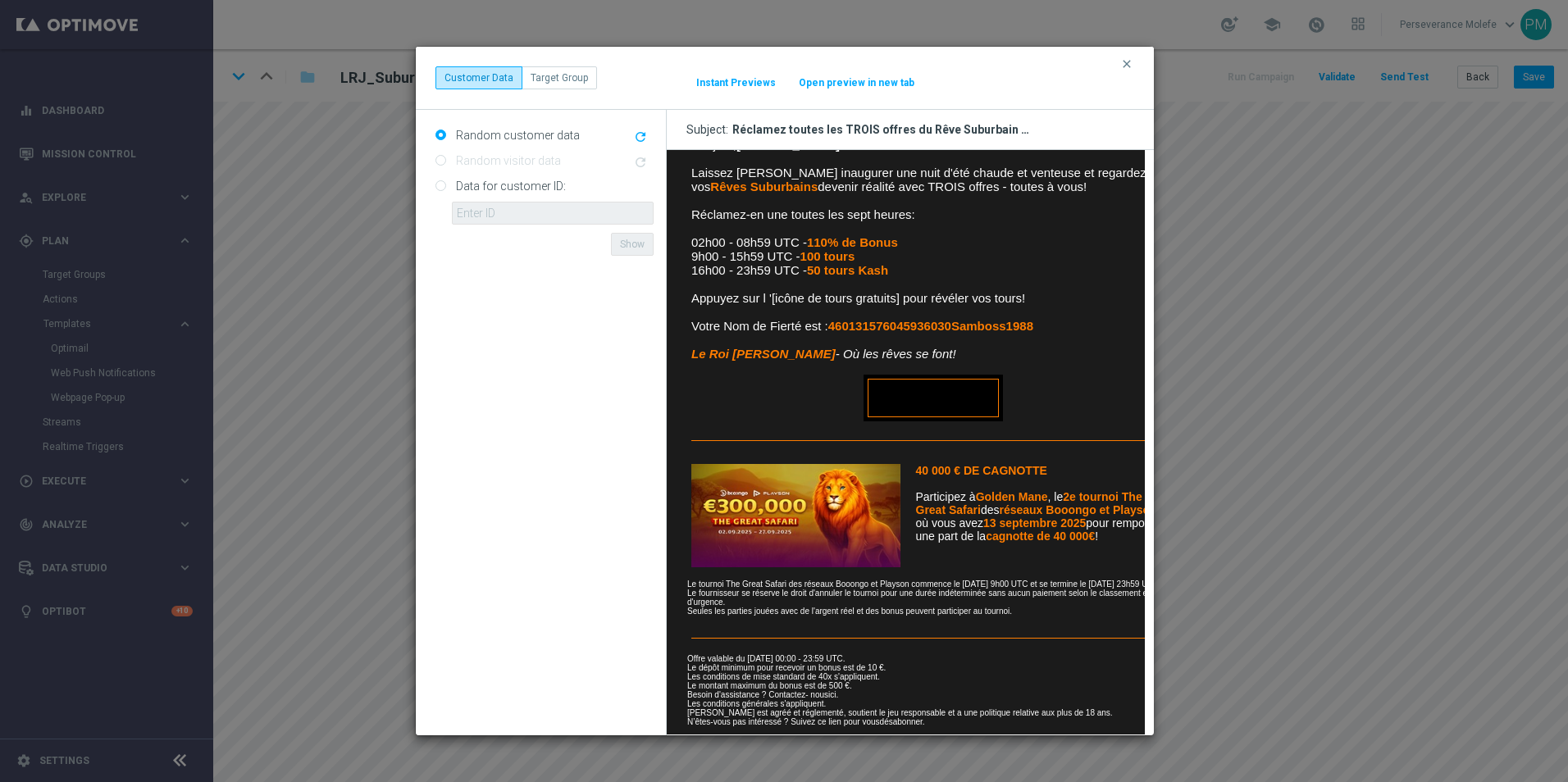
scroll to position [365, 0]
click at [846, 85] on button "Open preview in new tab" at bounding box center [857, 82] width 118 height 13
click at [1129, 60] on icon "clear" at bounding box center [1126, 64] width 13 height 13
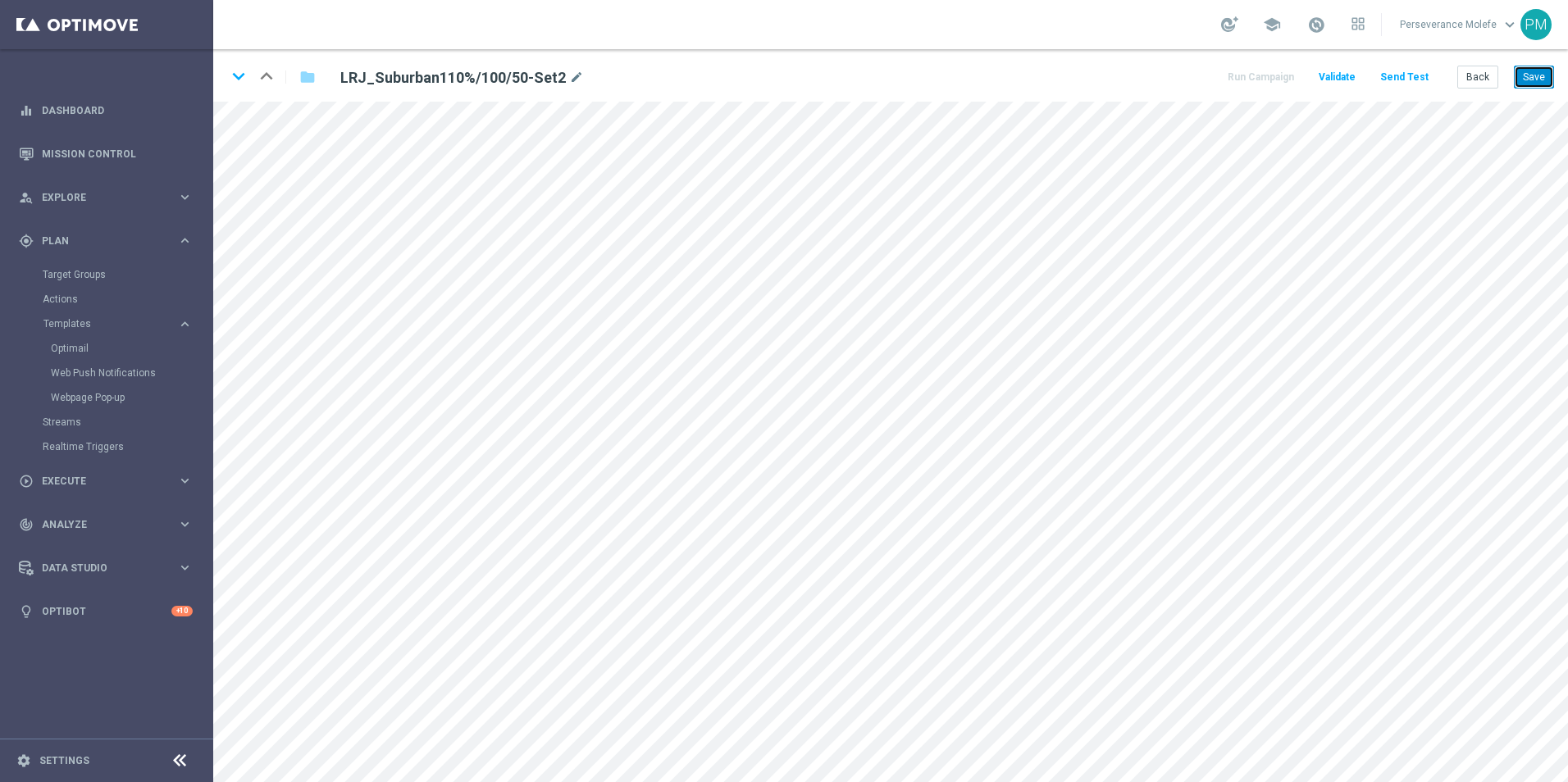
click at [1541, 79] on button "Save" at bounding box center [1533, 77] width 40 height 23
click at [1483, 80] on button "Back" at bounding box center [1478, 77] width 41 height 23
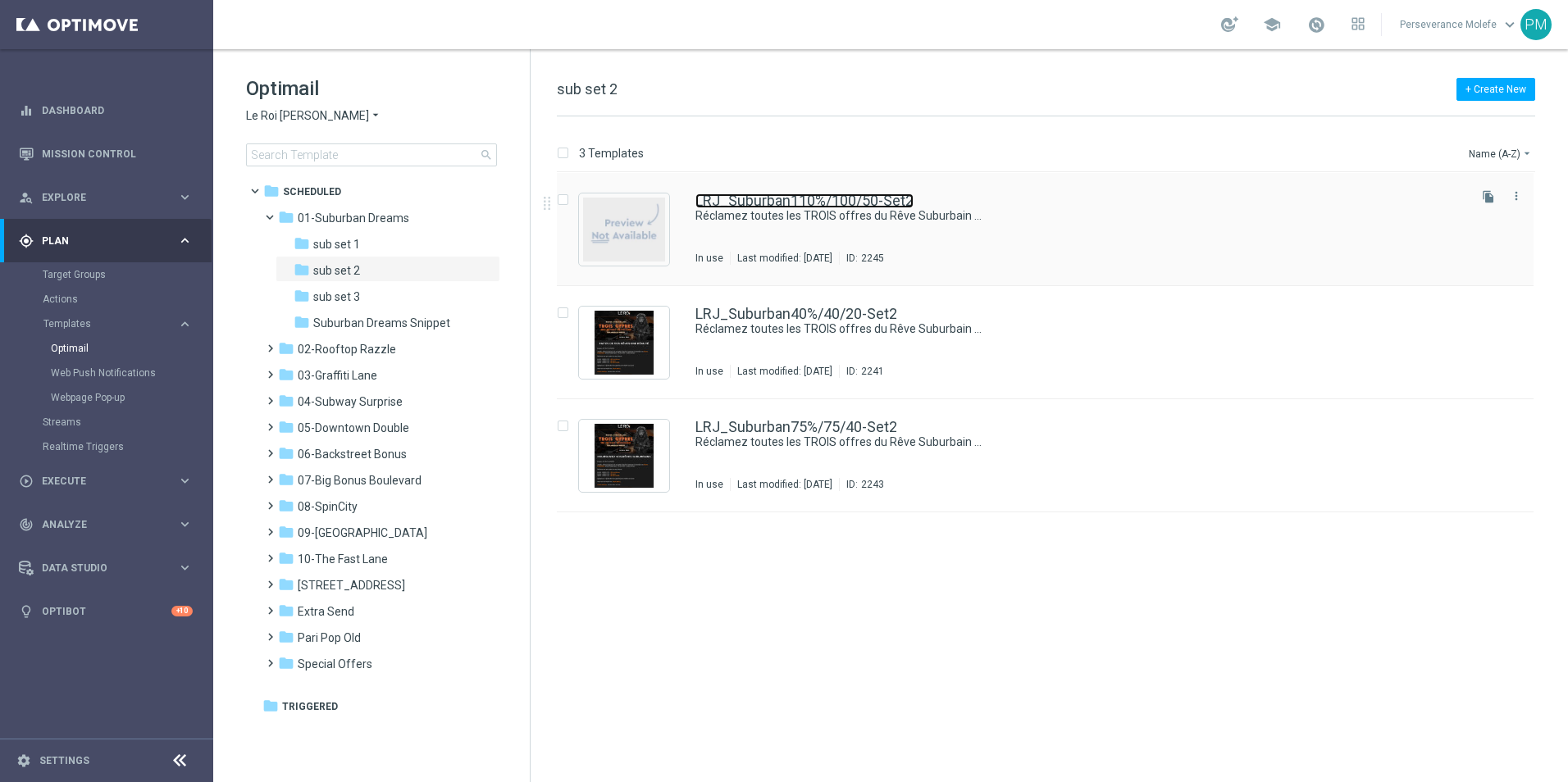
click at [711, 203] on link "LRJ_Suburban110%/100/50-Set2" at bounding box center [804, 201] width 219 height 15
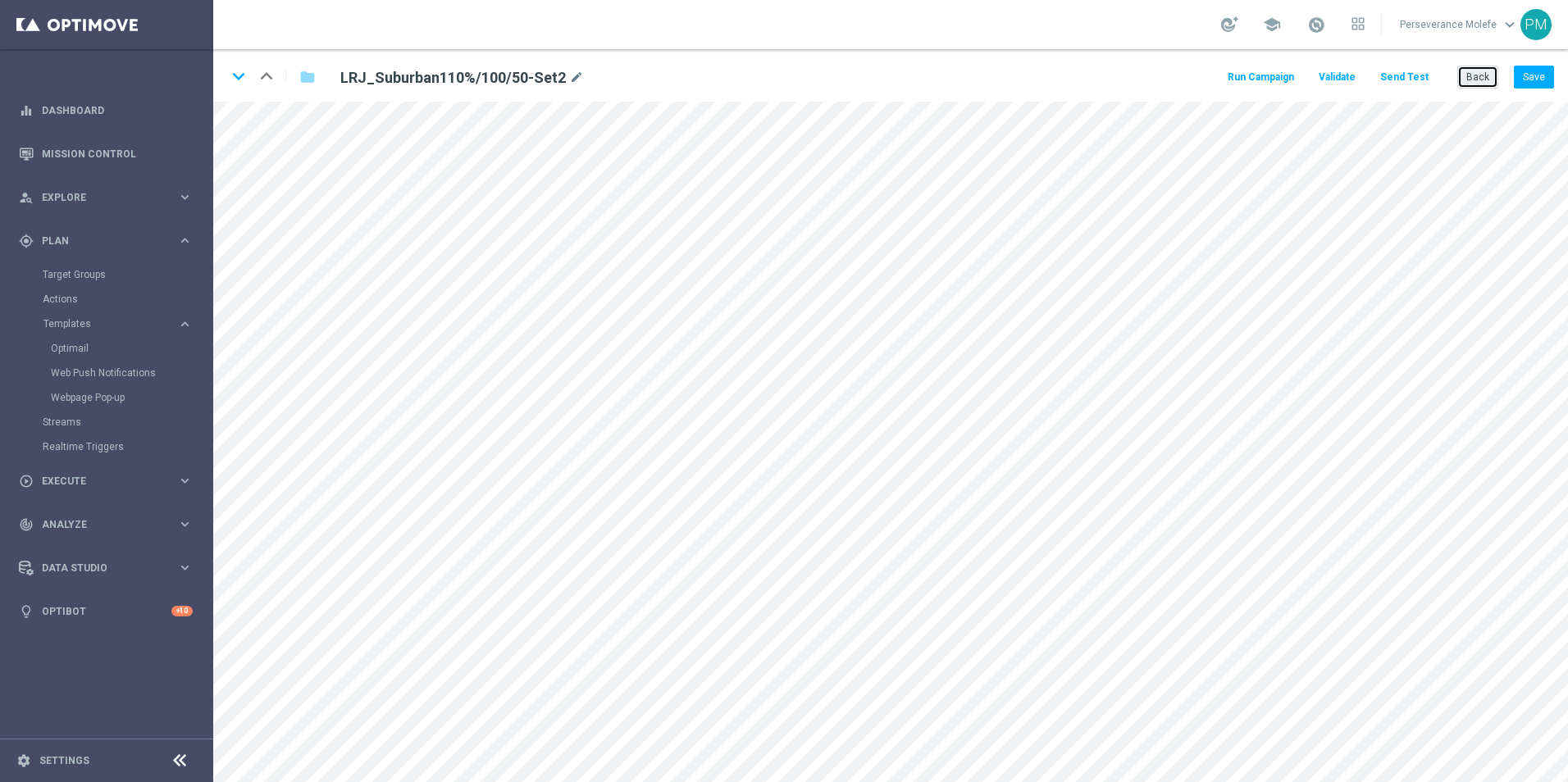
click at [1474, 74] on button "Back" at bounding box center [1478, 77] width 41 height 23
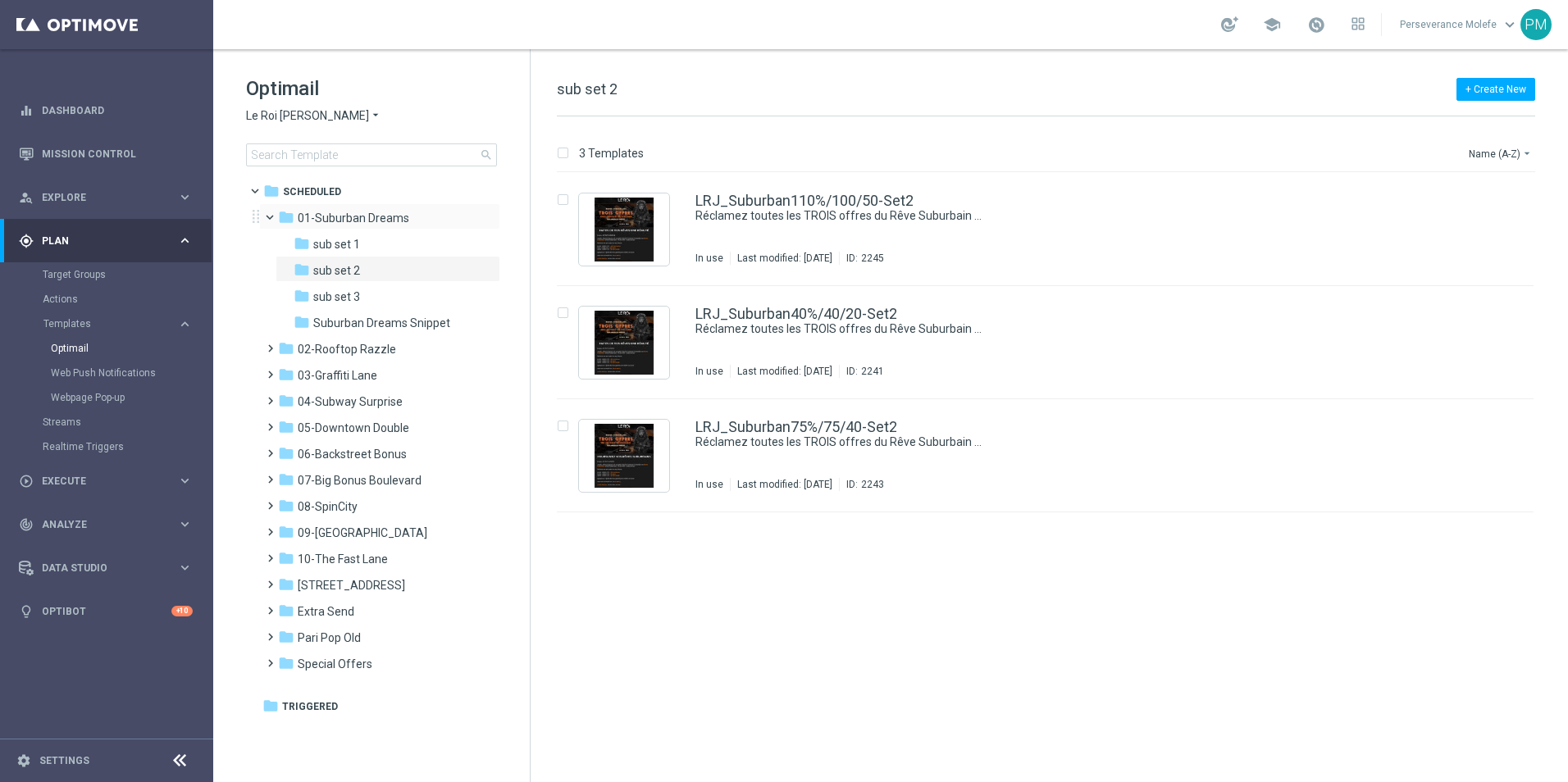
click at [274, 218] on span at bounding box center [277, 213] width 6 height 7
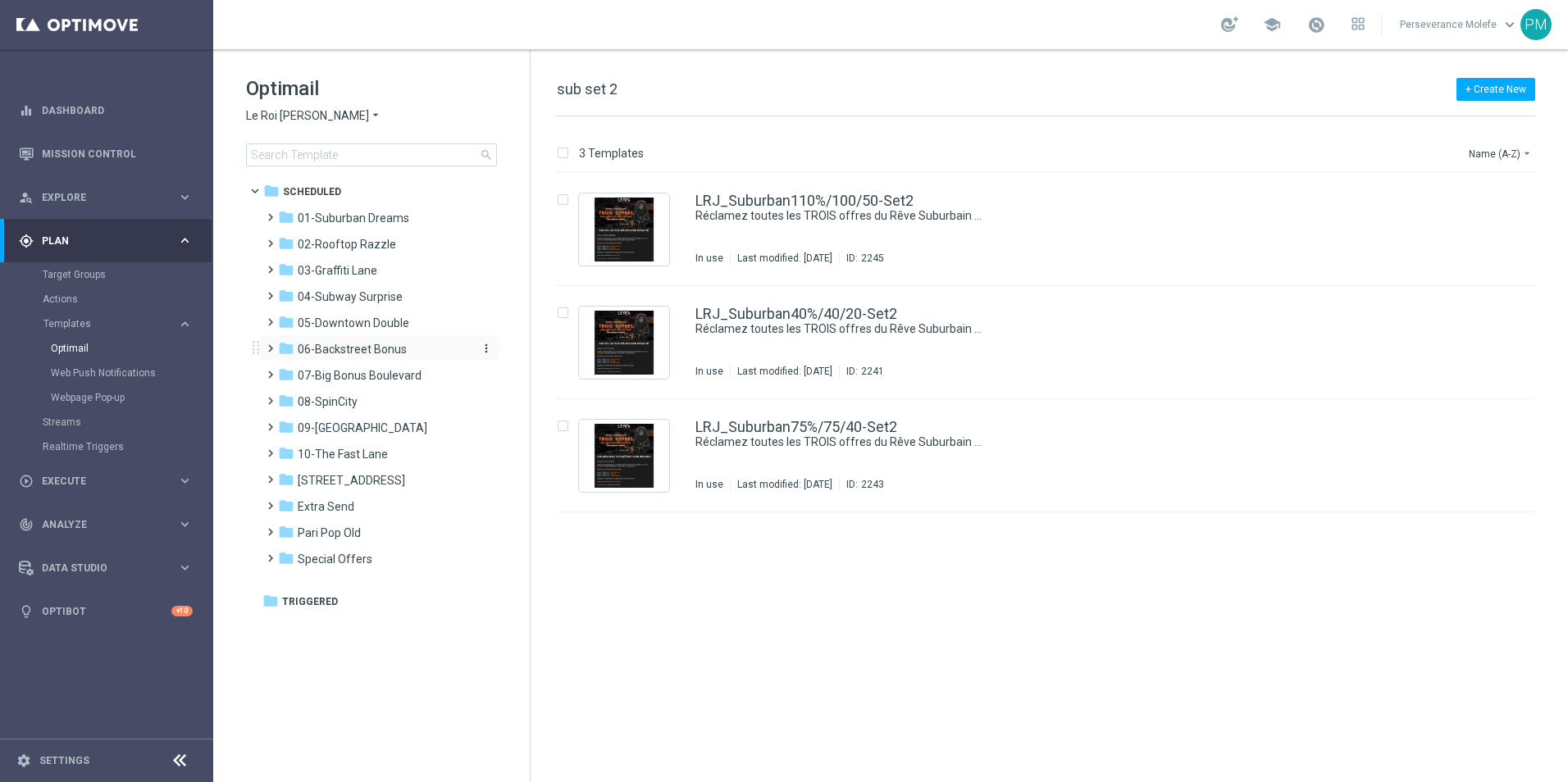
click at [371, 352] on span "06-Backstreet Bonus" at bounding box center [351, 349] width 109 height 15
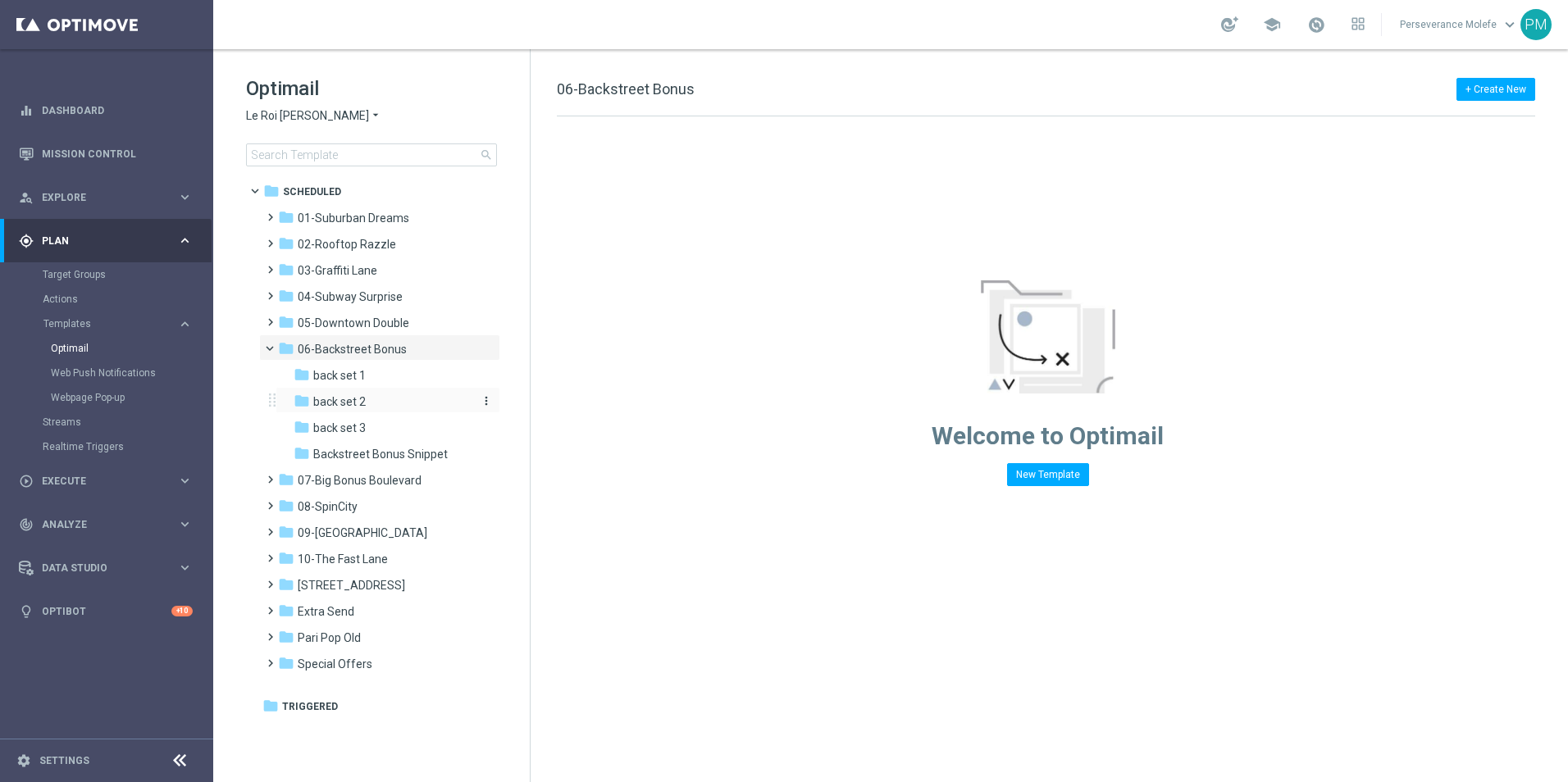
click at [341, 408] on span "back set 2" at bounding box center [339, 402] width 52 height 15
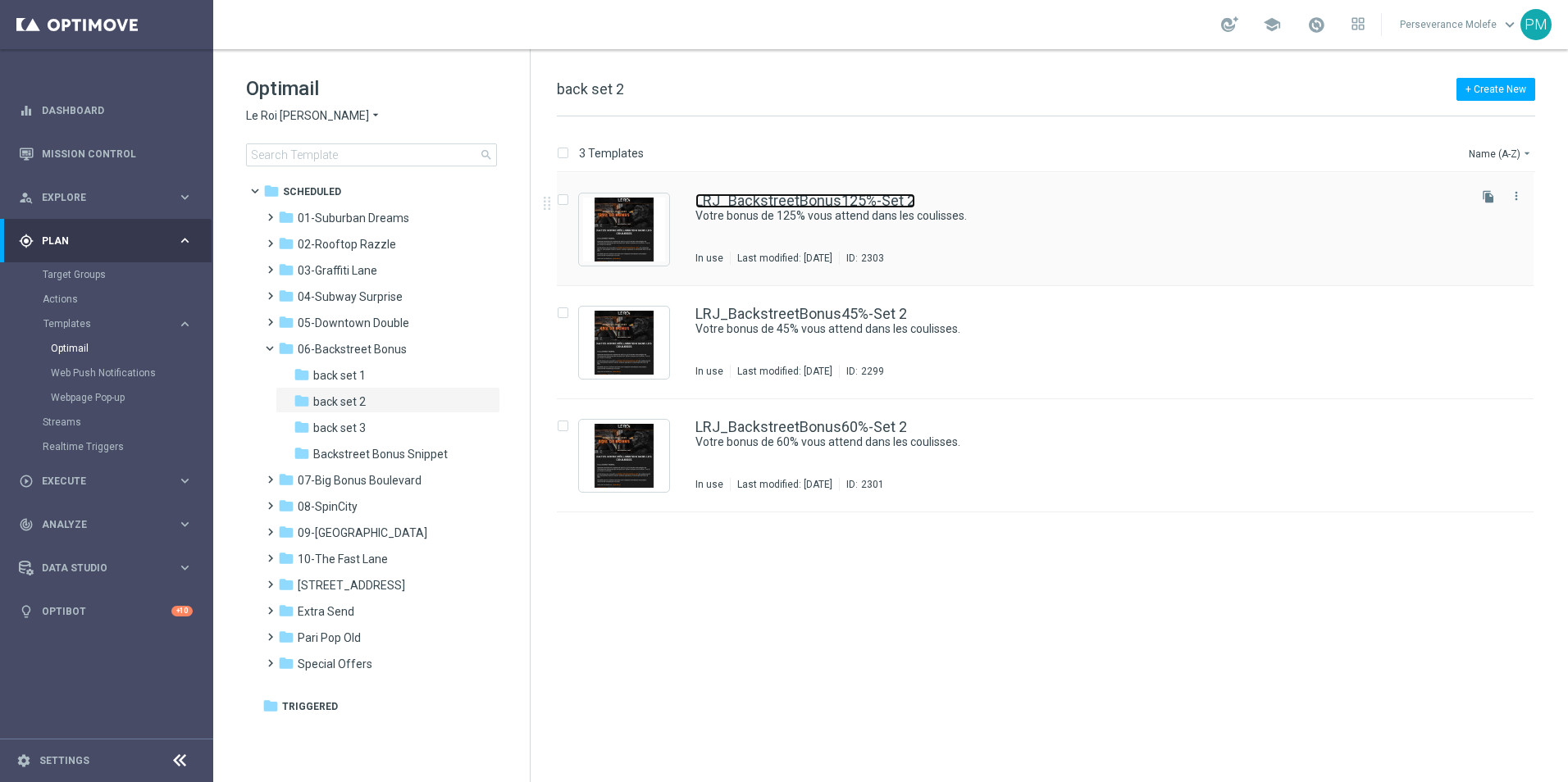
click at [715, 207] on link "LRJ_BackstreetBonus125%-Set 2" at bounding box center [805, 201] width 219 height 15
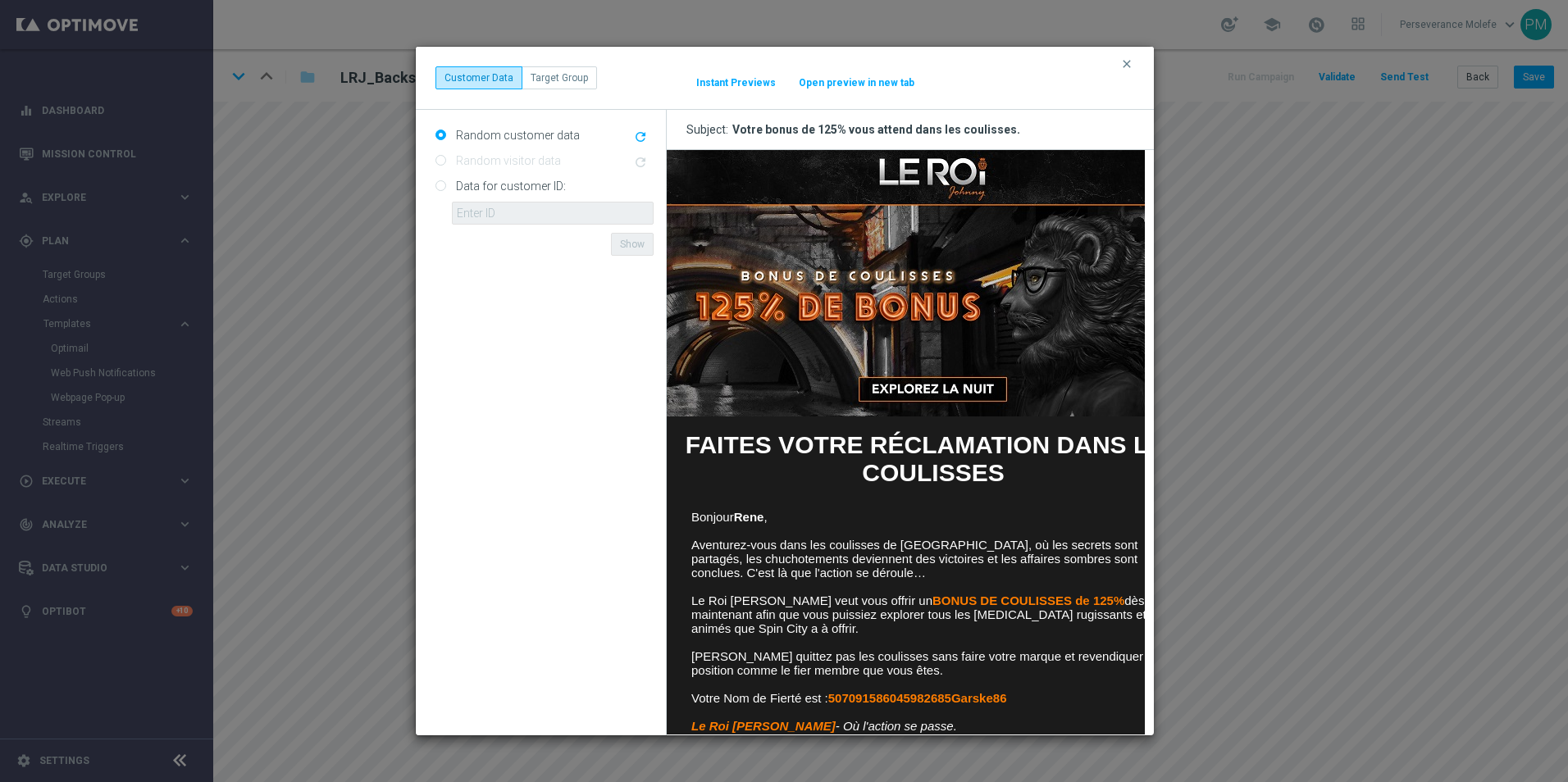
click at [854, 80] on button "Open preview in new tab" at bounding box center [857, 82] width 118 height 13
click at [1120, 64] on icon "clear" at bounding box center [1126, 64] width 13 height 13
click at [855, 83] on button "Open preview in new tab" at bounding box center [857, 82] width 118 height 13
click at [1131, 64] on icon "clear" at bounding box center [1126, 64] width 13 height 13
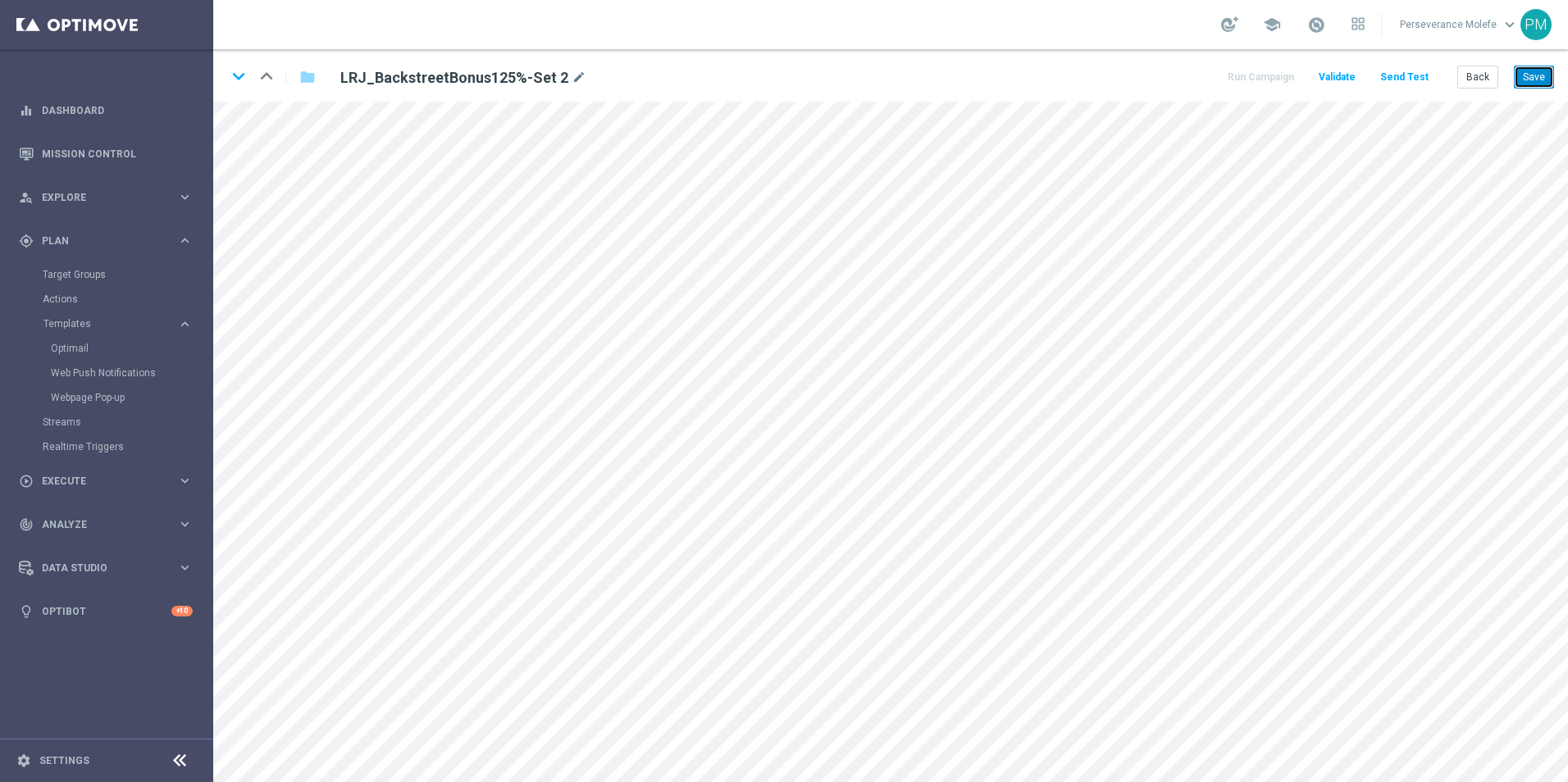
click at [1526, 80] on button "Save" at bounding box center [1533, 77] width 40 height 23
click at [233, 77] on icon "keyboard_arrow_down" at bounding box center [239, 76] width 25 height 25
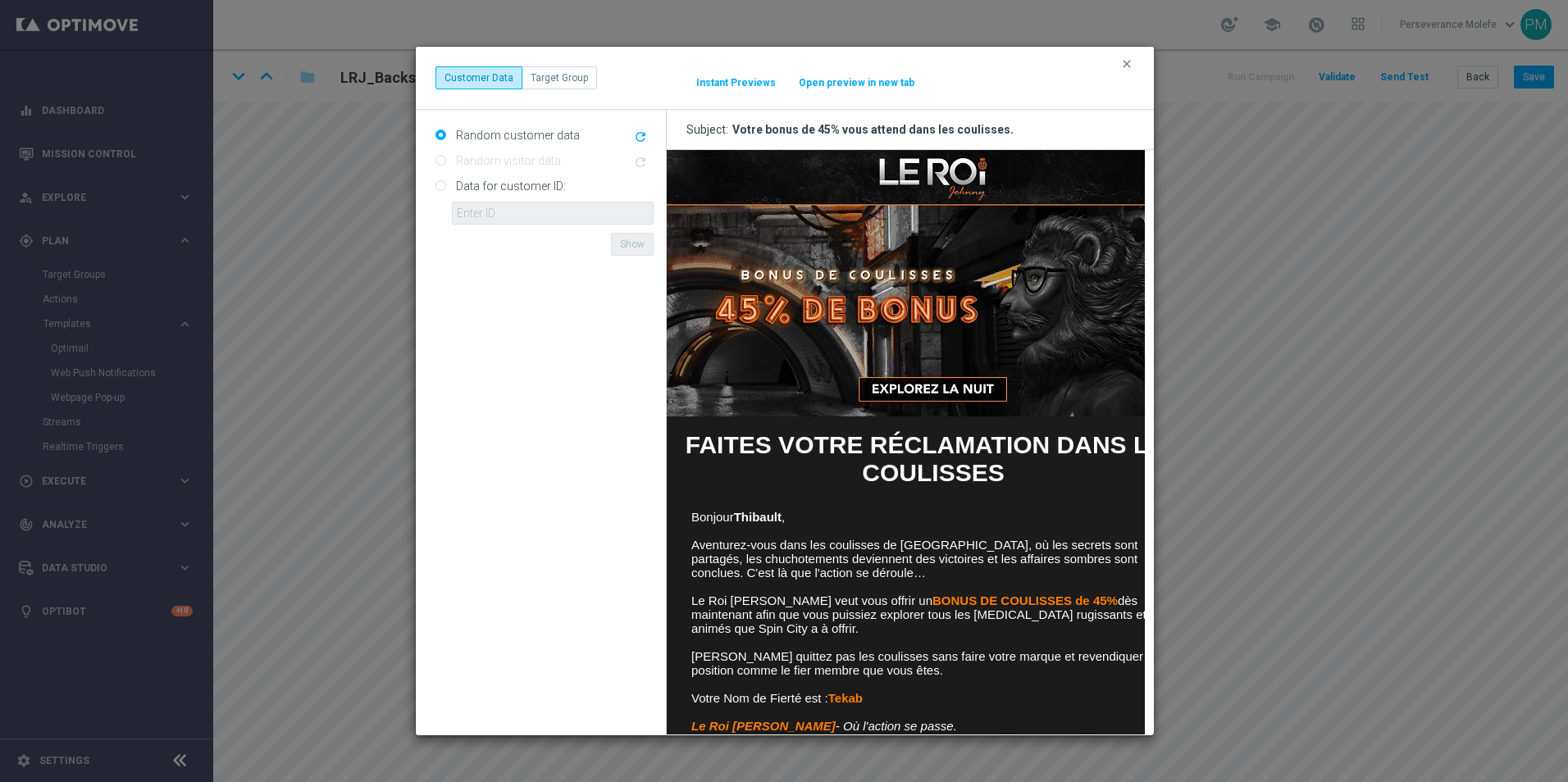
click at [851, 82] on button "Open preview in new tab" at bounding box center [857, 82] width 118 height 13
click at [1126, 71] on button "clear" at bounding box center [1128, 64] width 19 height 15
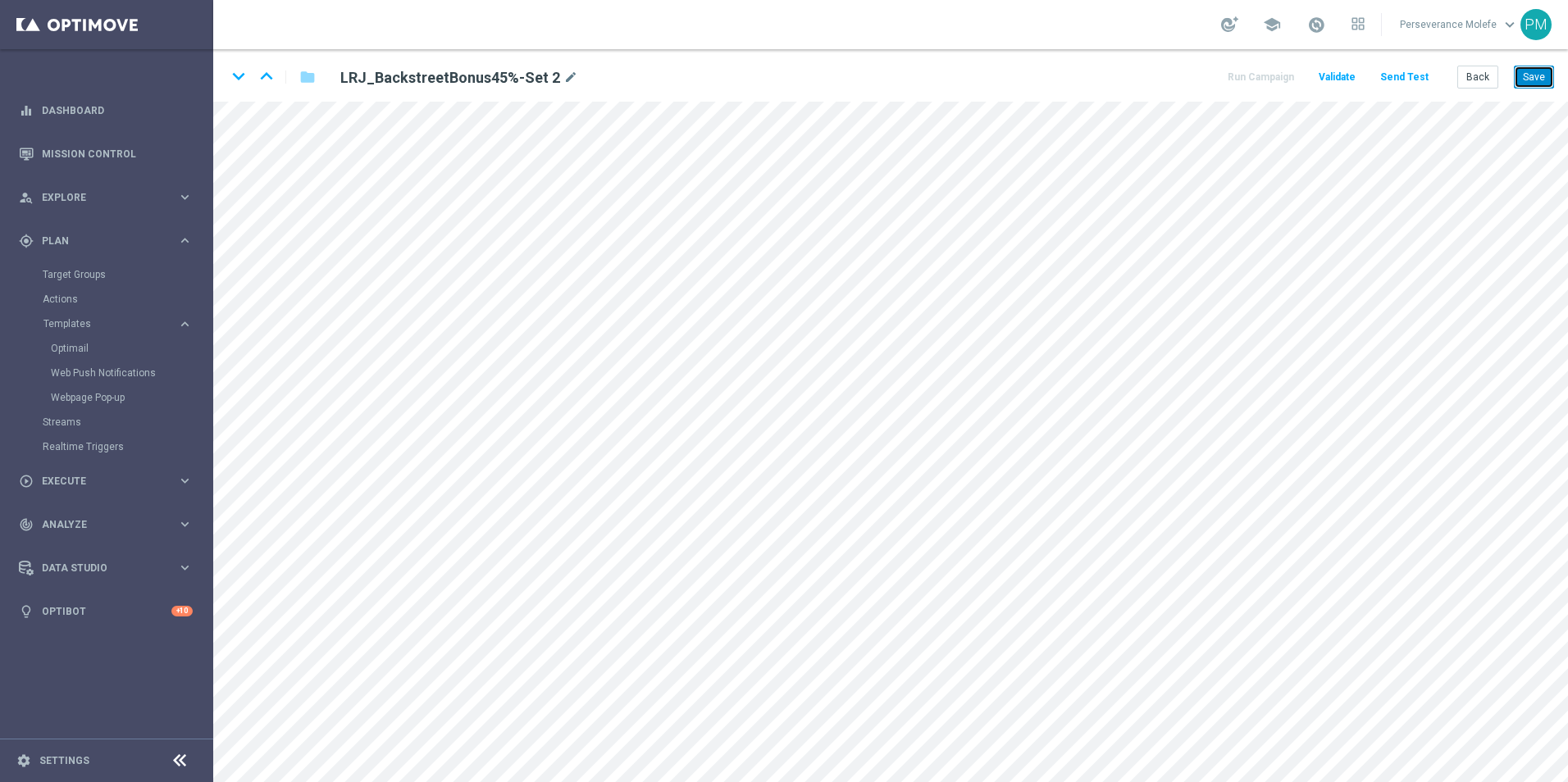
click at [1532, 69] on button "Save" at bounding box center [1533, 77] width 40 height 23
click at [231, 79] on icon "keyboard_arrow_down" at bounding box center [239, 76] width 25 height 25
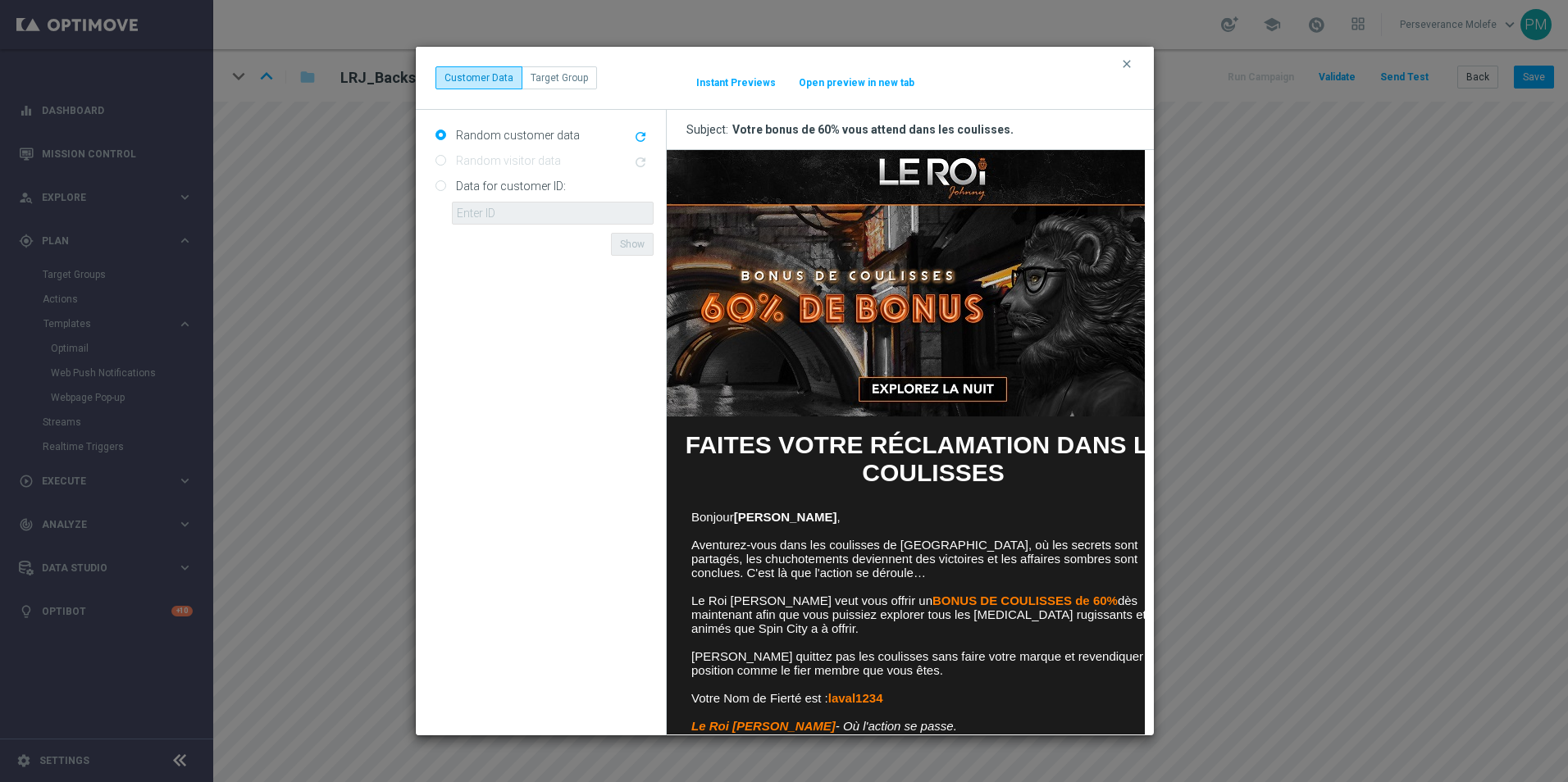
click at [892, 80] on button "Open preview in new tab" at bounding box center [857, 82] width 118 height 13
click at [1136, 64] on button "clear" at bounding box center [1128, 64] width 19 height 15
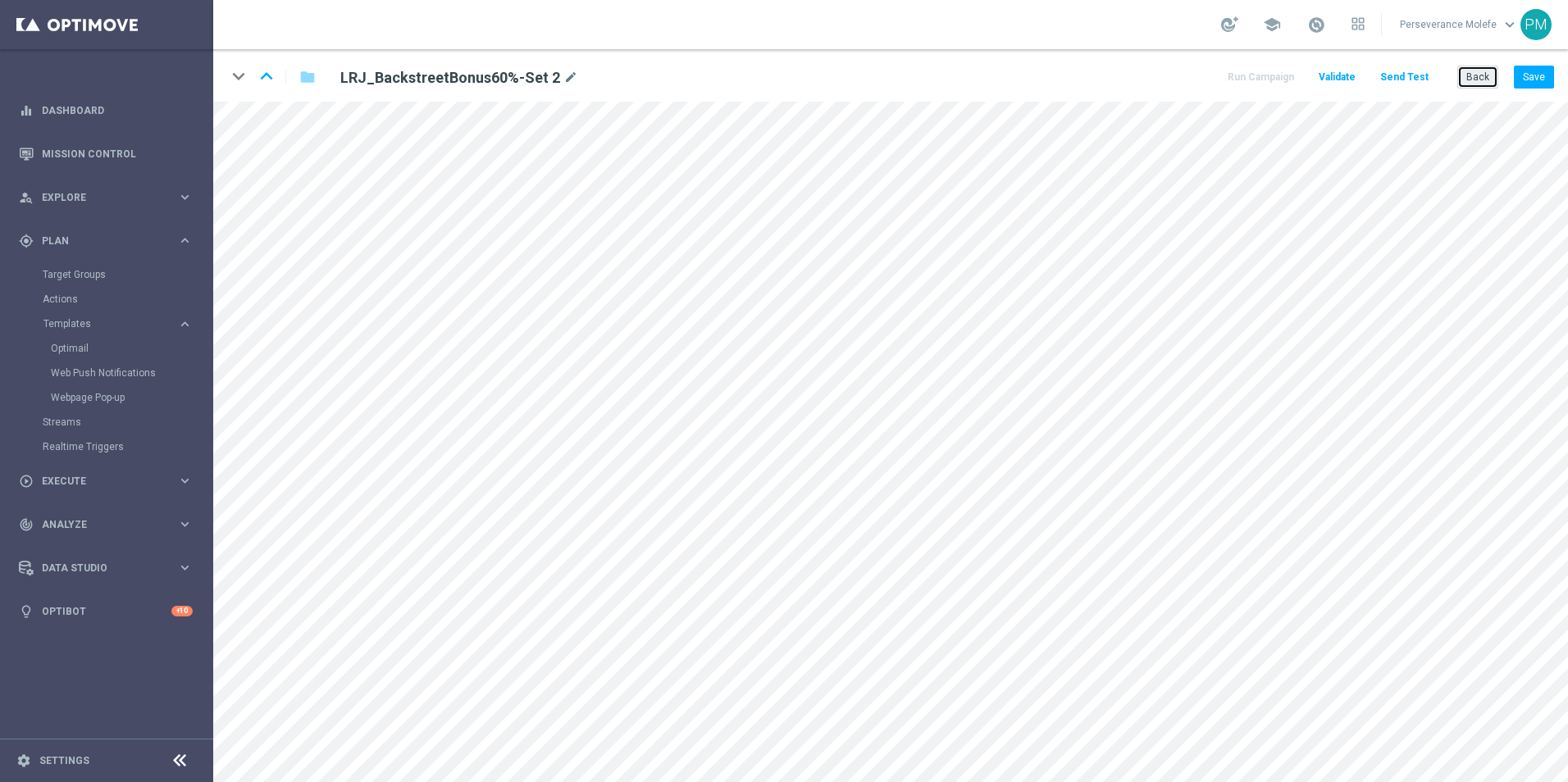
click at [1470, 82] on button "Back" at bounding box center [1478, 77] width 41 height 23
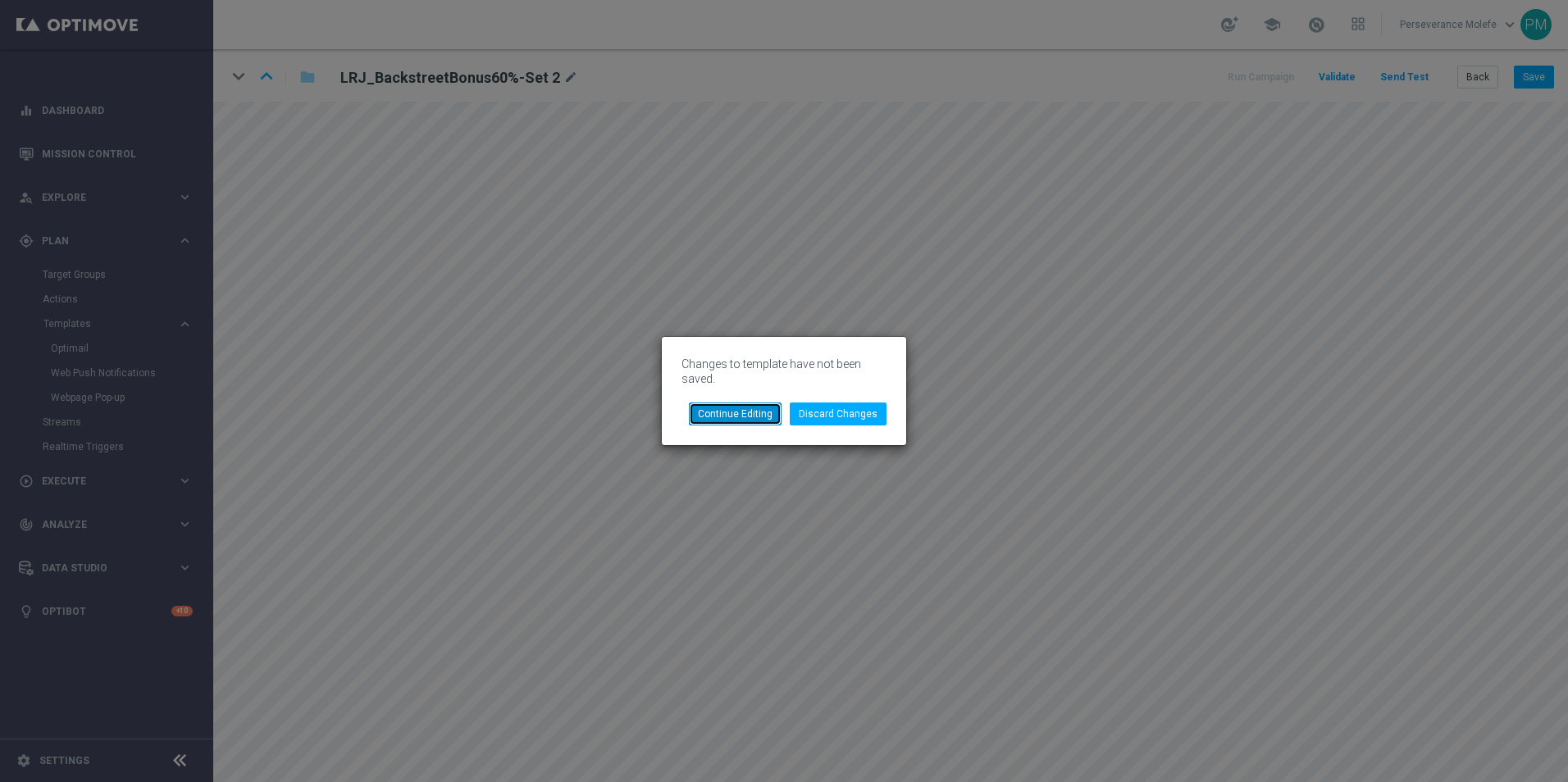
click at [760, 418] on button "Continue Editing" at bounding box center [735, 414] width 93 height 23
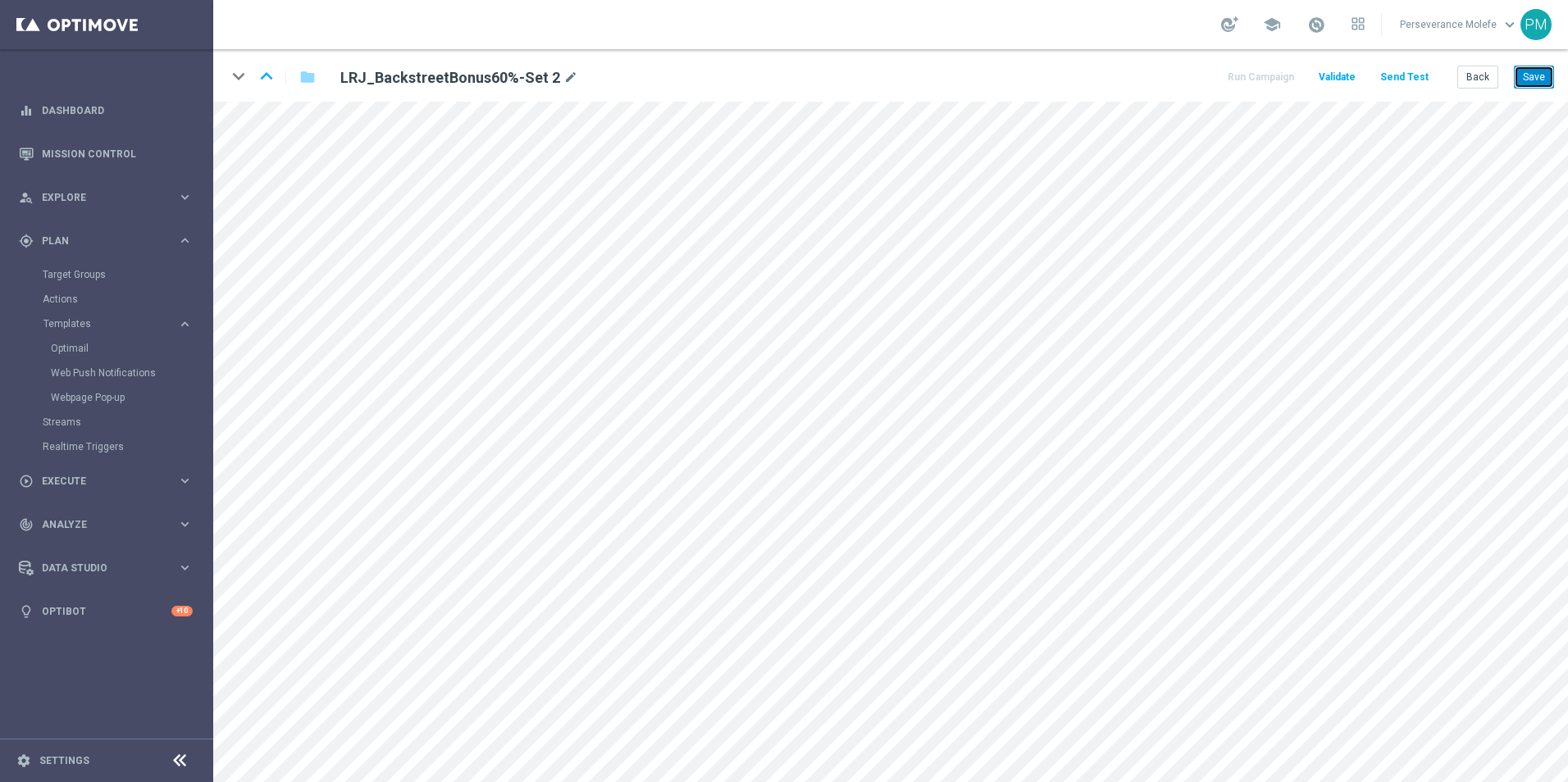
click at [1518, 78] on button "Save" at bounding box center [1533, 77] width 40 height 23
click at [1474, 79] on button "Back" at bounding box center [1478, 77] width 41 height 23
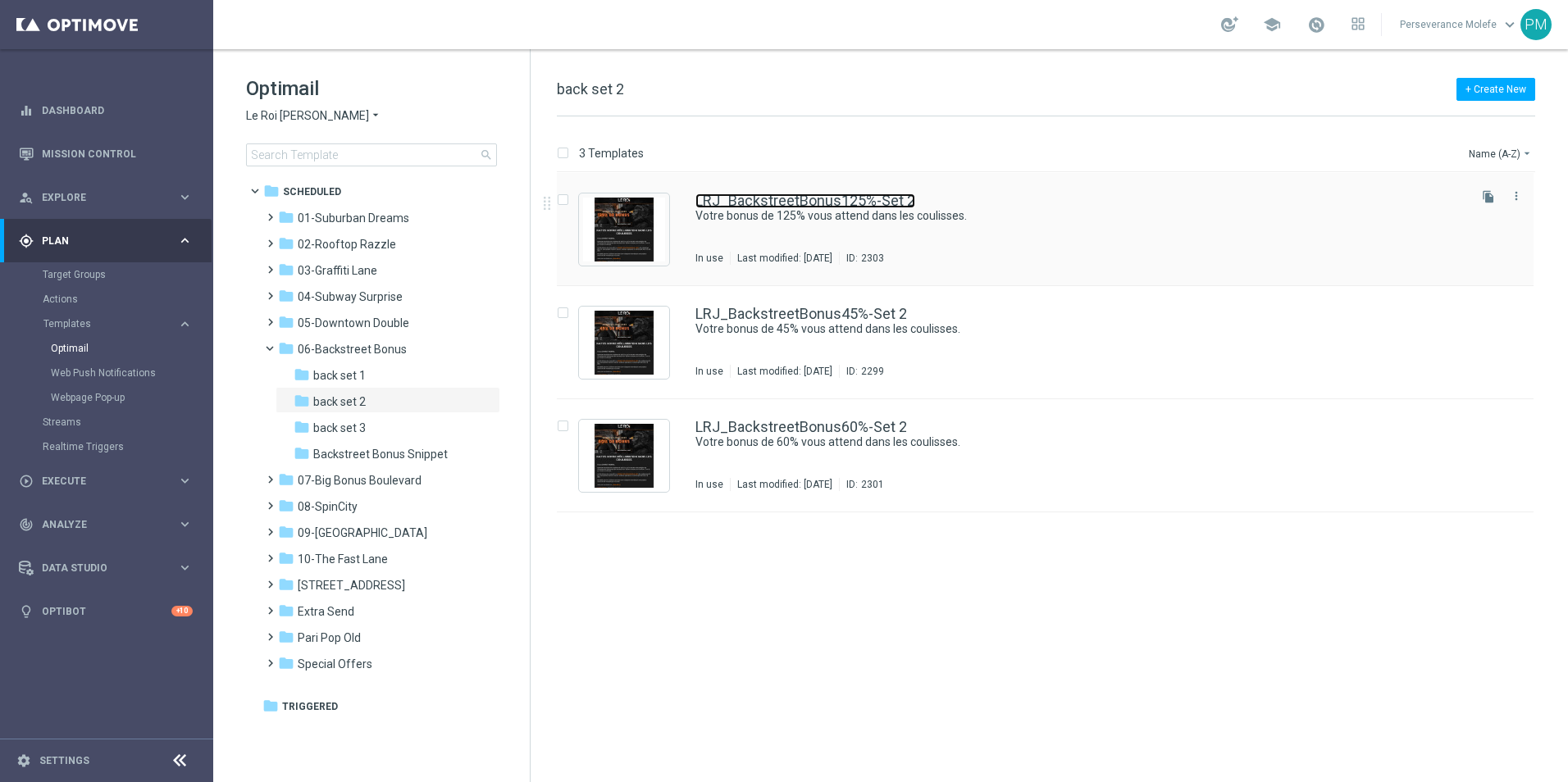
click at [772, 207] on link "LRJ_BackstreetBonus125%-Set 2" at bounding box center [805, 201] width 219 height 15
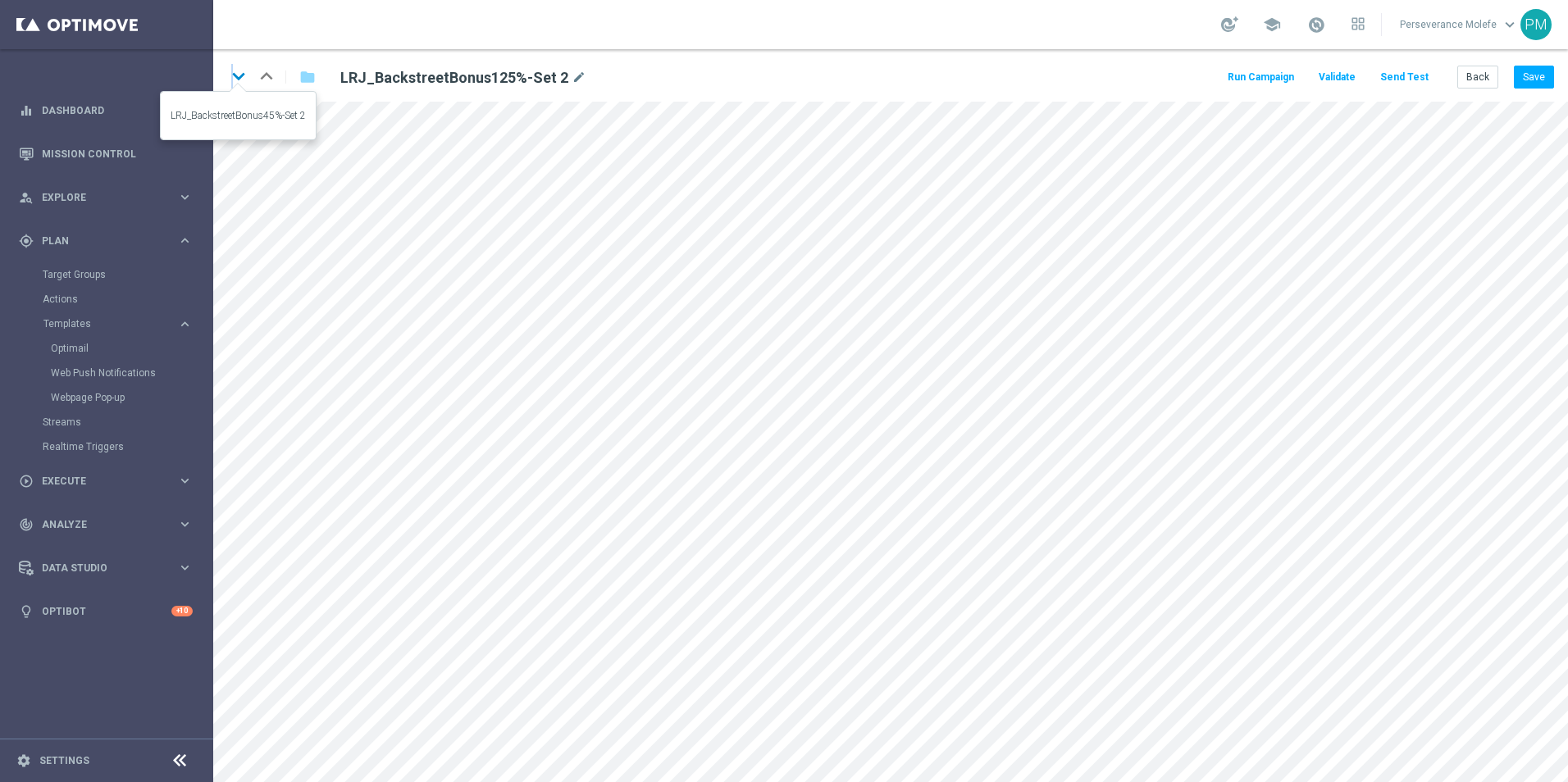
click at [233, 84] on icon "keyboard_arrow_down" at bounding box center [239, 76] width 25 height 25
click at [242, 75] on icon "keyboard_arrow_down" at bounding box center [239, 76] width 25 height 25
click at [264, 85] on icon "keyboard_arrow_up" at bounding box center [266, 76] width 25 height 25
click at [270, 78] on icon "keyboard_arrow_up" at bounding box center [266, 76] width 25 height 25
click at [1430, 79] on button "Send Test" at bounding box center [1404, 77] width 53 height 22
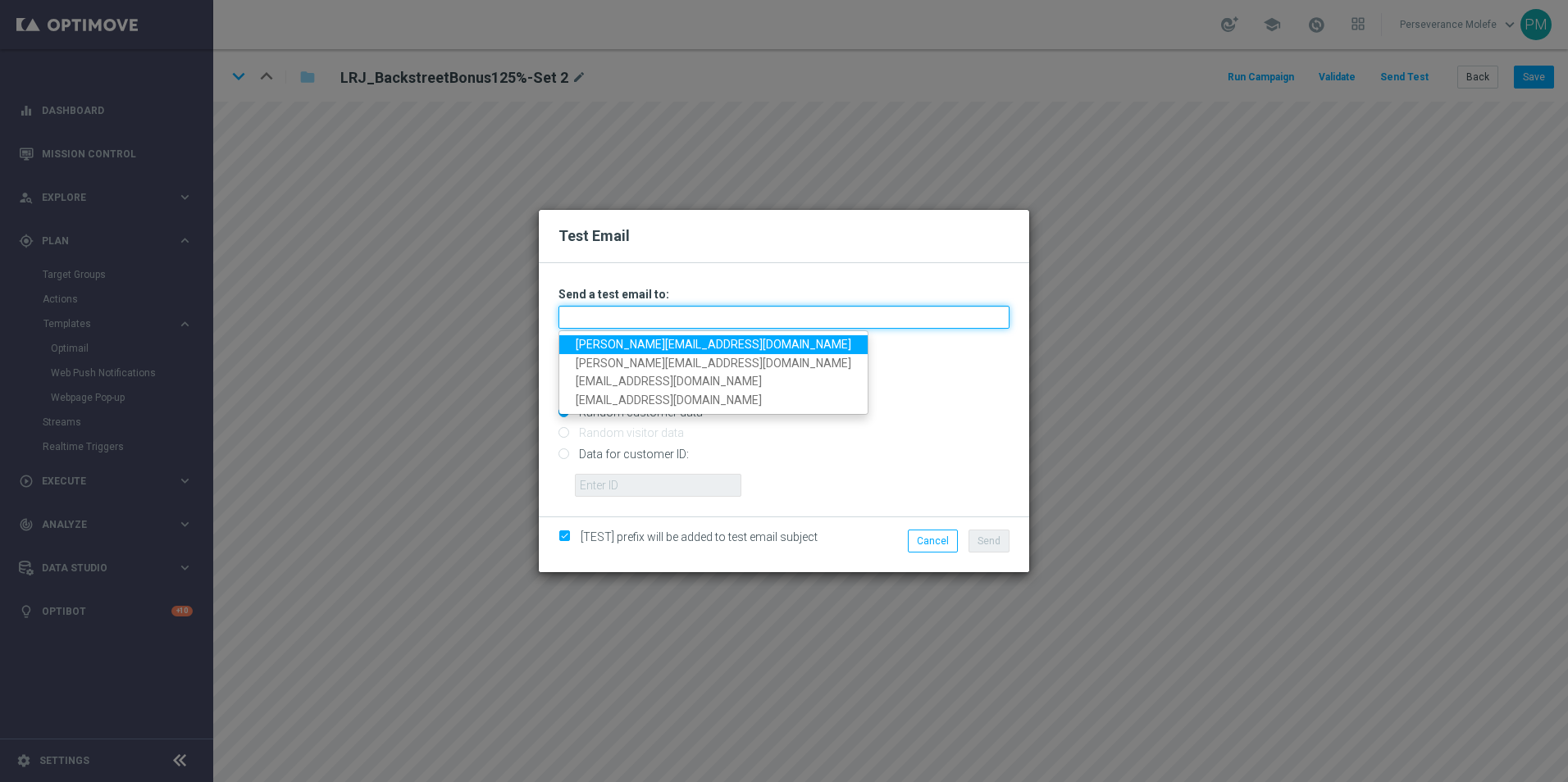
click at [710, 309] on input "text" at bounding box center [784, 318] width 451 height 23
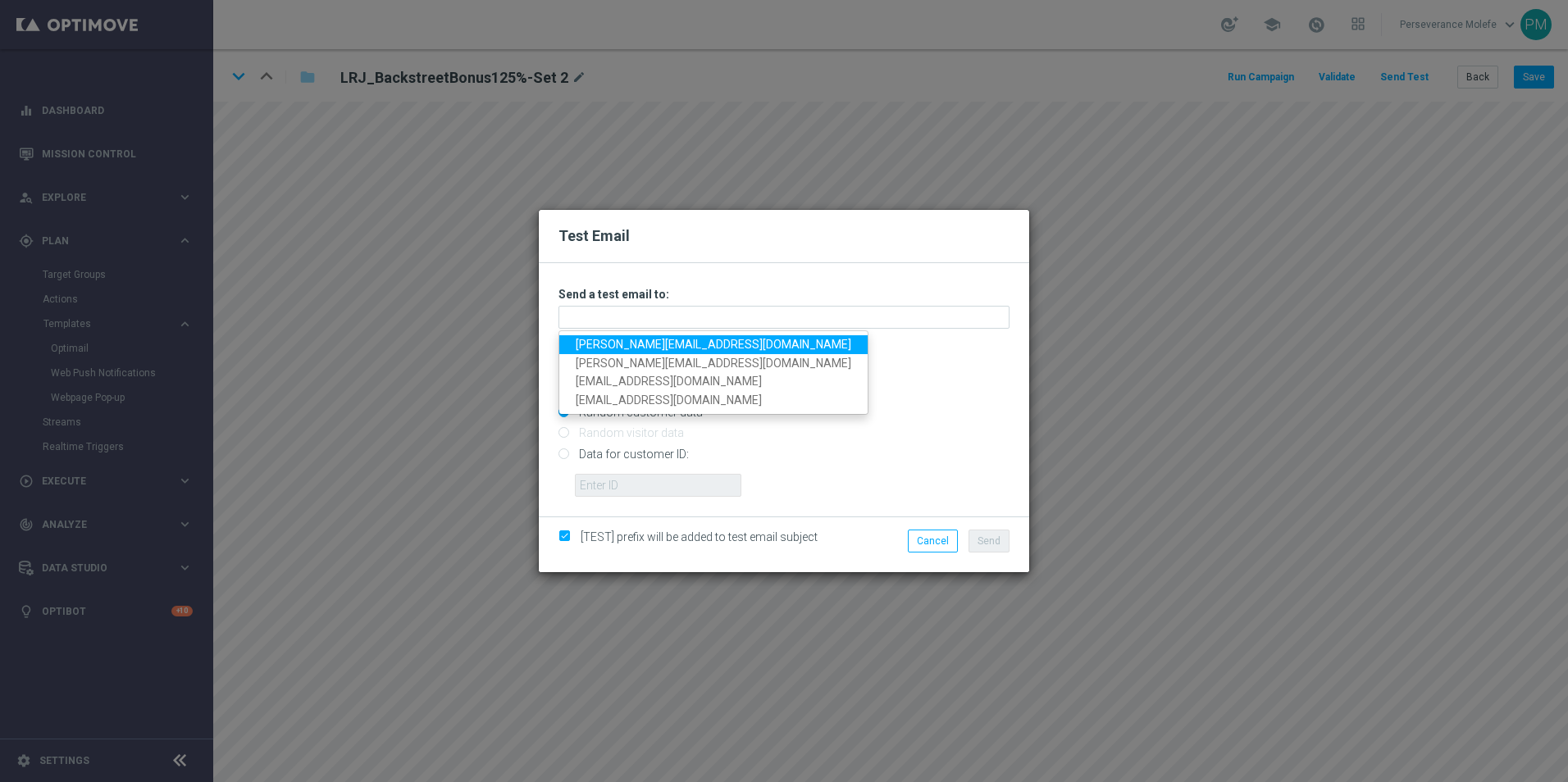
click at [464, 283] on div "Test Email Unable to send test email. If this problem persists, contact your CS…" at bounding box center [784, 391] width 1568 height 782
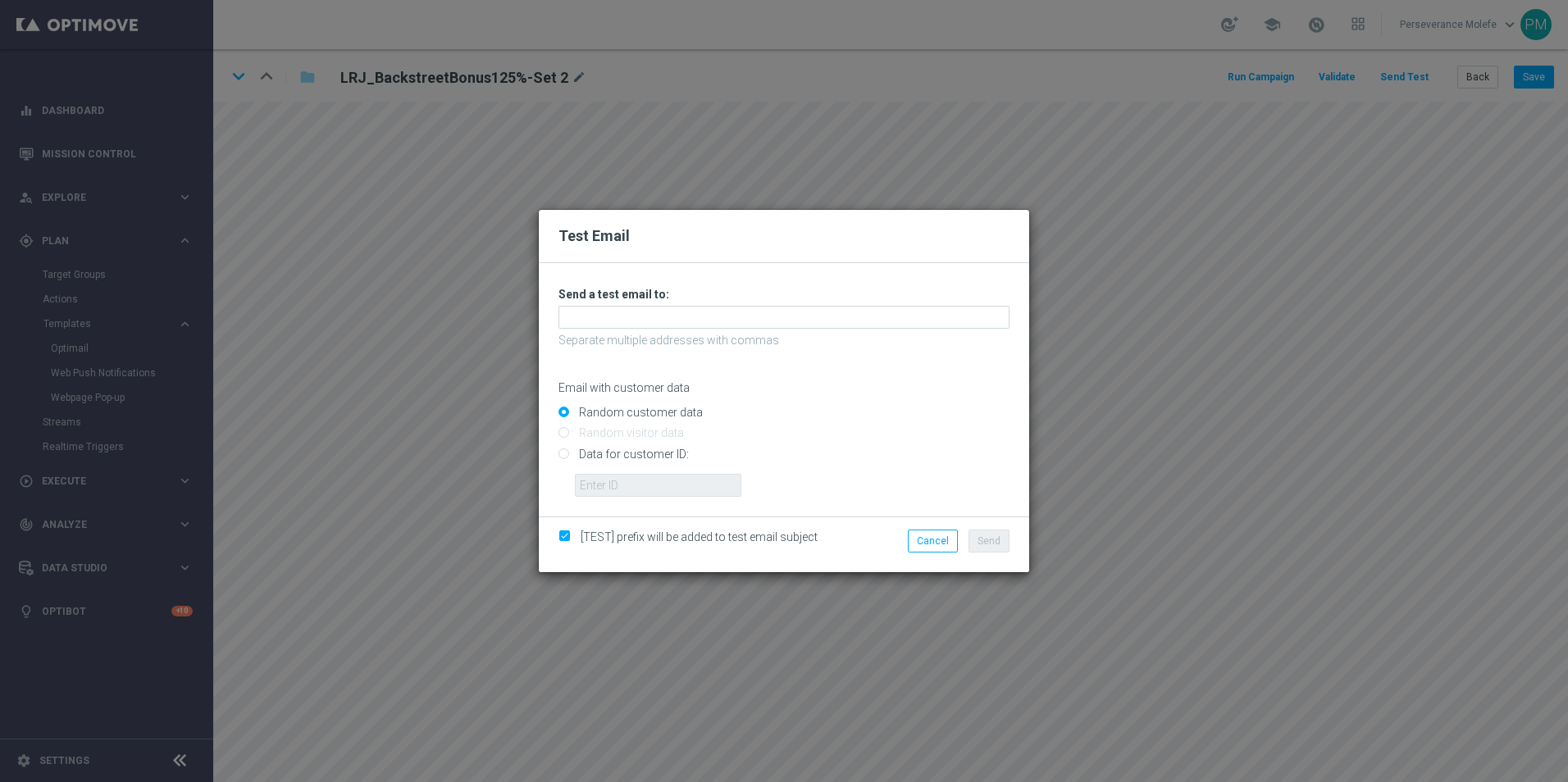
click at [1078, 230] on div "Test Email Unable to send test email. If this problem persists, contact your CS…" at bounding box center [784, 391] width 1568 height 782
click at [939, 543] on button "Cancel" at bounding box center [933, 541] width 50 height 23
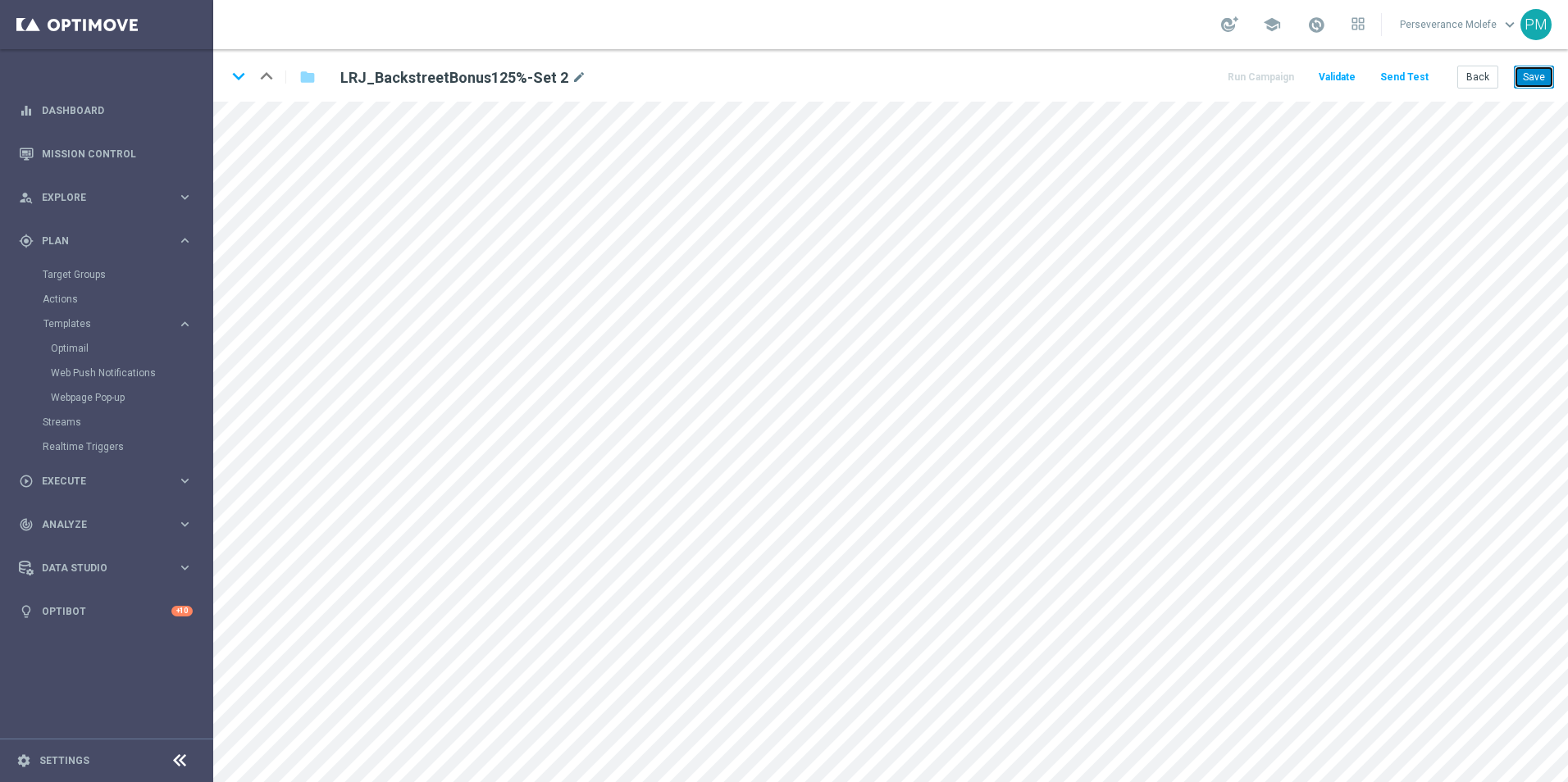
click at [1532, 67] on button "Save" at bounding box center [1533, 77] width 40 height 23
click at [237, 80] on icon "keyboard_arrow_down" at bounding box center [239, 76] width 25 height 25
click at [1537, 73] on button "Save" at bounding box center [1533, 77] width 40 height 23
click at [227, 82] on icon "keyboard_arrow_down" at bounding box center [239, 76] width 25 height 25
click at [1536, 80] on button "Save" at bounding box center [1533, 77] width 40 height 23
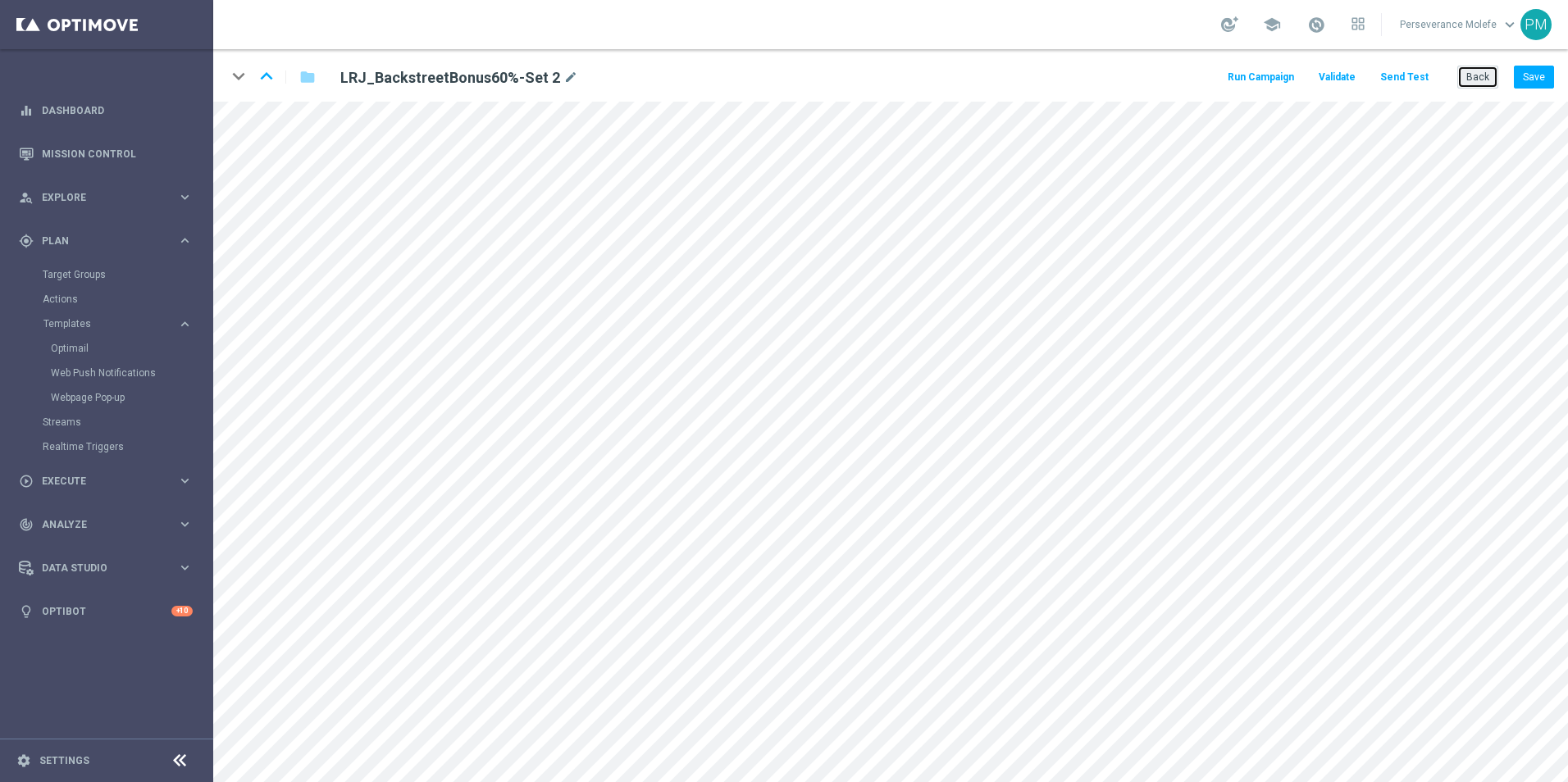
click at [1481, 75] on button "Back" at bounding box center [1478, 77] width 41 height 23
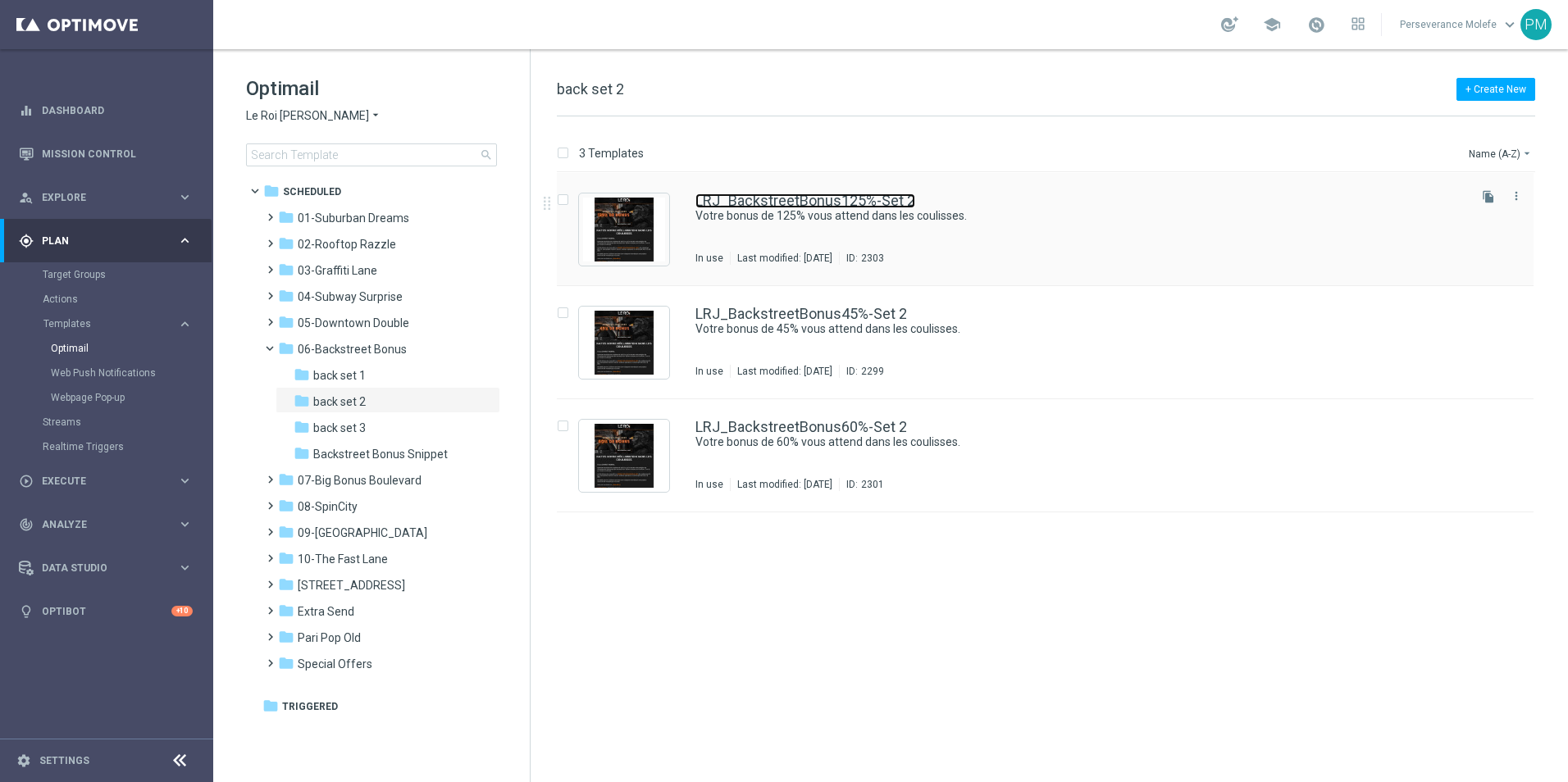
click at [792, 206] on link "LRJ_BackstreetBonus125%-Set 2" at bounding box center [805, 201] width 219 height 15
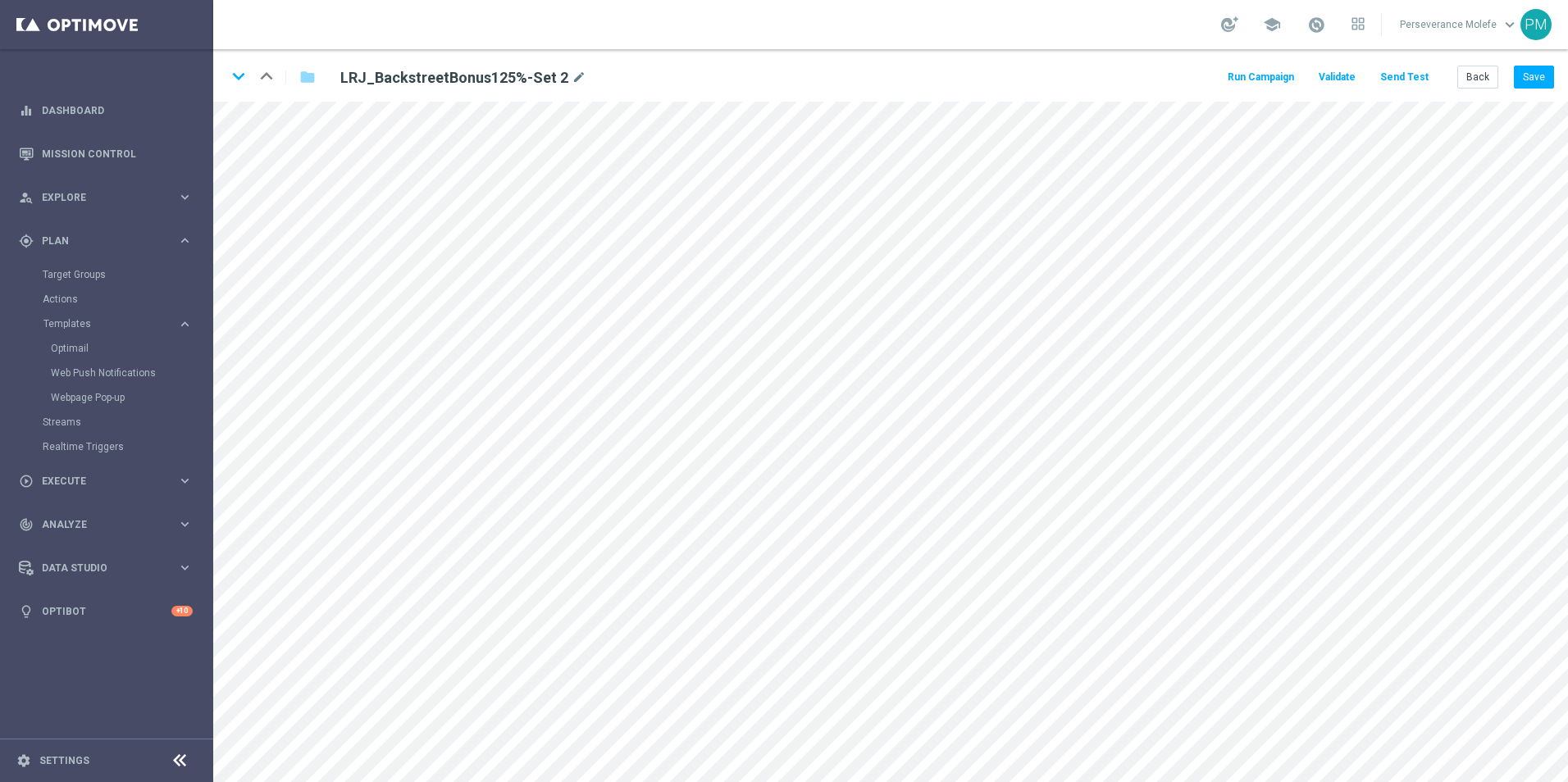
click at [1404, 75] on button "Send Test" at bounding box center [1404, 77] width 53 height 22
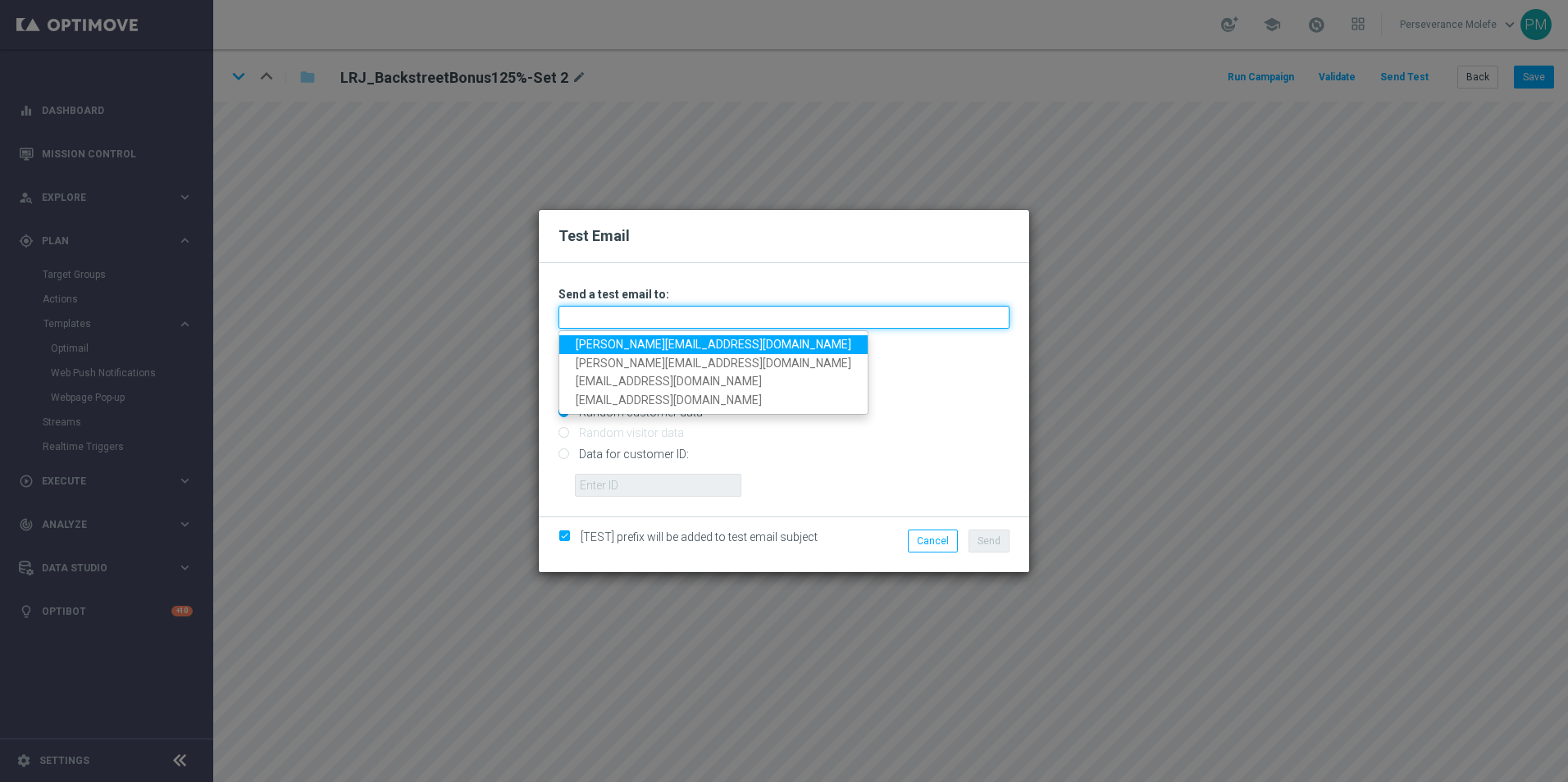
click at [689, 314] on input "text" at bounding box center [784, 318] width 451 height 23
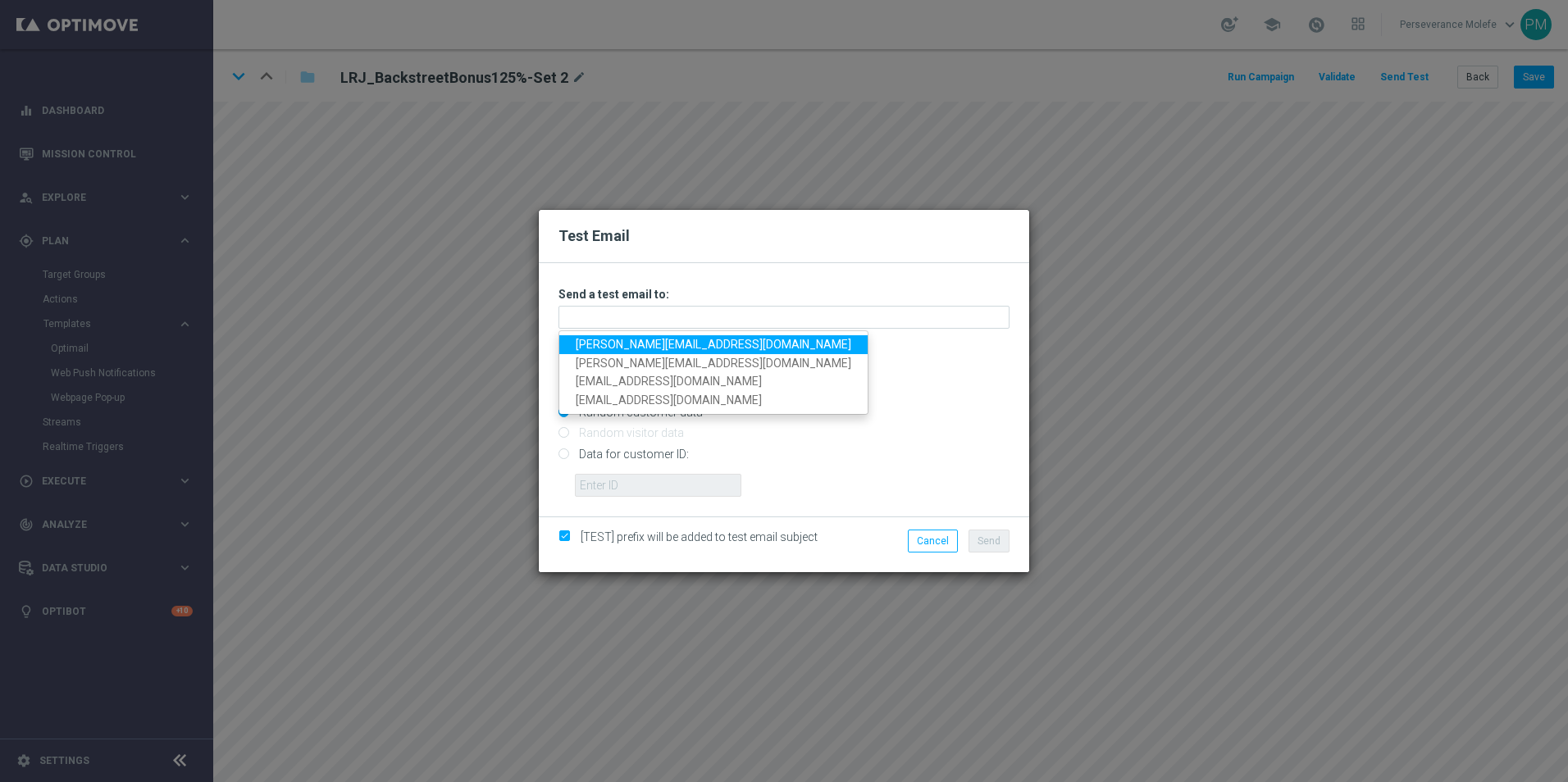
click at [639, 341] on link "[PERSON_NAME][EMAIL_ADDRESS][DOMAIN_NAME]" at bounding box center [713, 344] width 308 height 19
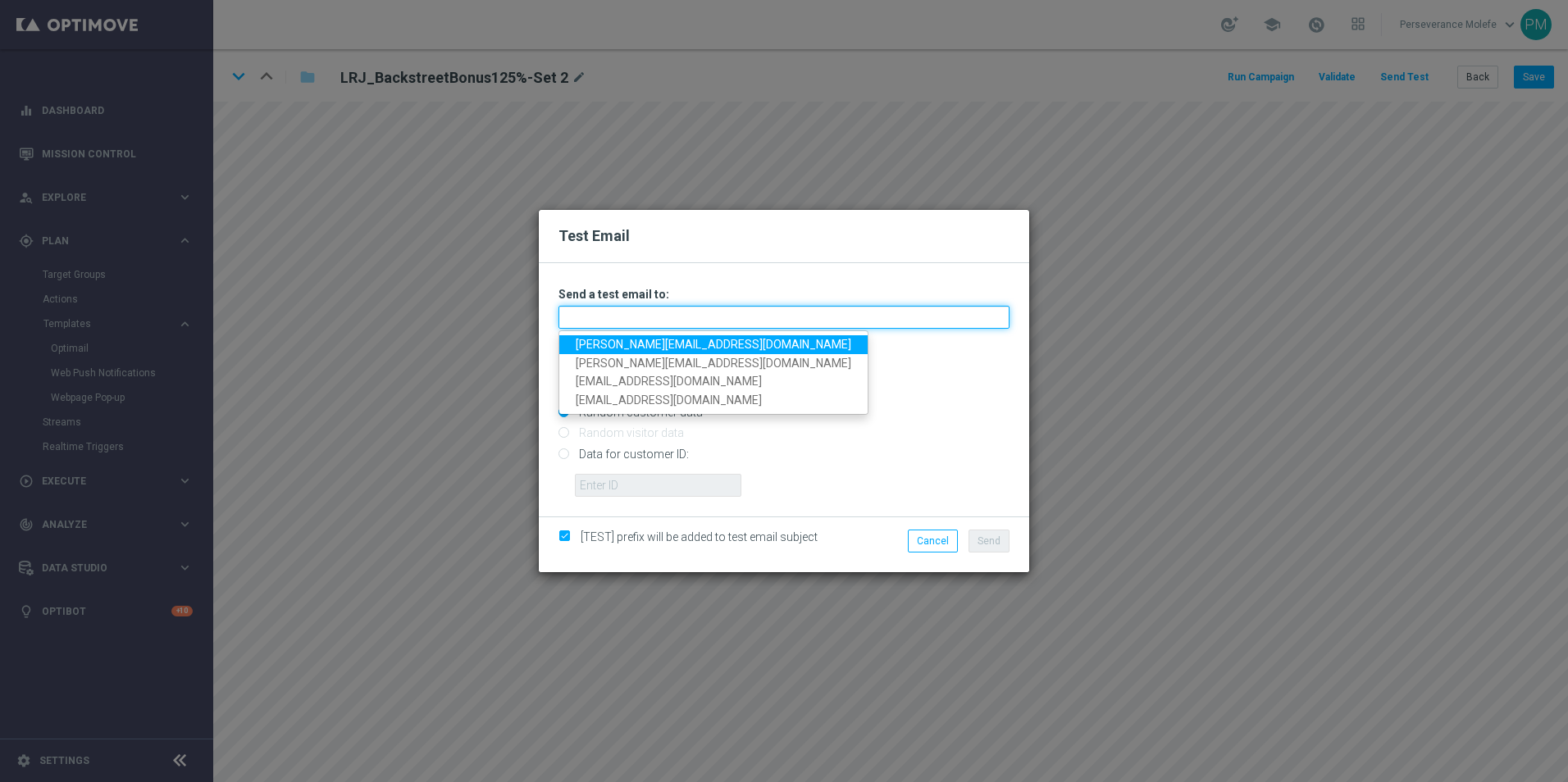
type input "[PERSON_NAME][EMAIL_ADDRESS][DOMAIN_NAME]"
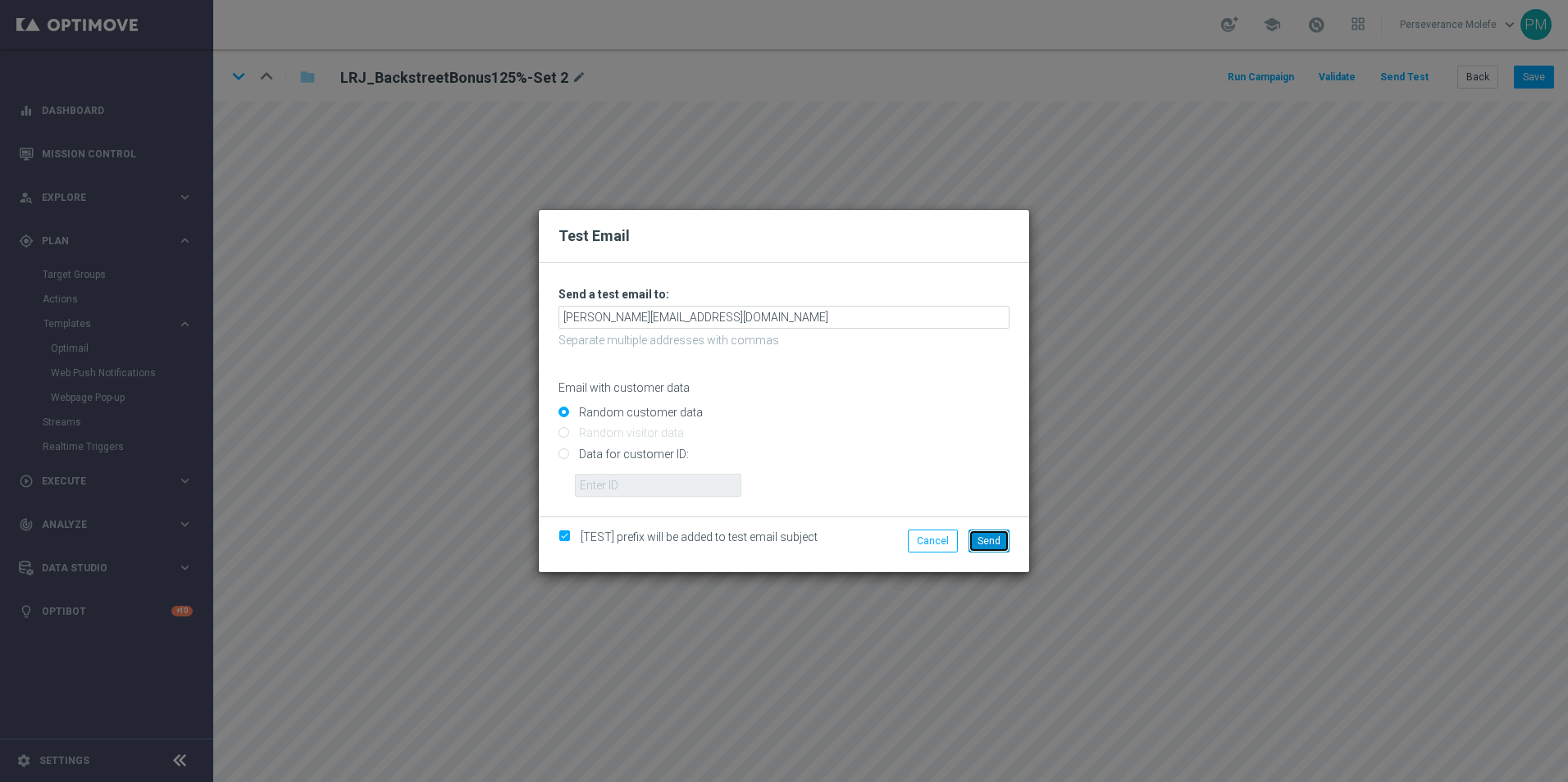
click at [991, 533] on button "Send" at bounding box center [989, 541] width 41 height 23
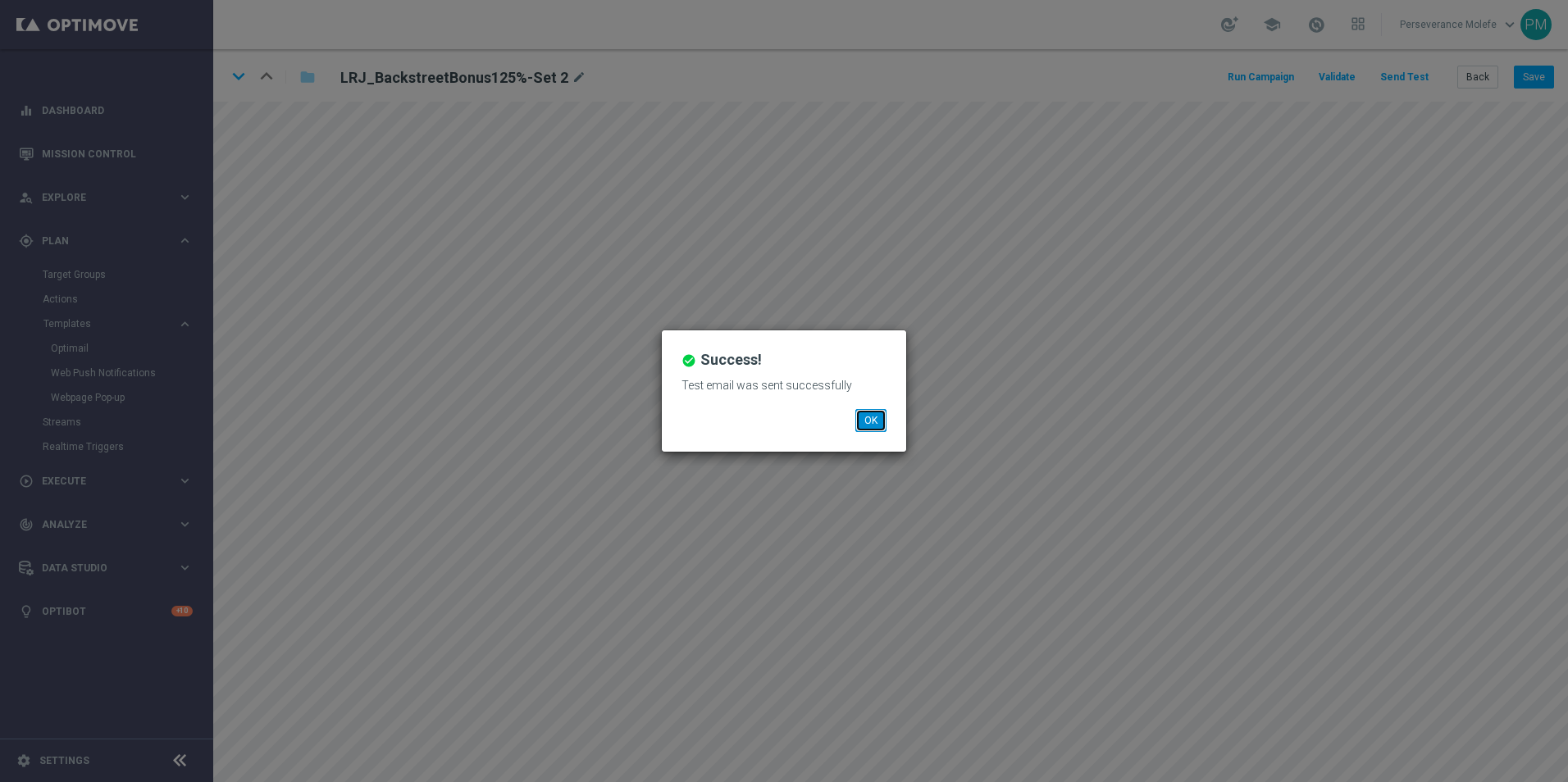
click at [881, 427] on button "OK" at bounding box center [871, 420] width 31 height 23
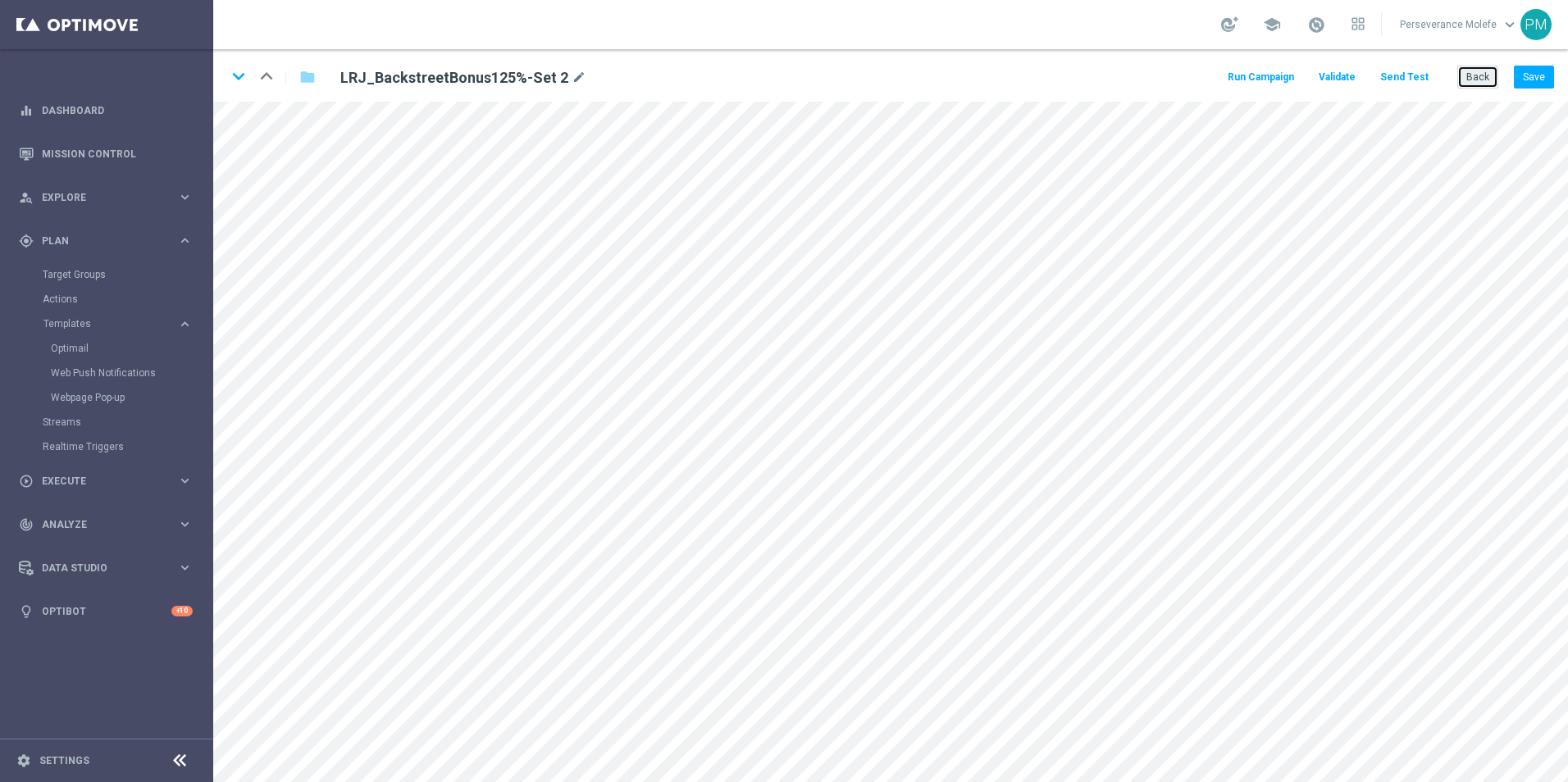
click at [1463, 83] on button "Back" at bounding box center [1478, 77] width 41 height 23
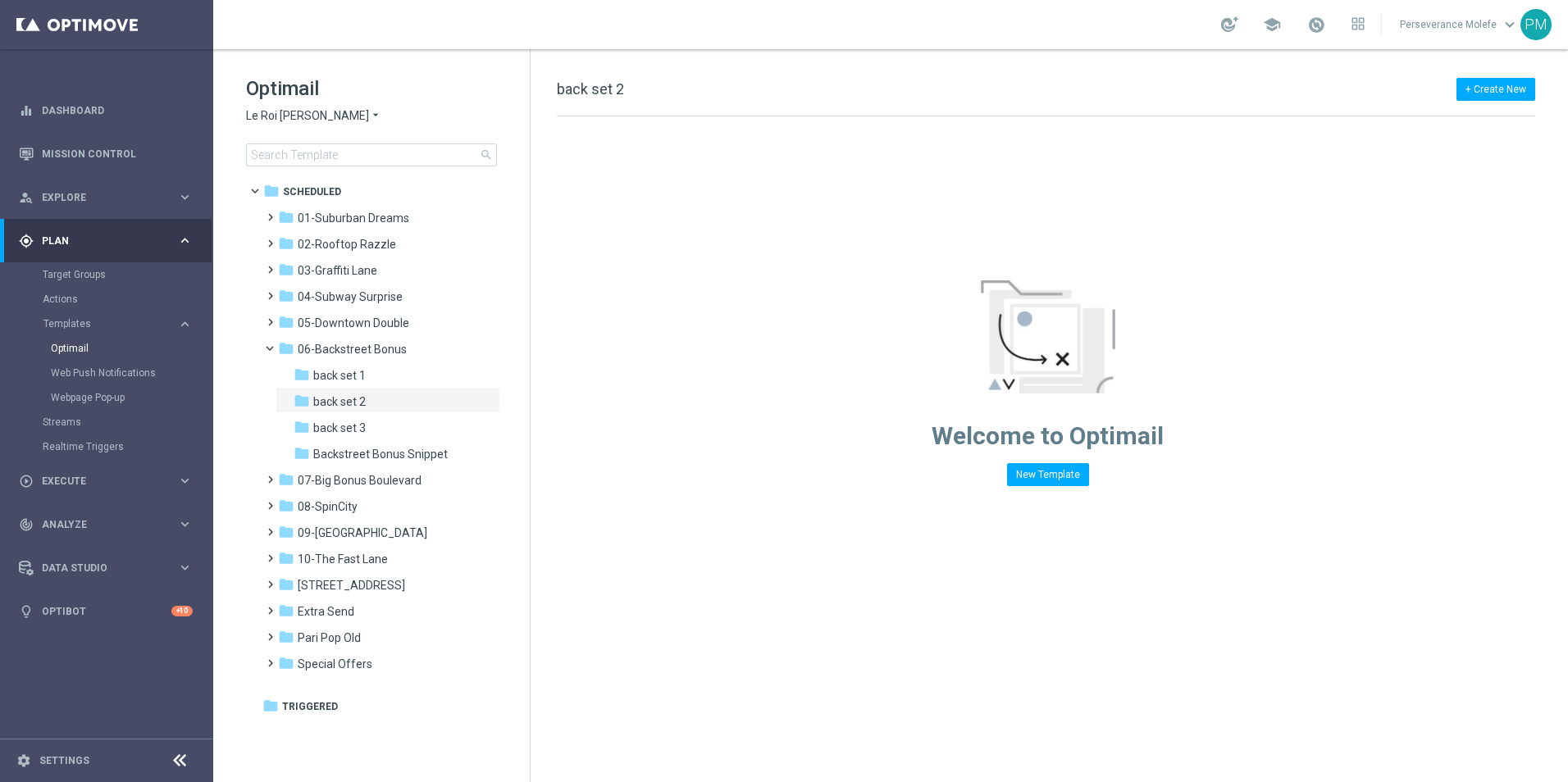
click at [308, 117] on span "Le Roi [PERSON_NAME]" at bounding box center [307, 116] width 123 height 16
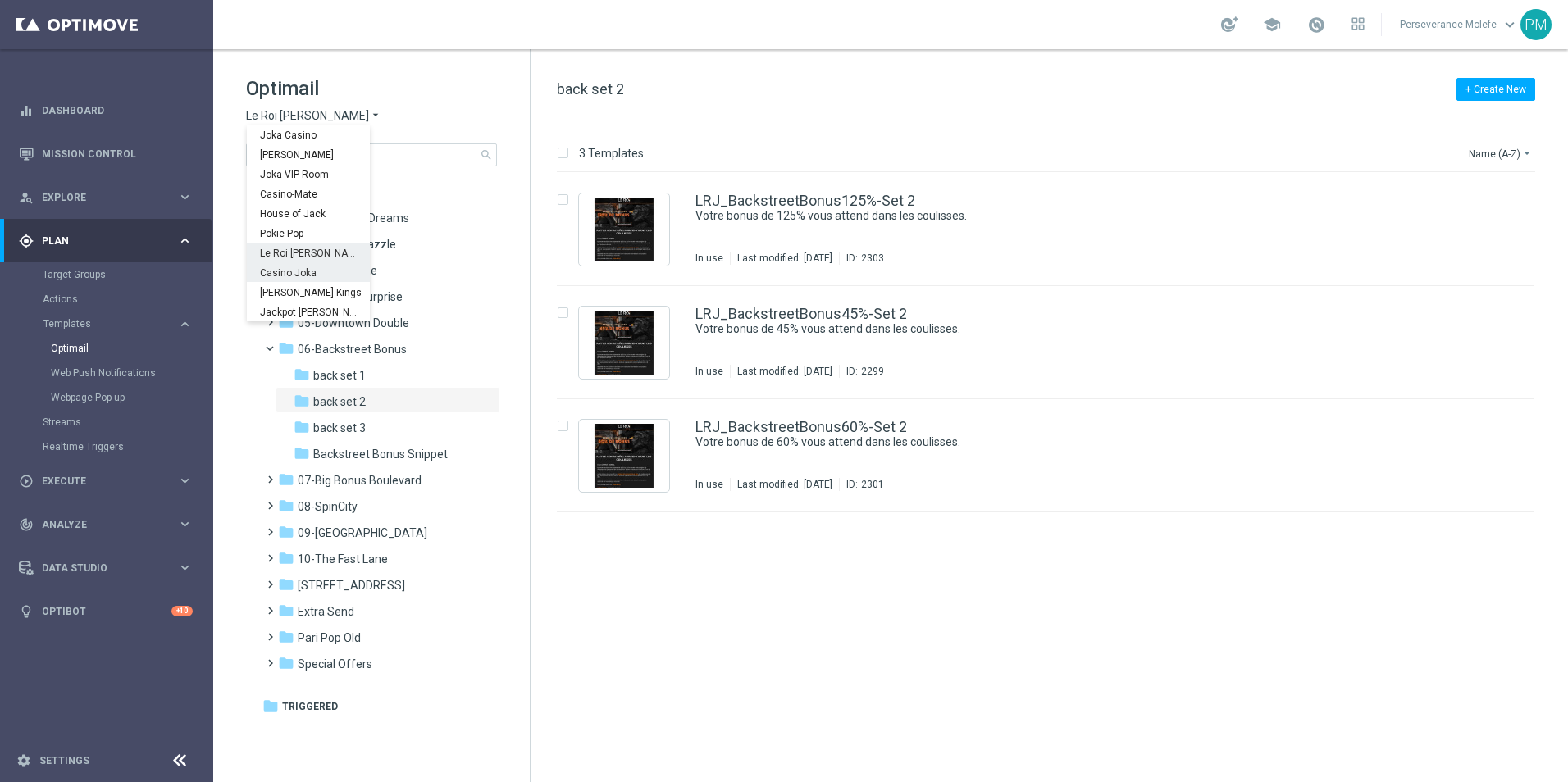
click at [315, 279] on div "Casino Joka" at bounding box center [308, 272] width 123 height 19
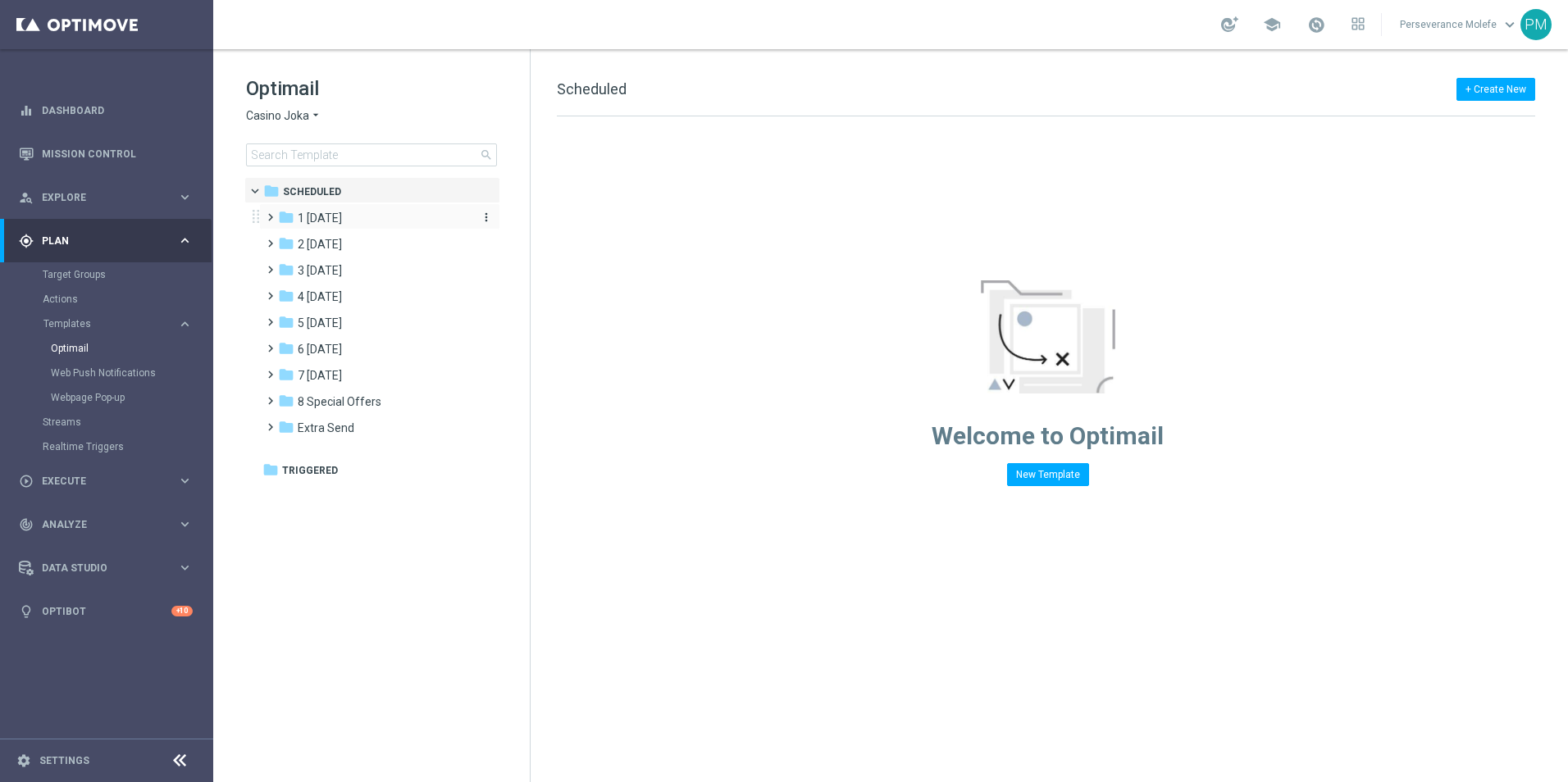
click at [342, 218] on span "1 [DATE]" at bounding box center [319, 218] width 44 height 15
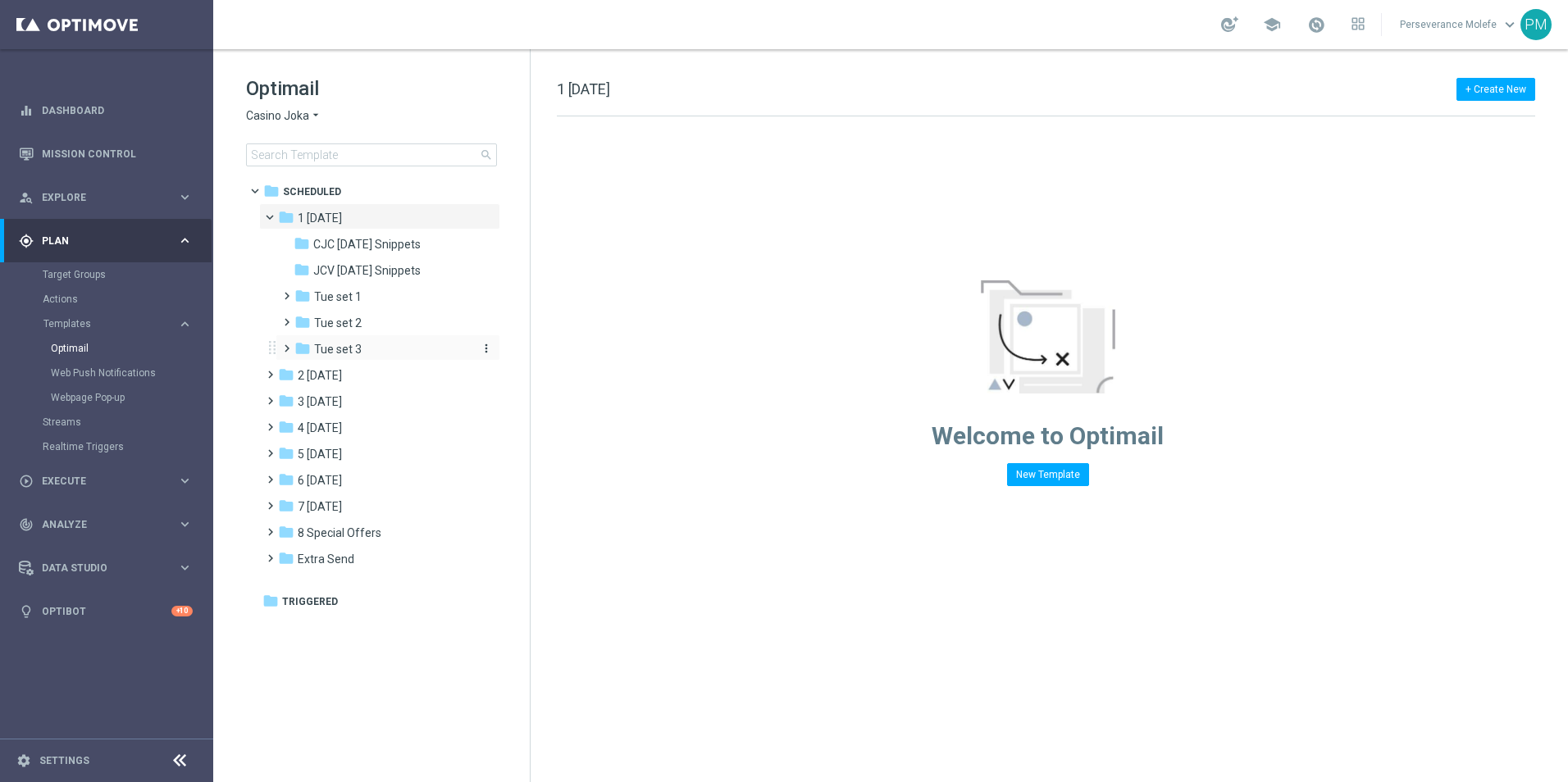
click at [373, 341] on div "folder Tue set 3" at bounding box center [381, 349] width 174 height 19
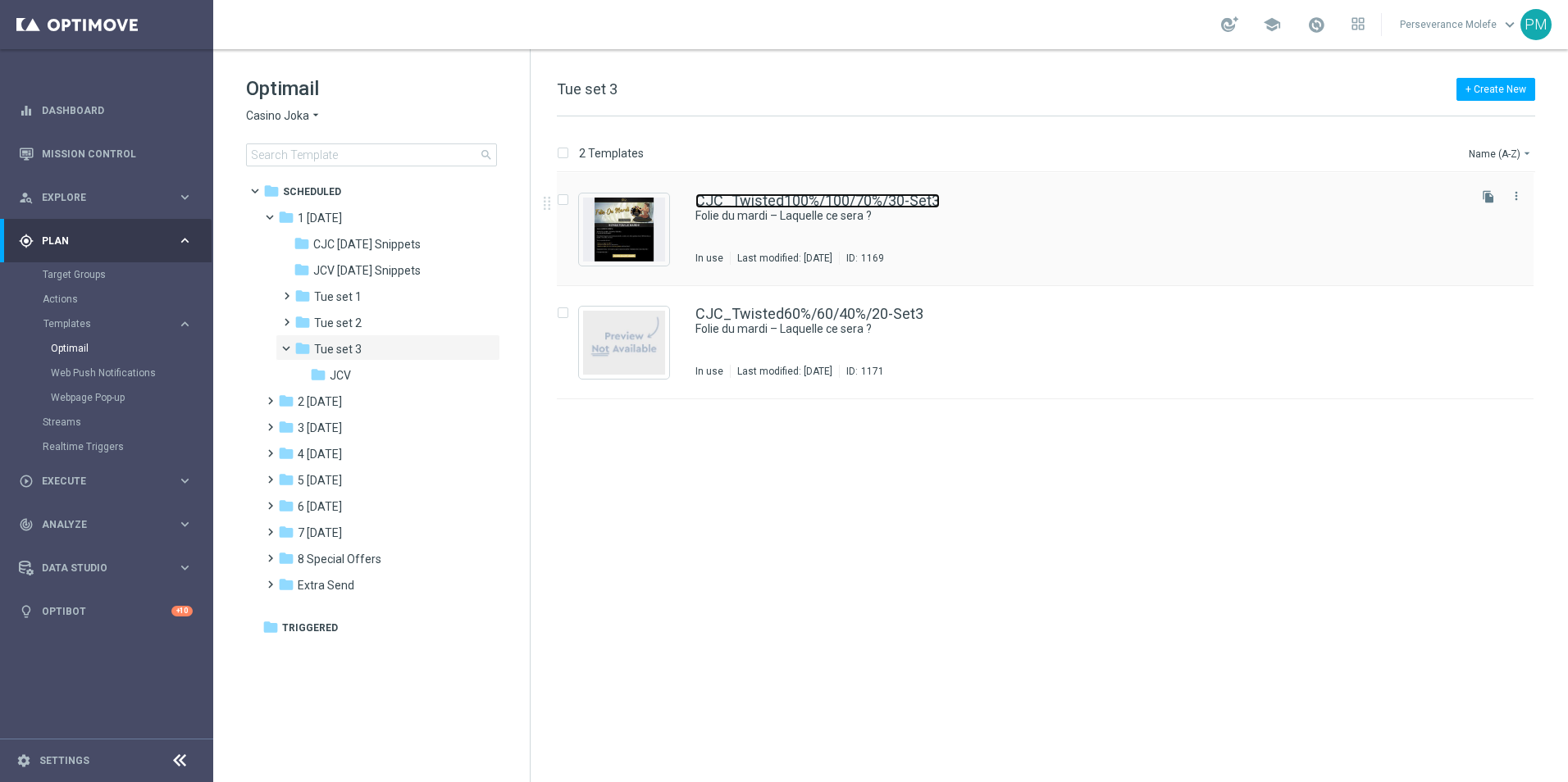
click at [757, 196] on link "CJC_Twisted100%/100/70%/30-Set3" at bounding box center [818, 201] width 244 height 15
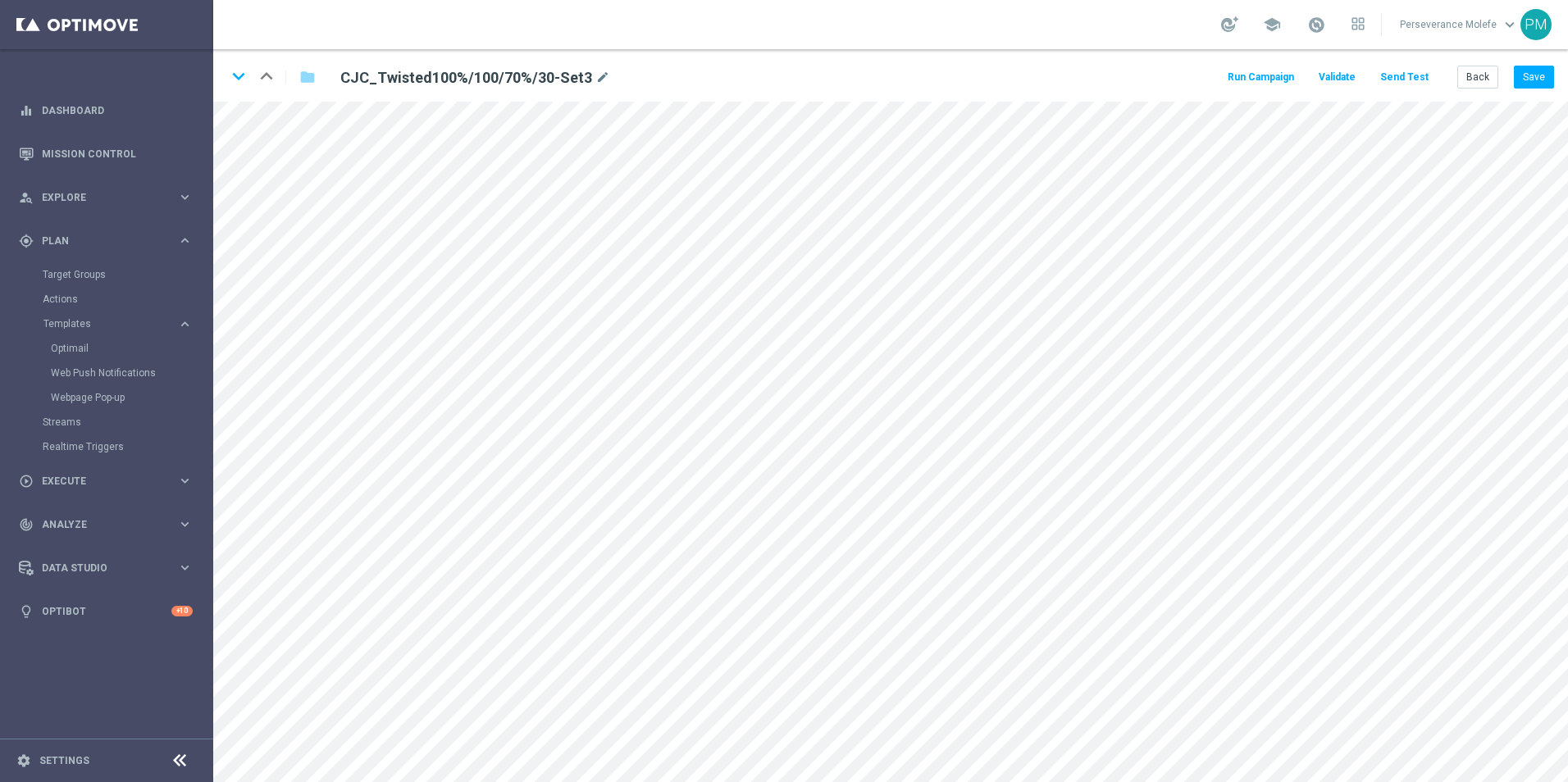
click at [1407, 80] on button "Send Test" at bounding box center [1404, 77] width 53 height 22
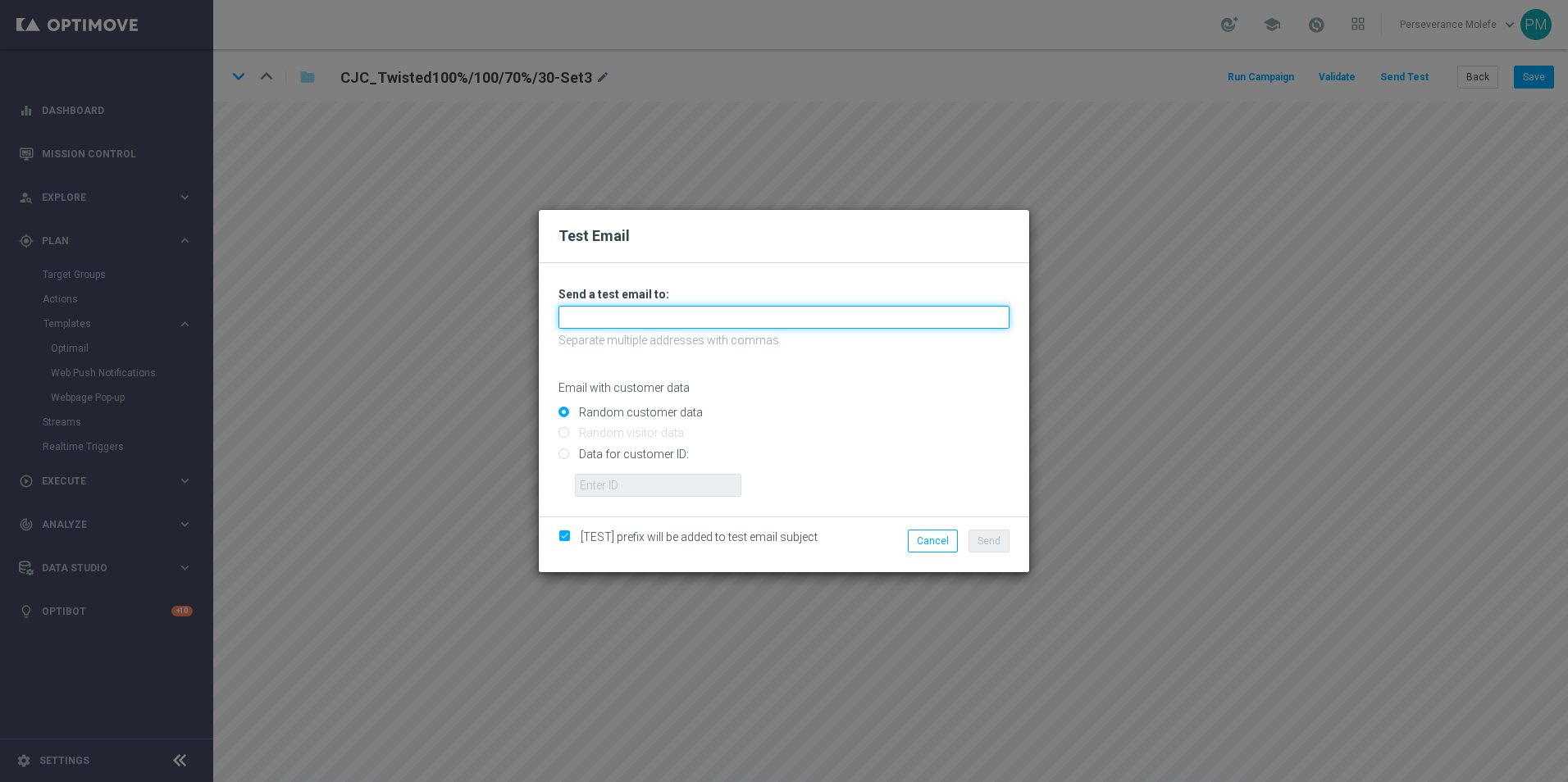
click at [662, 318] on input "text" at bounding box center [784, 318] width 451 height 23
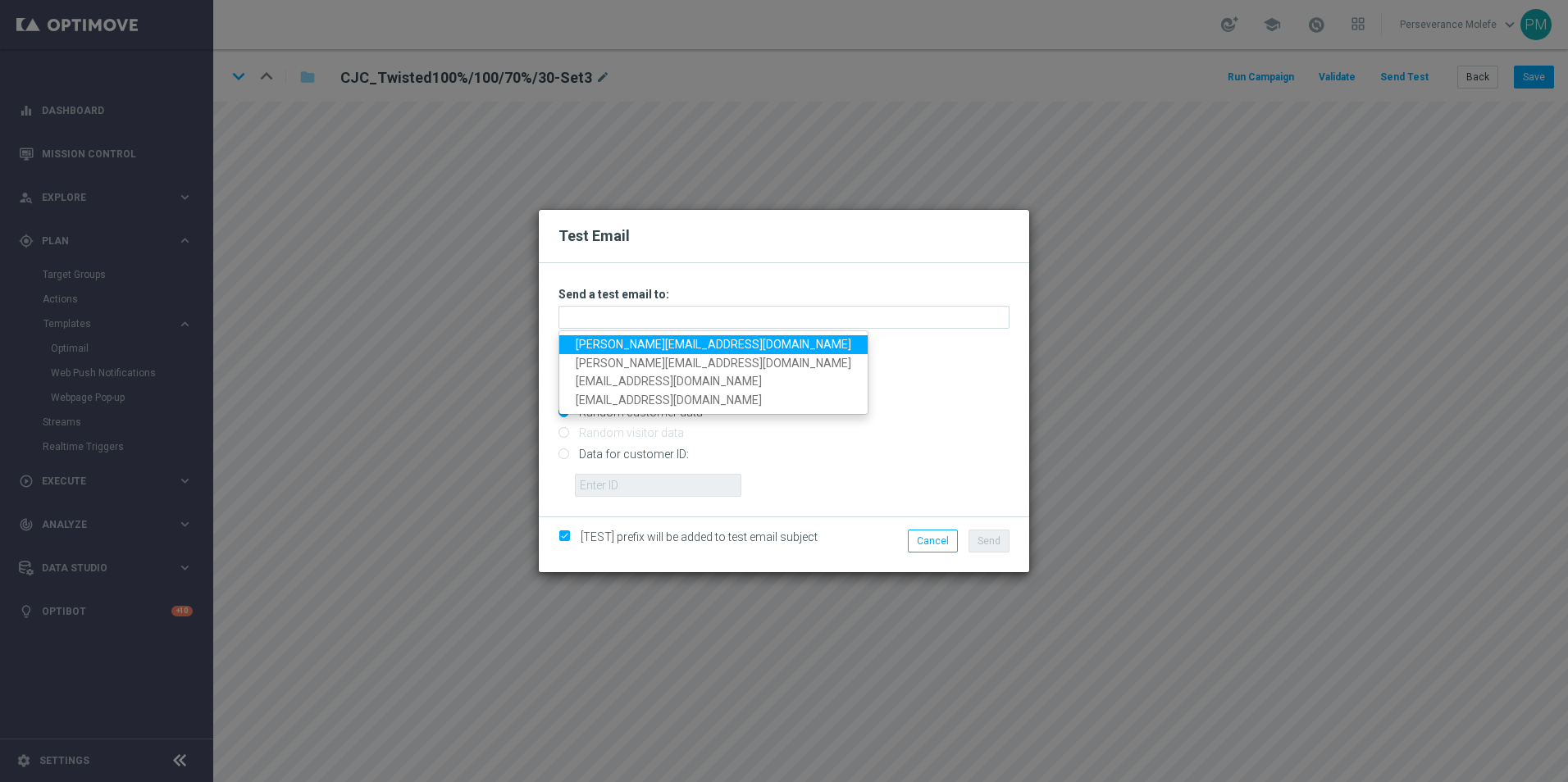
click at [642, 352] on link "[PERSON_NAME][EMAIL_ADDRESS][DOMAIN_NAME]" at bounding box center [713, 344] width 308 height 19
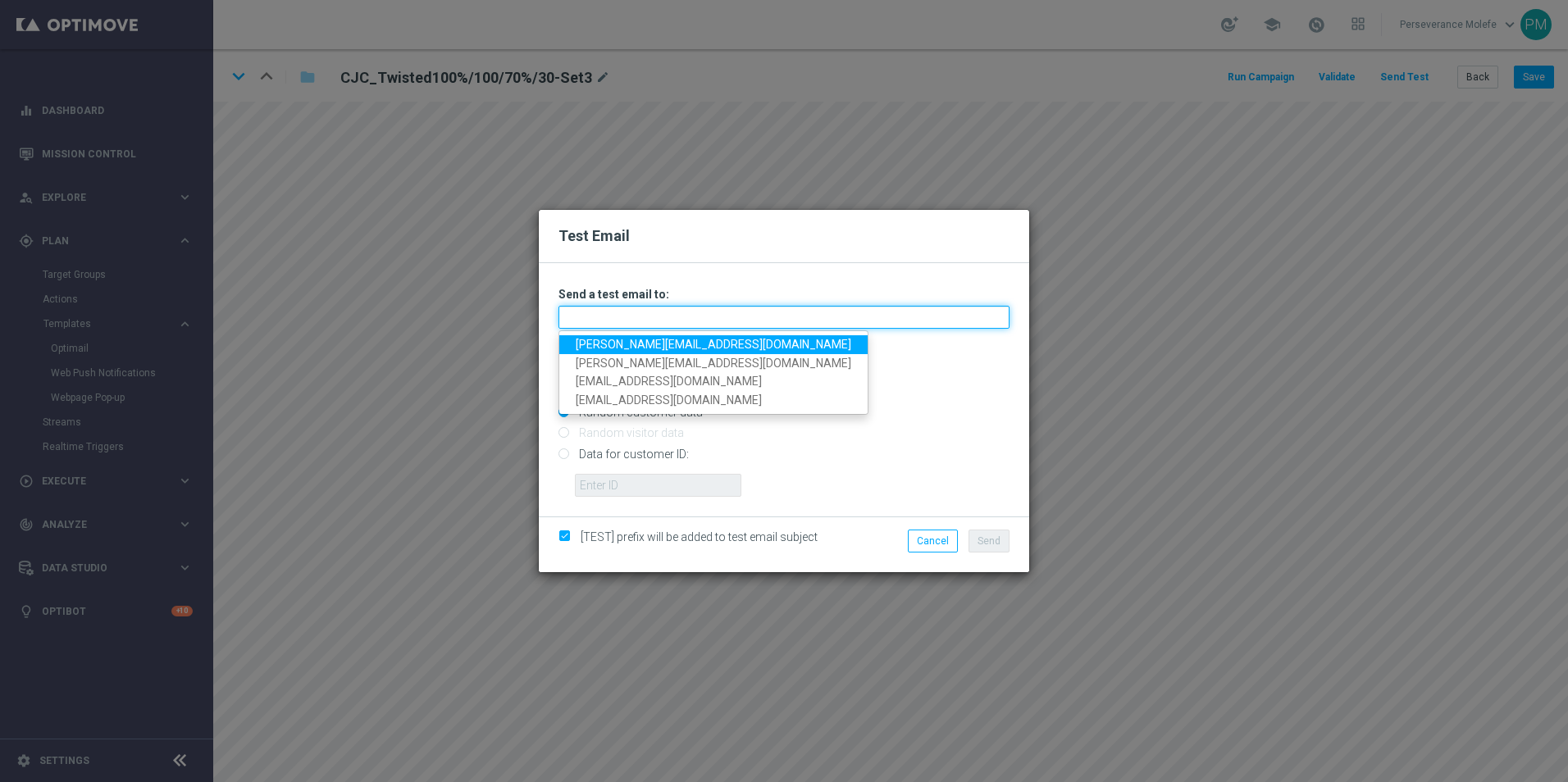
type input "[PERSON_NAME][EMAIL_ADDRESS][DOMAIN_NAME]"
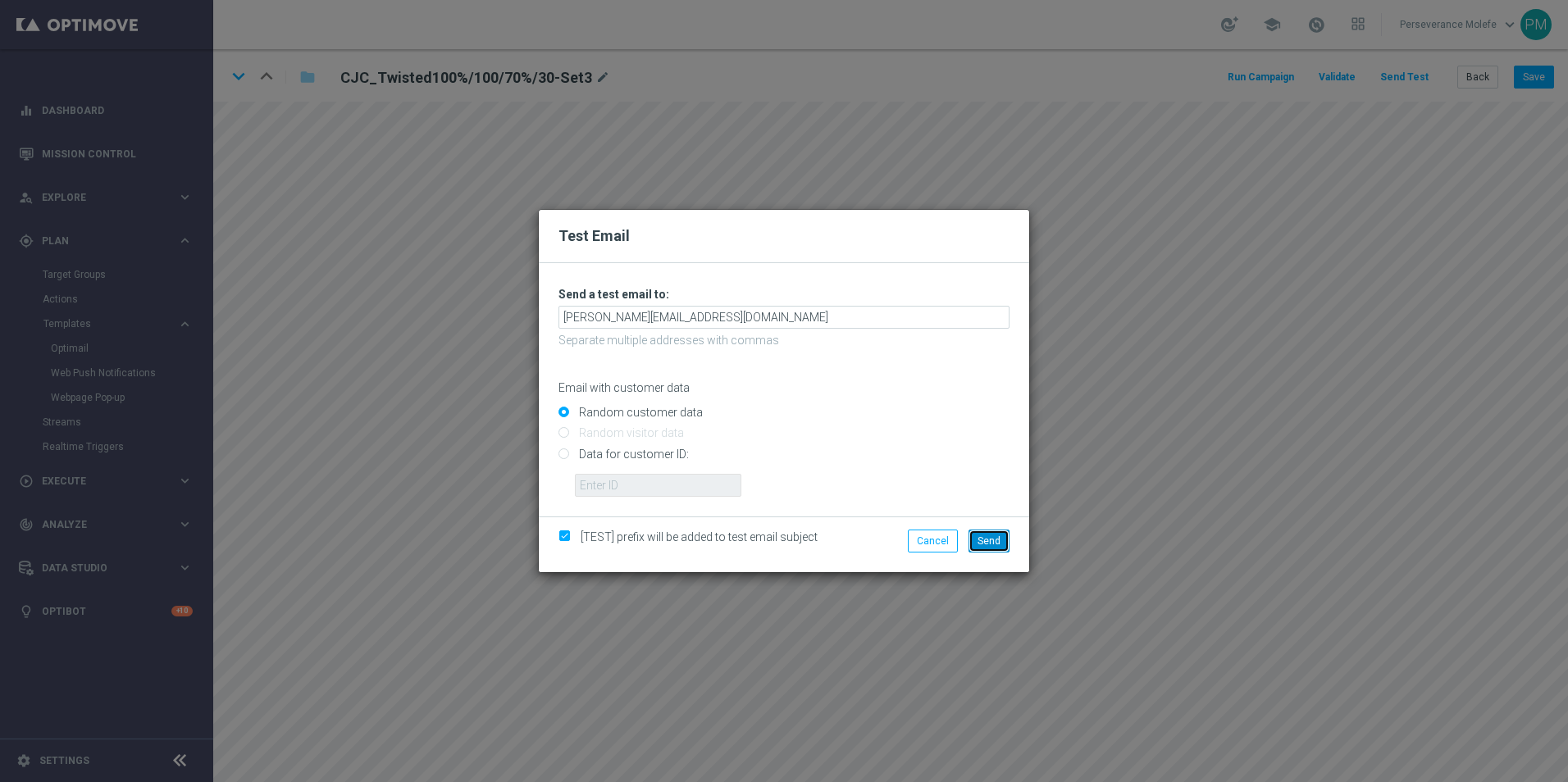
click at [997, 545] on span "Send" at bounding box center [989, 540] width 23 height 12
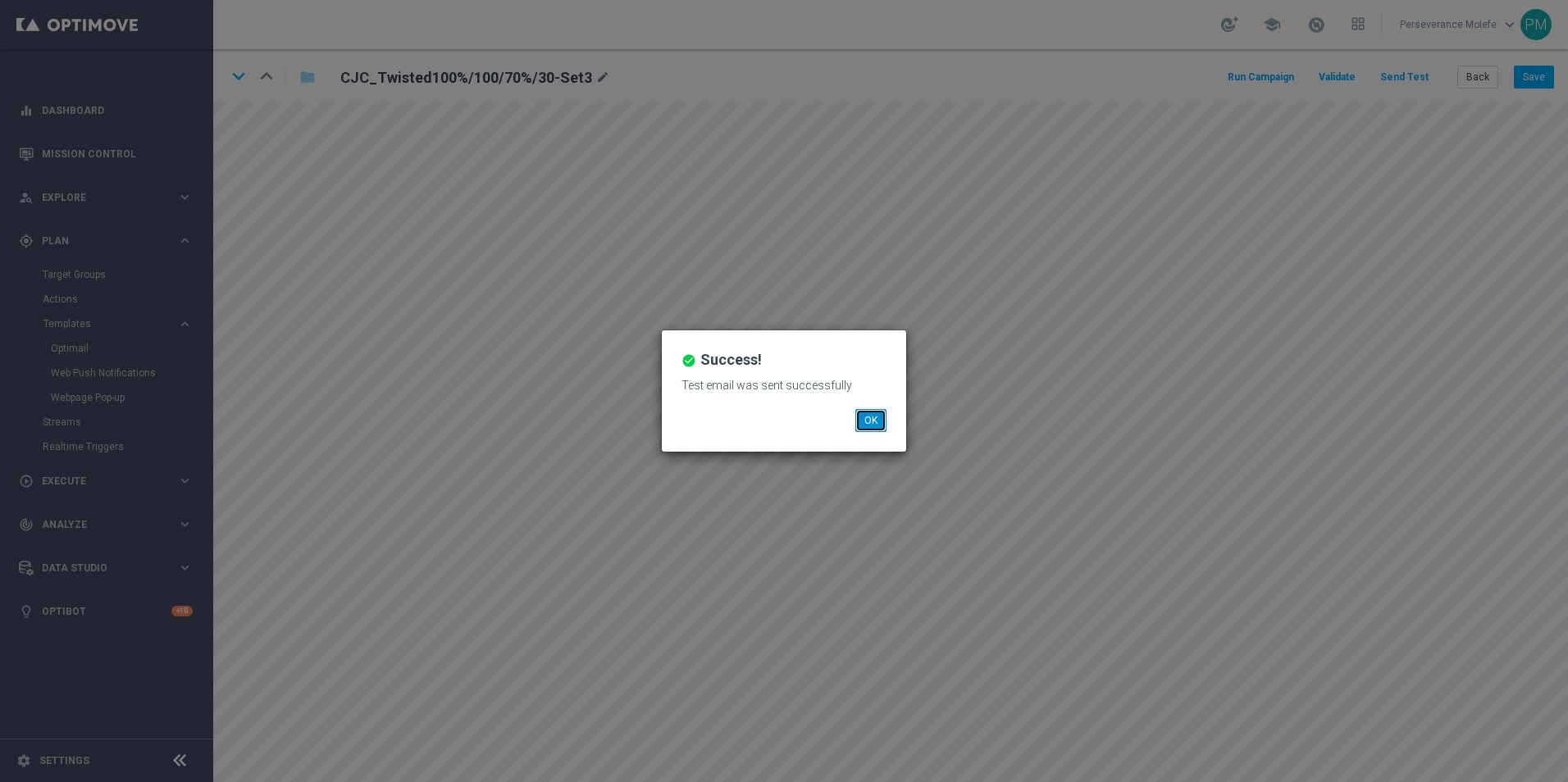
click at [858, 414] on button "OK" at bounding box center [871, 420] width 31 height 23
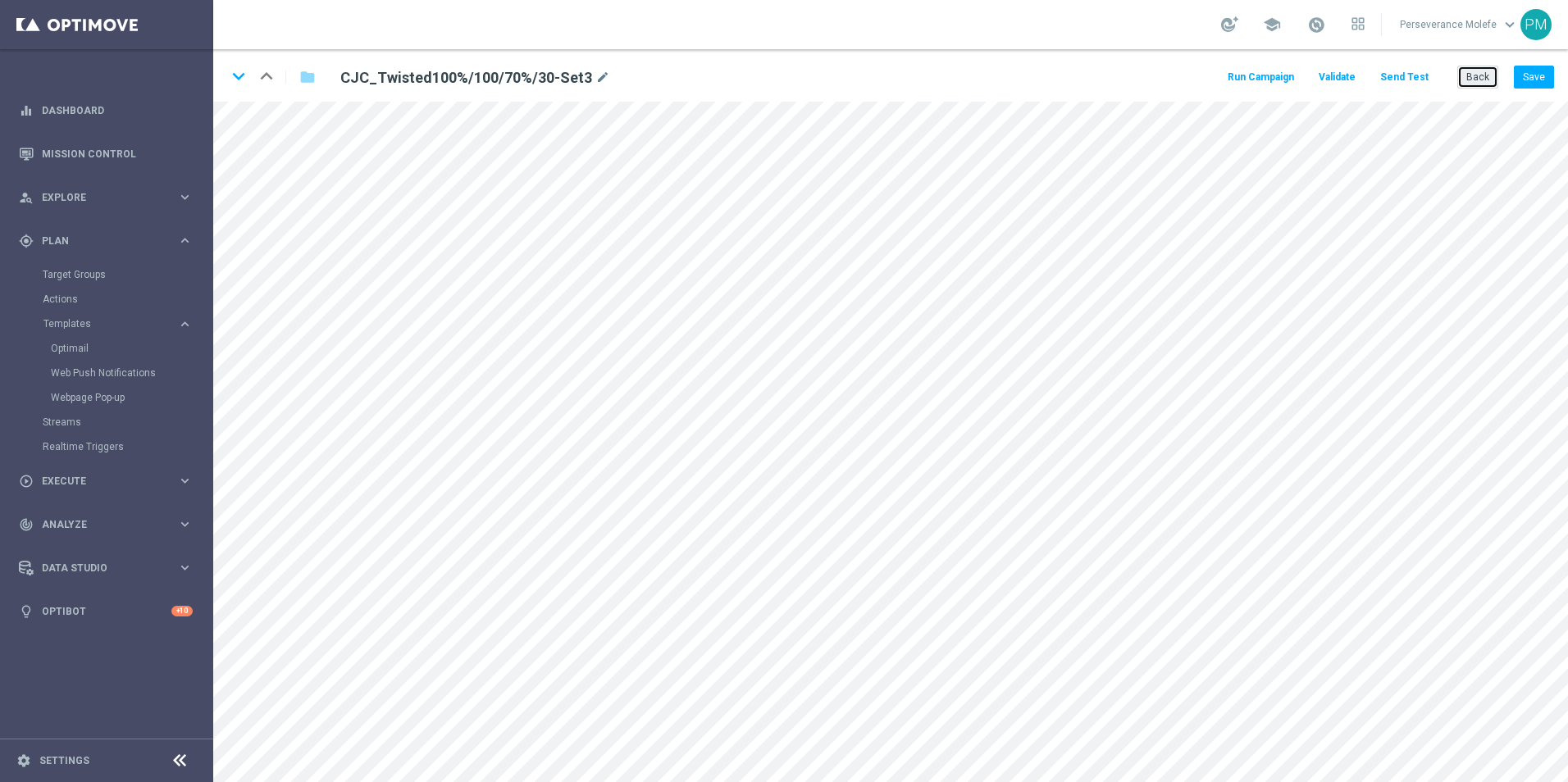
click at [1478, 81] on button "Back" at bounding box center [1478, 77] width 41 height 23
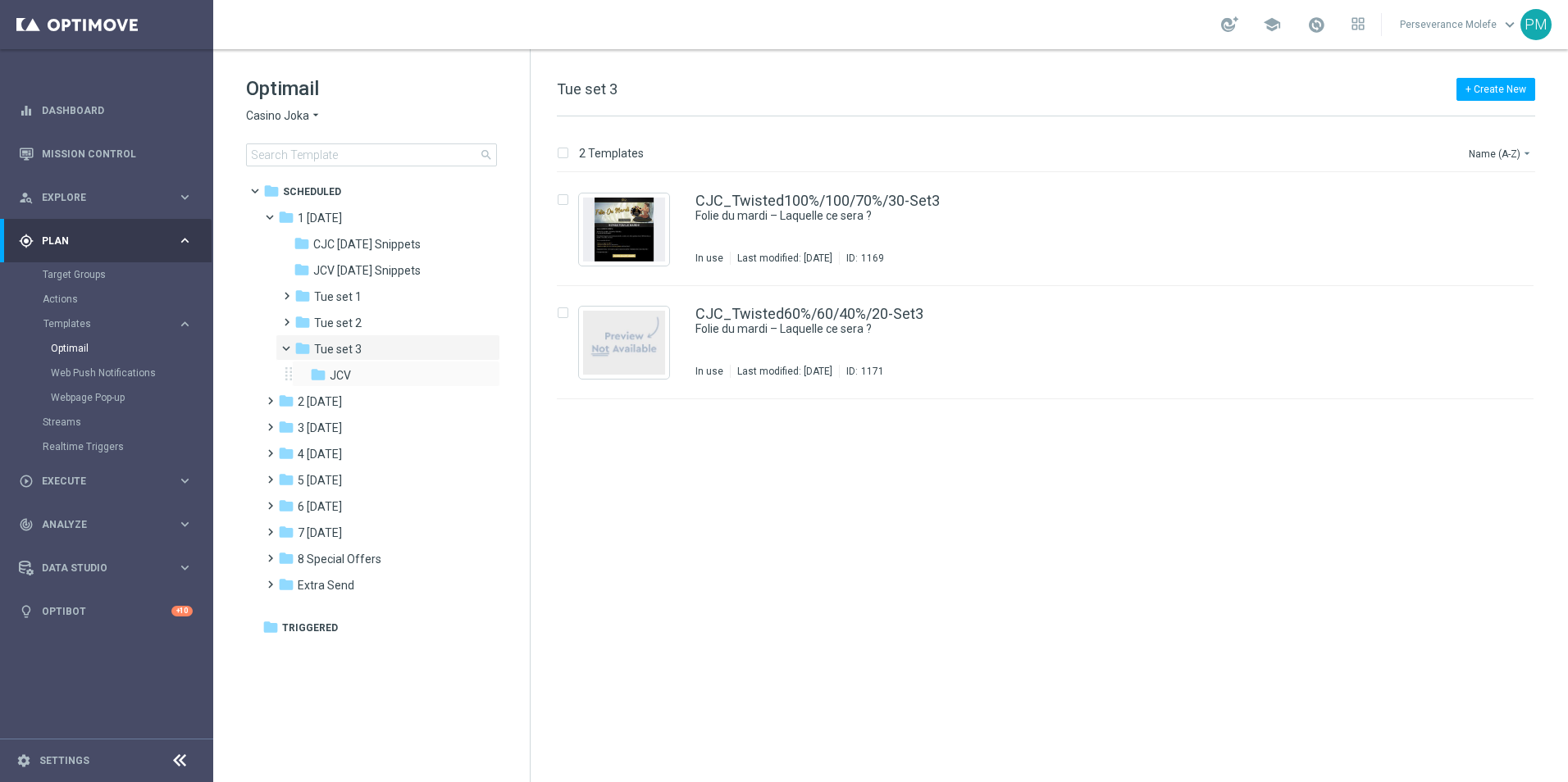
click at [375, 387] on div "folder JCV more_vert" at bounding box center [396, 374] width 208 height 27
click at [364, 378] on div "folder JCV" at bounding box center [390, 375] width 162 height 19
click at [756, 196] on link "JCV_Twisted100%/100/70%/30-Set3" at bounding box center [817, 201] width 243 height 15
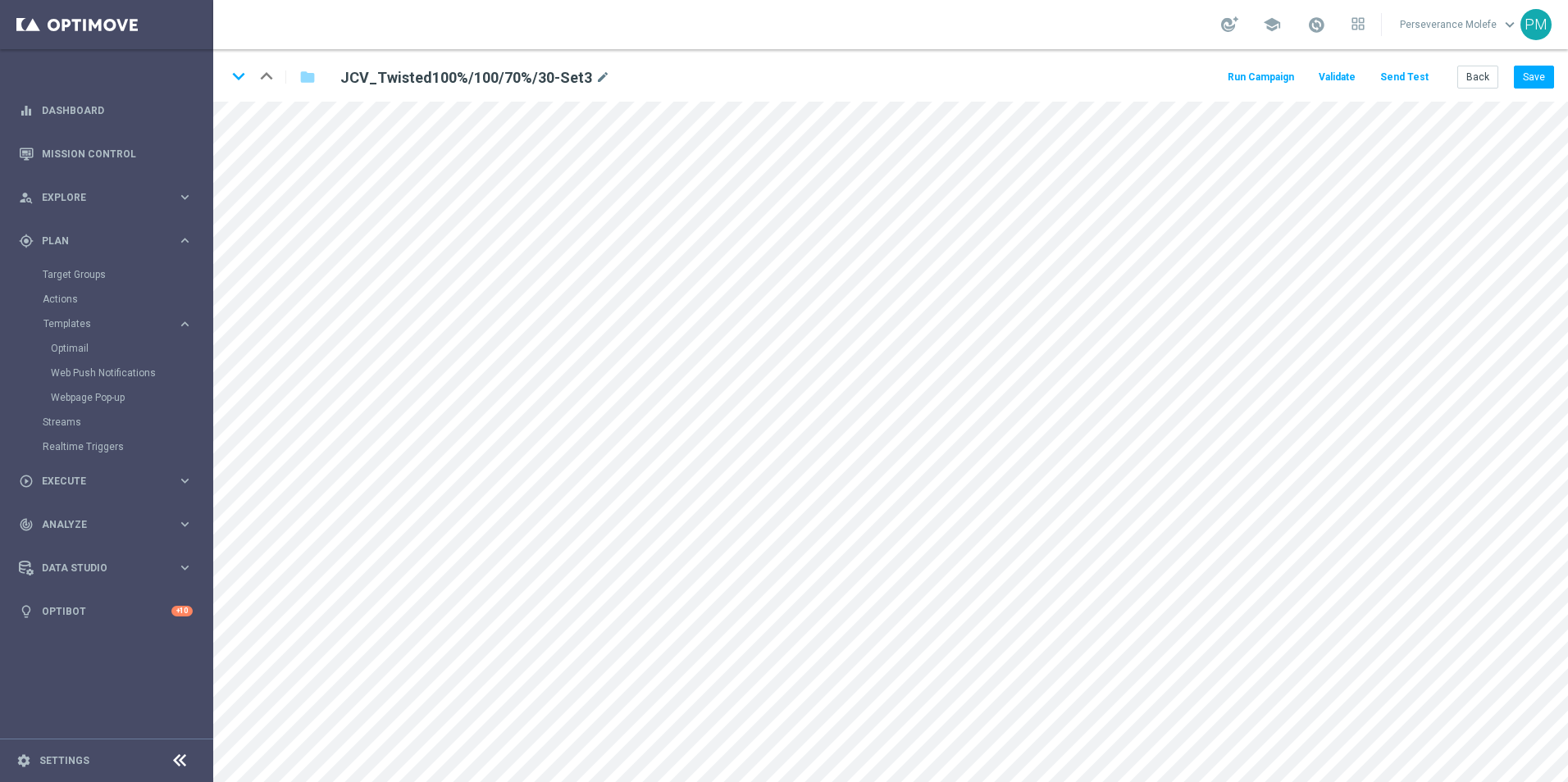
click at [1394, 74] on button "Send Test" at bounding box center [1404, 77] width 53 height 22
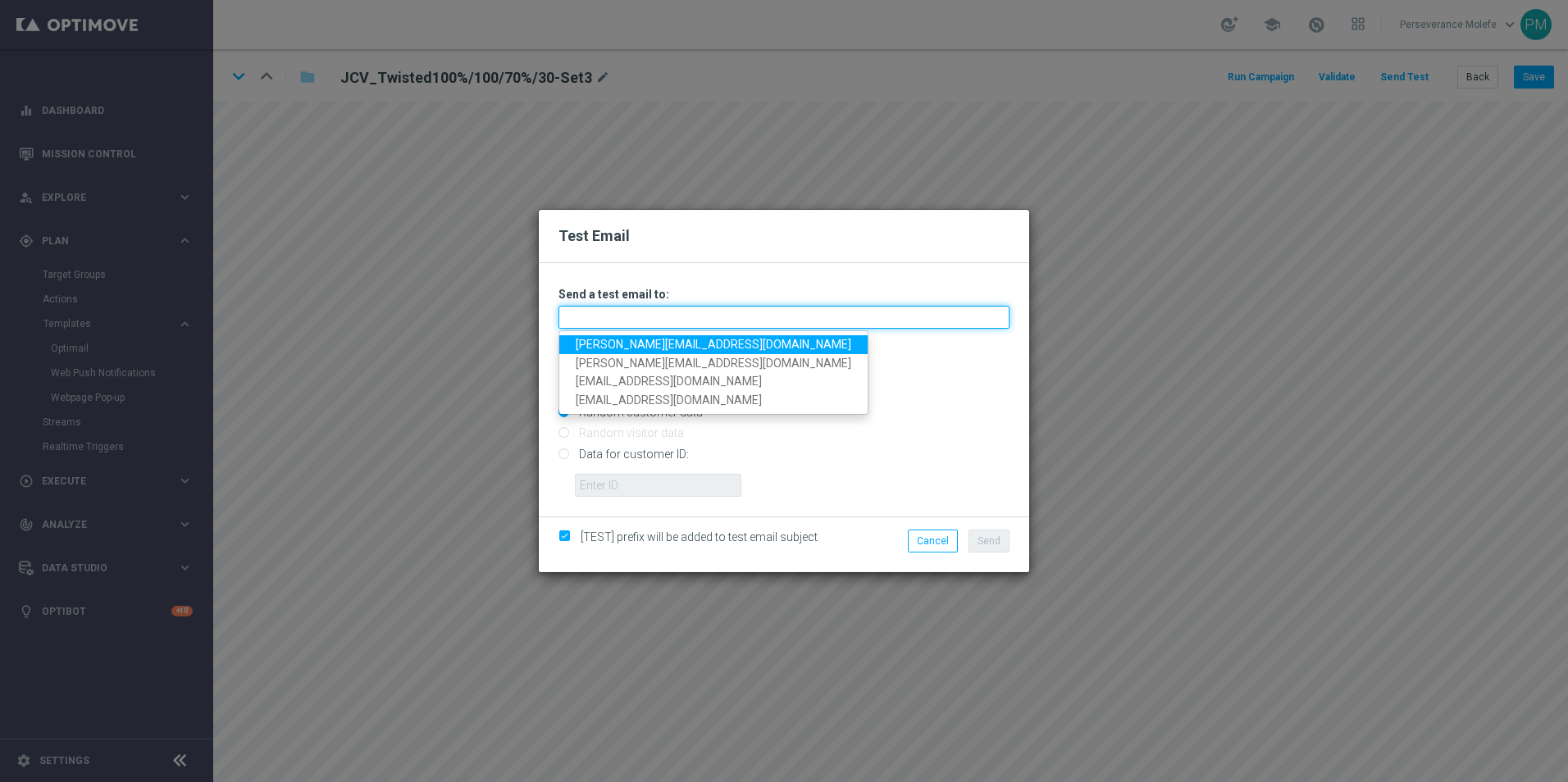
click at [727, 326] on input "text" at bounding box center [784, 318] width 451 height 23
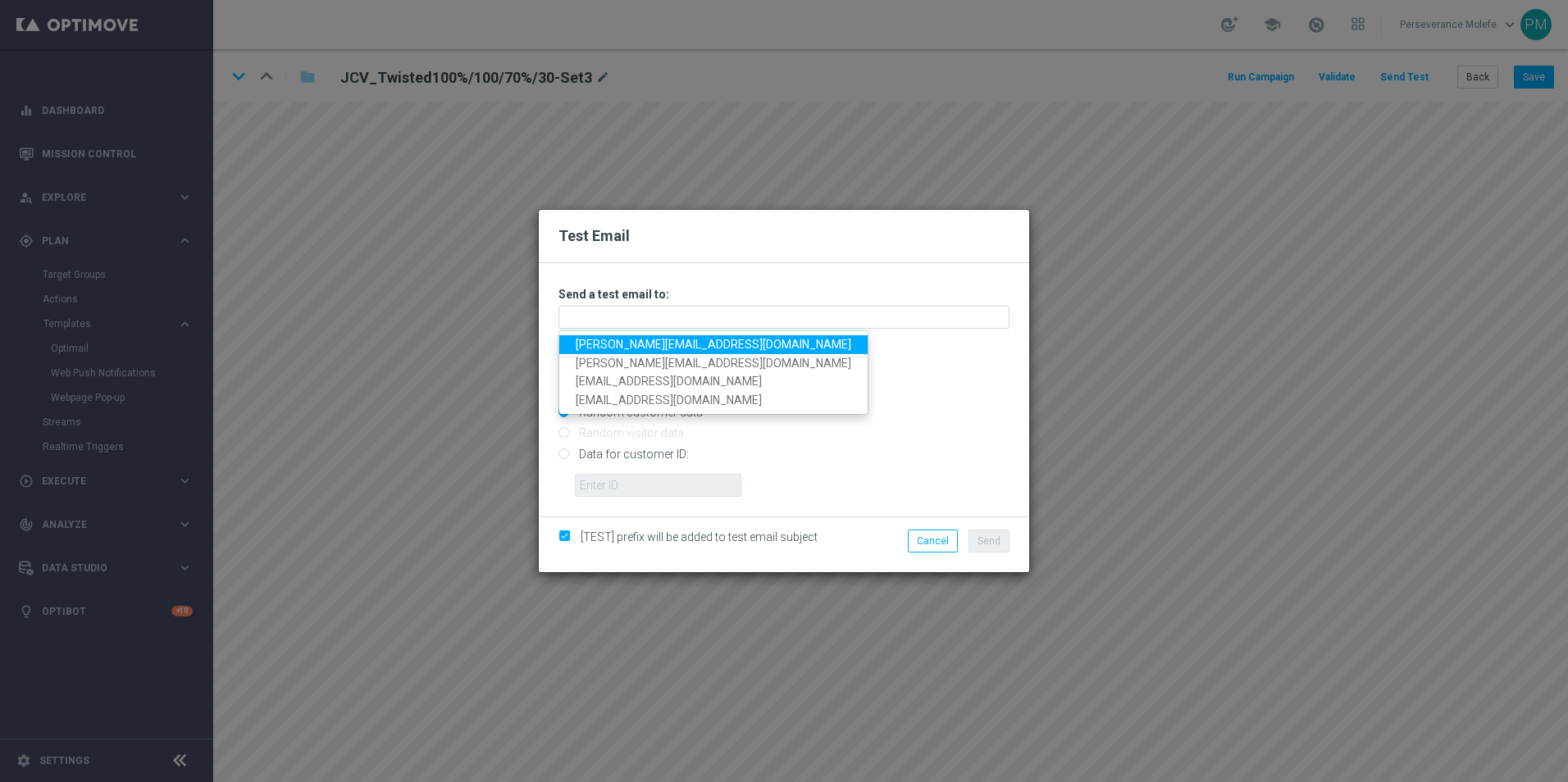
click at [647, 343] on link "[PERSON_NAME][EMAIL_ADDRESS][DOMAIN_NAME]" at bounding box center [713, 344] width 308 height 19
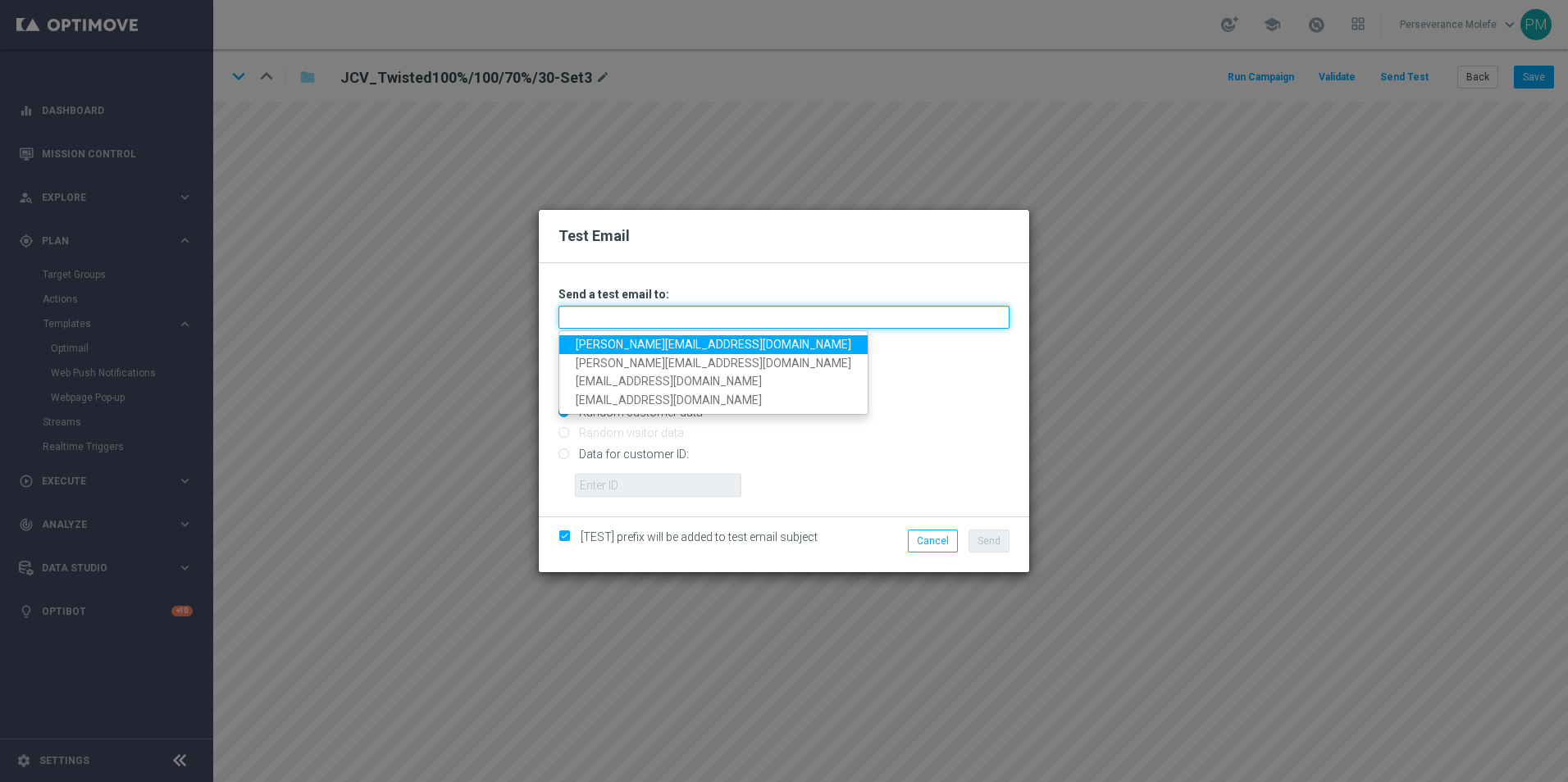
type input "[PERSON_NAME][EMAIL_ADDRESS][DOMAIN_NAME]"
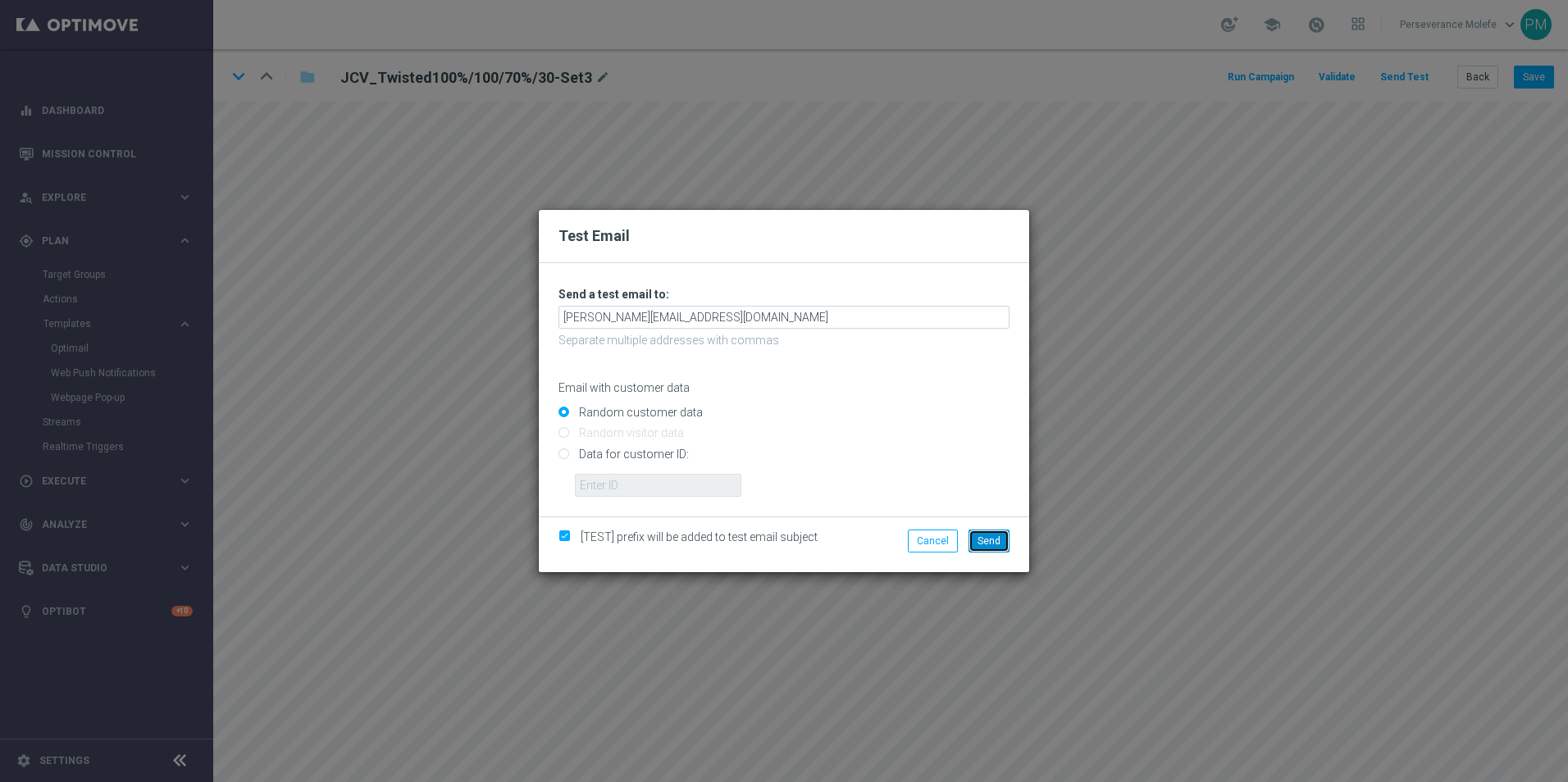
click at [1004, 532] on button "Send" at bounding box center [989, 541] width 41 height 23
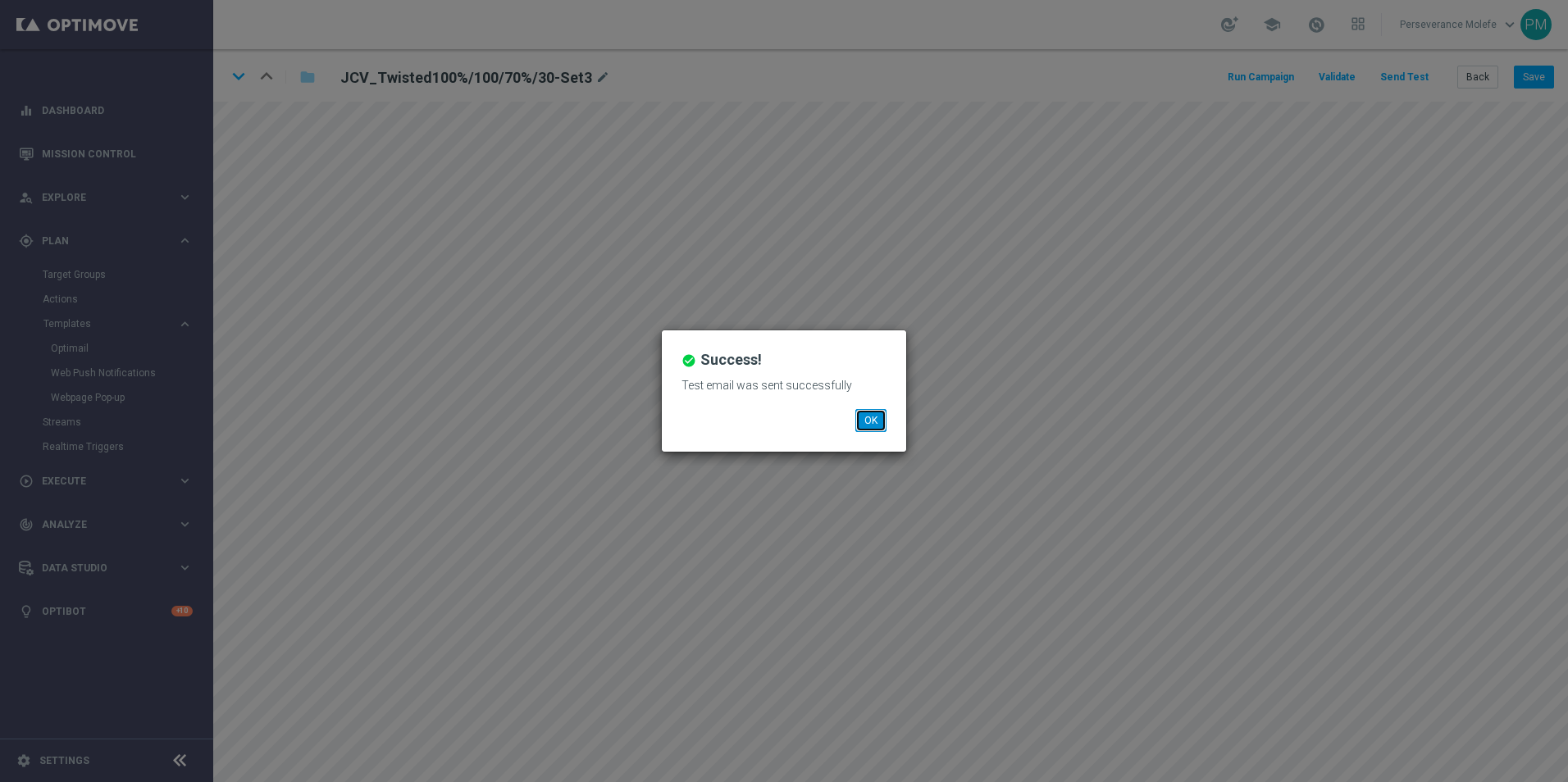
click at [862, 417] on button "OK" at bounding box center [871, 420] width 31 height 23
